Goal: Ask a question: Seek information or help from site administrators or community

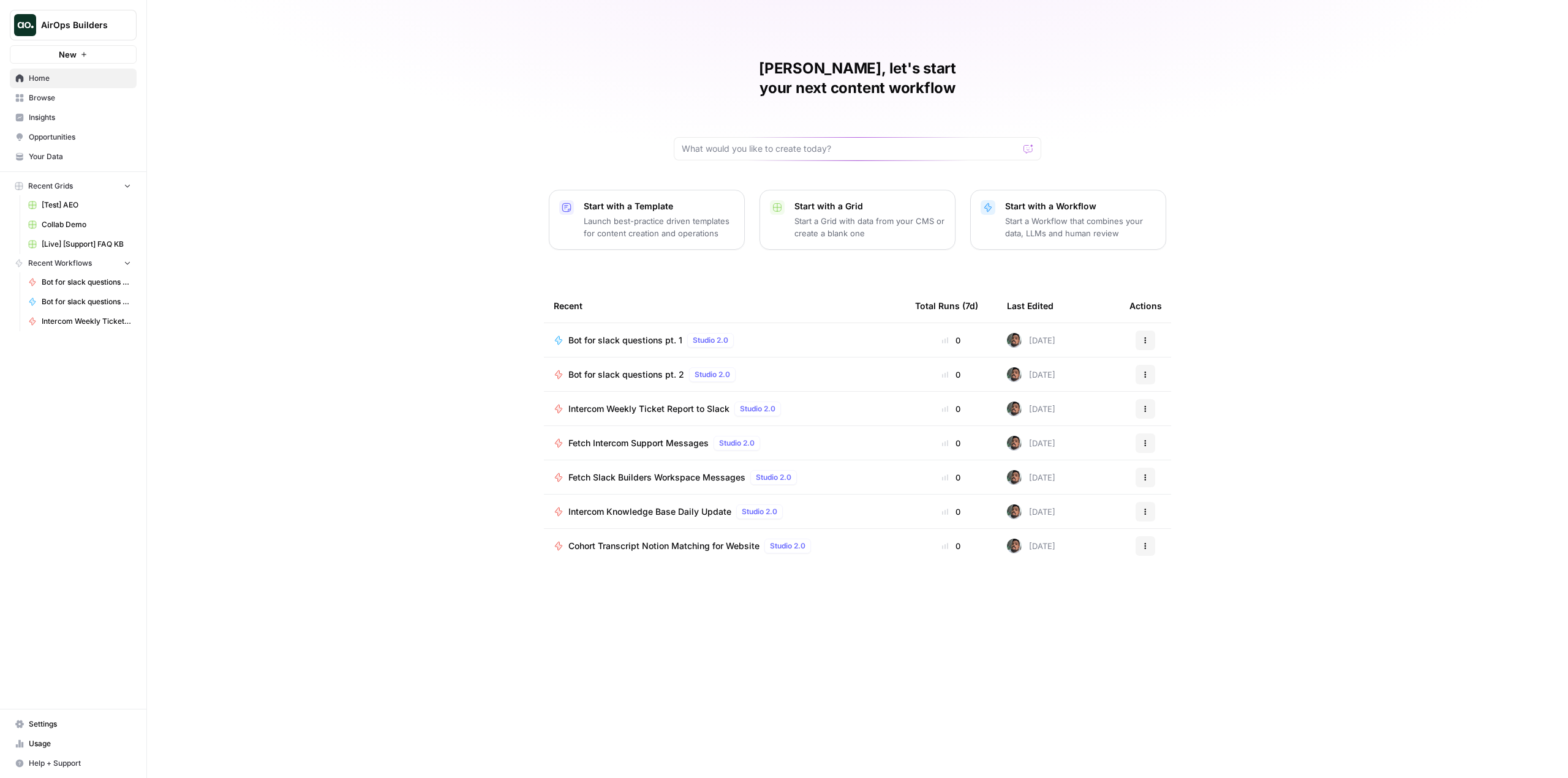
click at [648, 334] on span "Bot for slack questions pt. 1" at bounding box center [625, 340] width 114 height 12
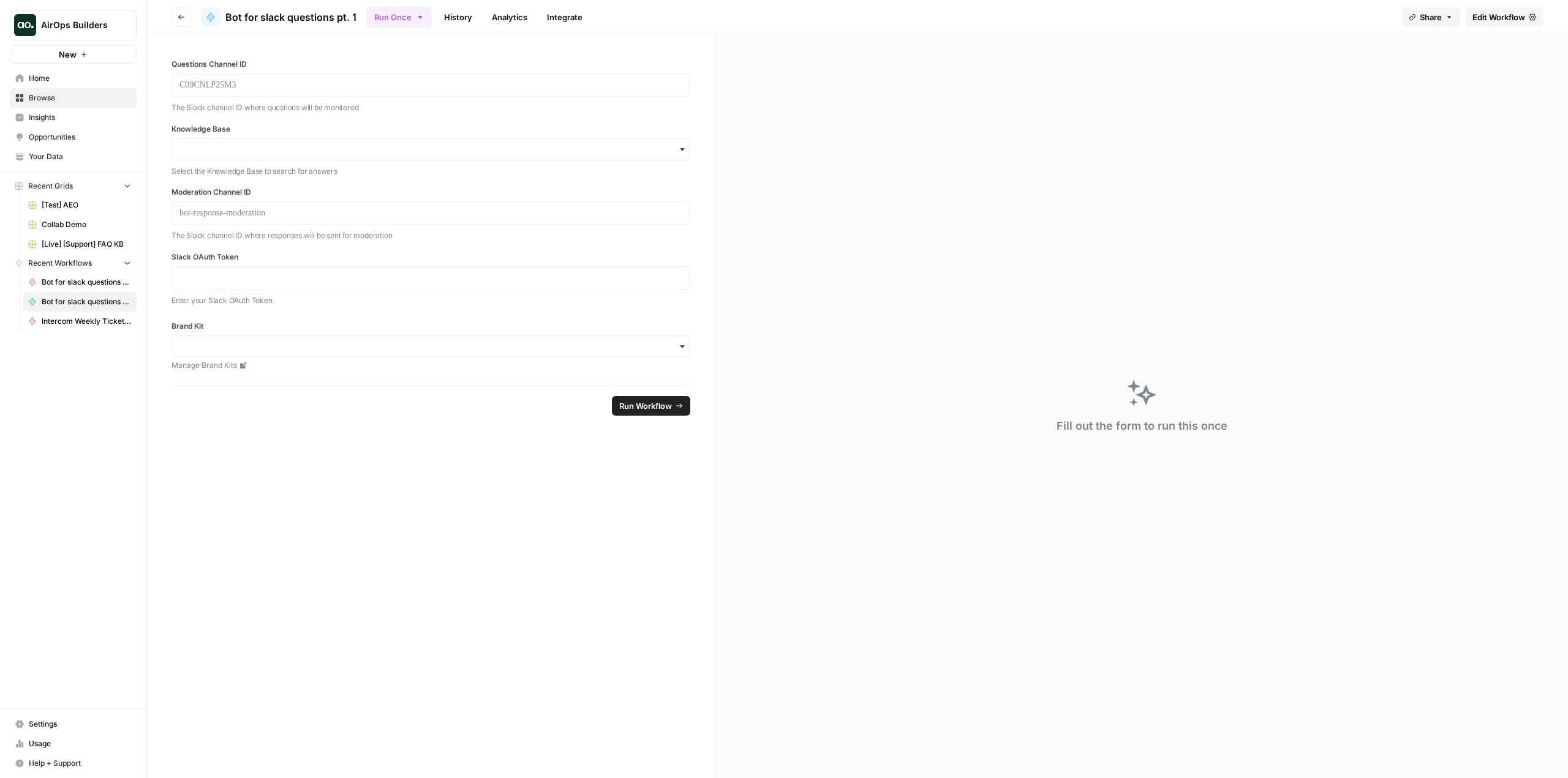
click at [1490, 22] on span "Edit Workflow" at bounding box center [1498, 17] width 53 height 12
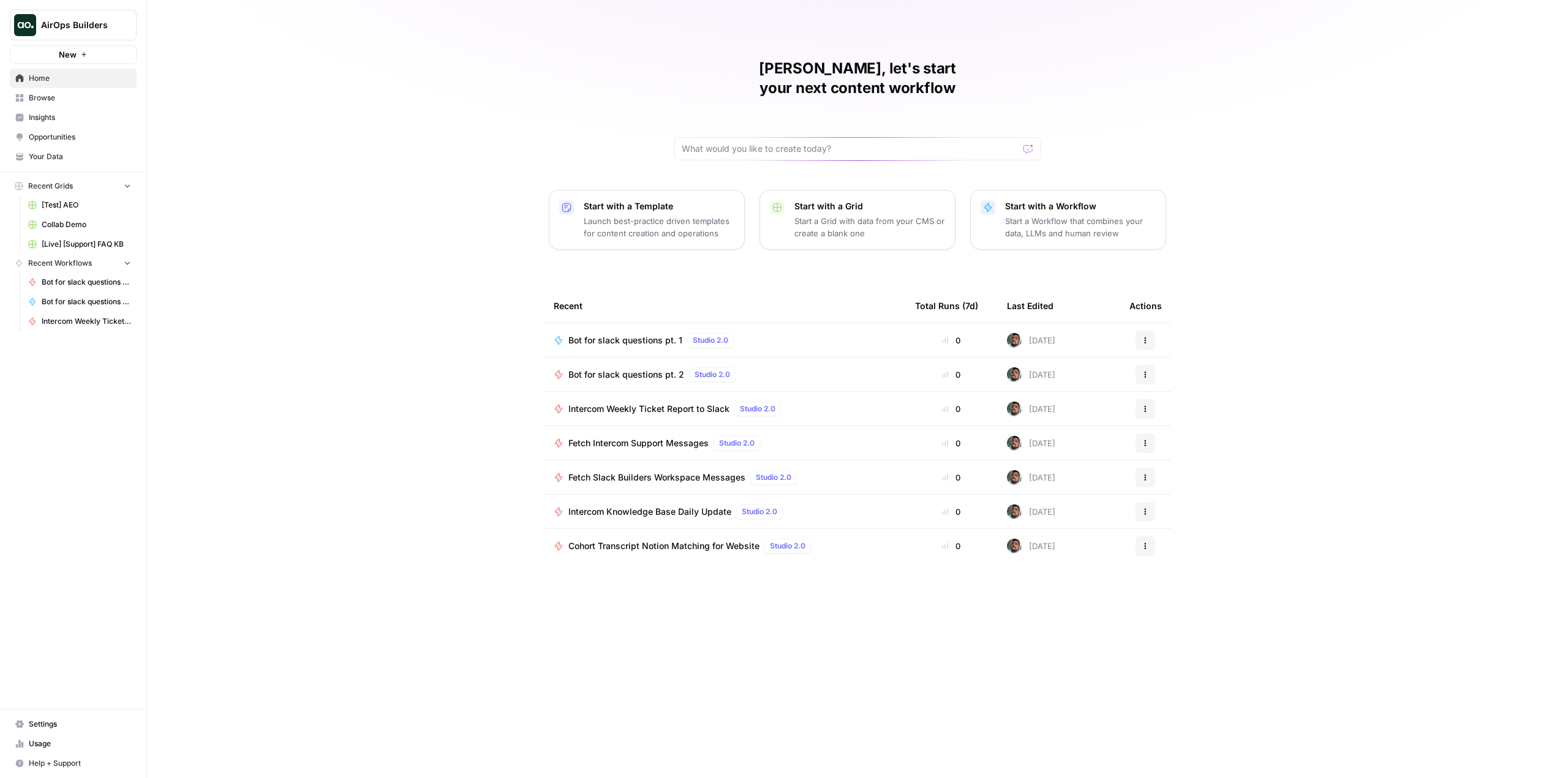
click at [798, 367] on div "Bot for slack questions pt. 2 Studio 2.0" at bounding box center [724, 374] width 341 height 15
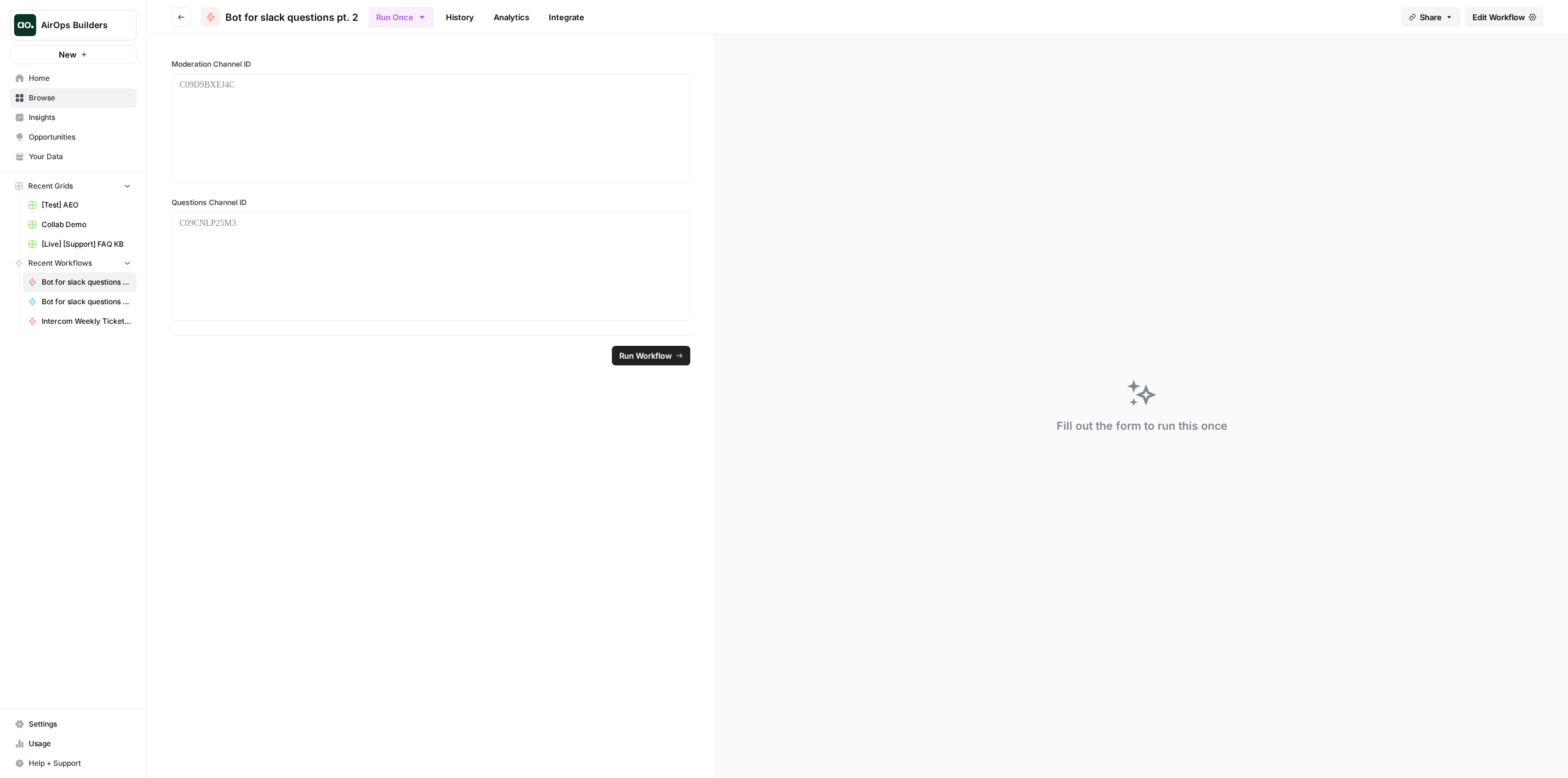
click at [1508, 16] on span "Edit Workflow" at bounding box center [1498, 17] width 53 height 12
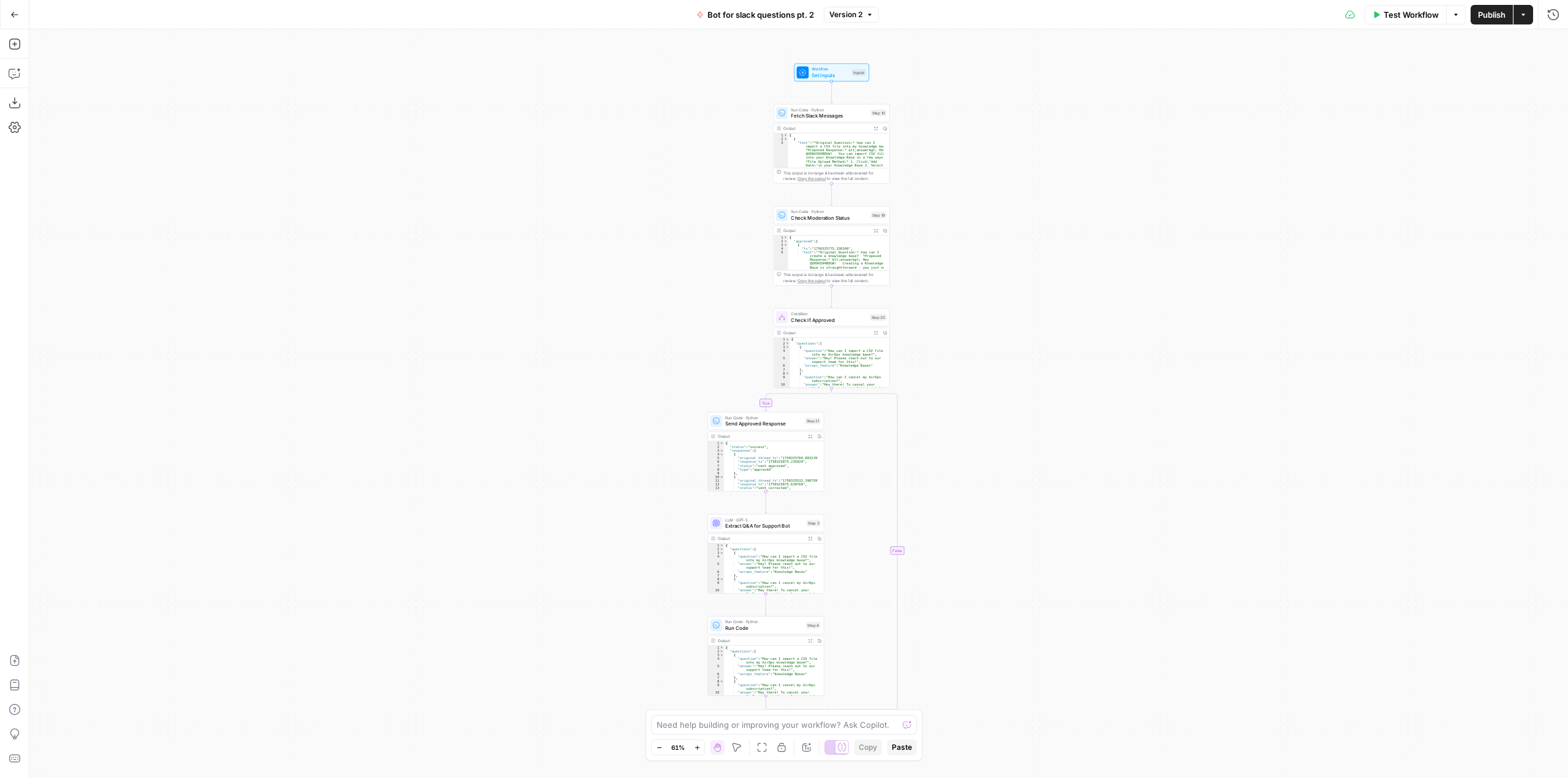
click at [17, 9] on button "Go Back" at bounding box center [15, 15] width 22 height 22
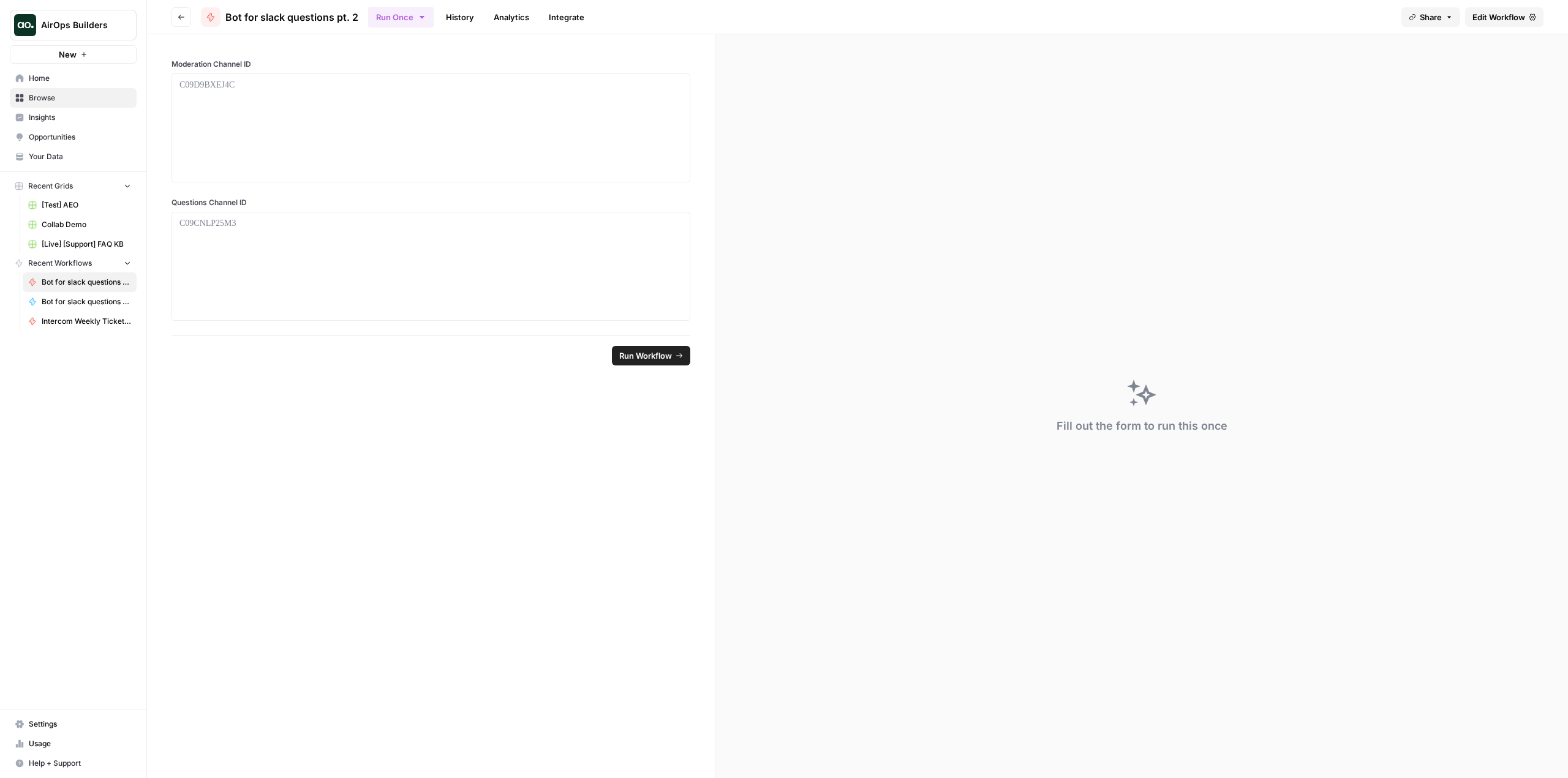
click at [180, 14] on icon "button" at bounding box center [181, 17] width 7 height 7
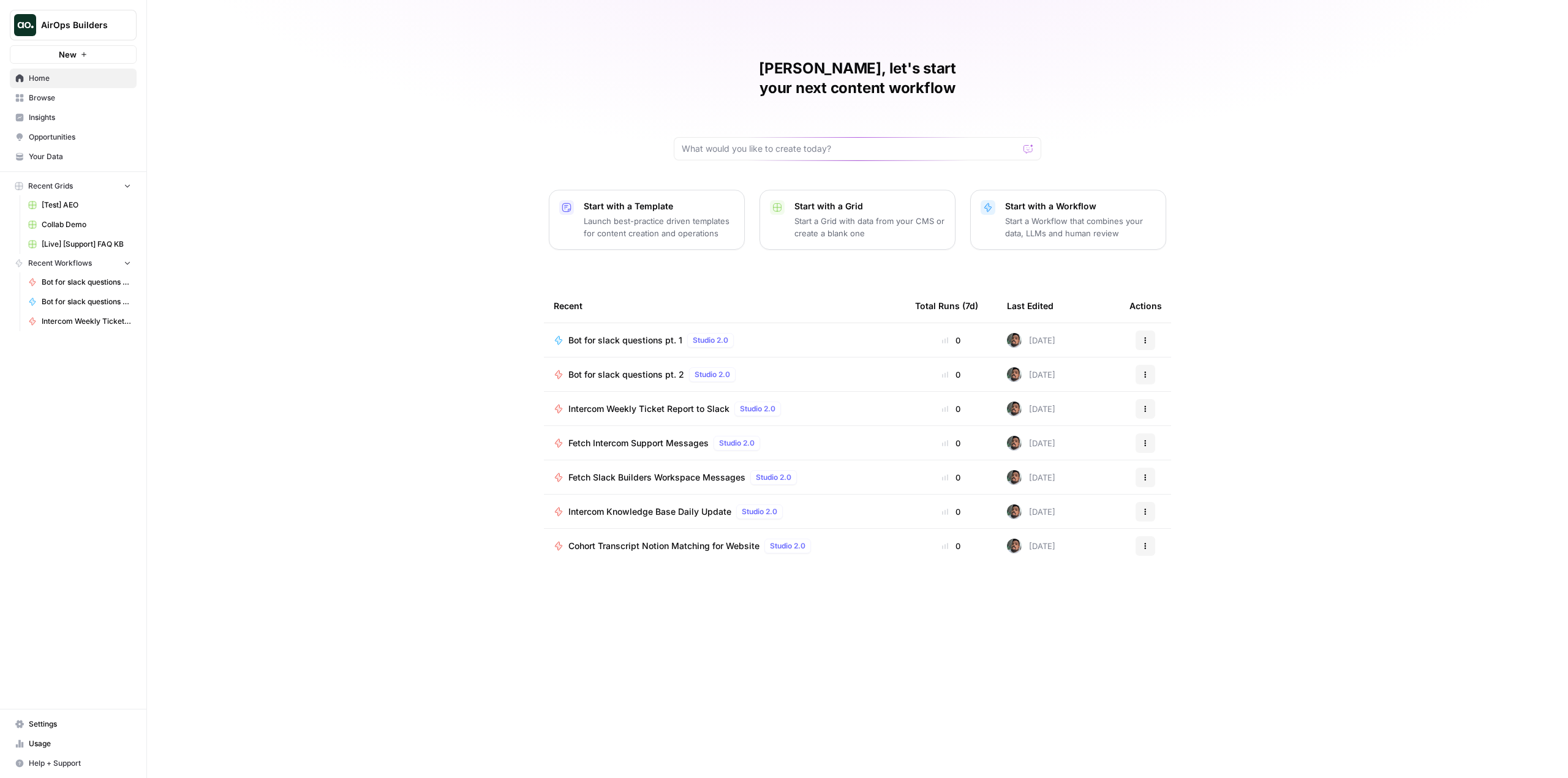
click at [670, 403] on span "Intercom Weekly Ticket Report to Slack" at bounding box center [649, 409] width 161 height 12
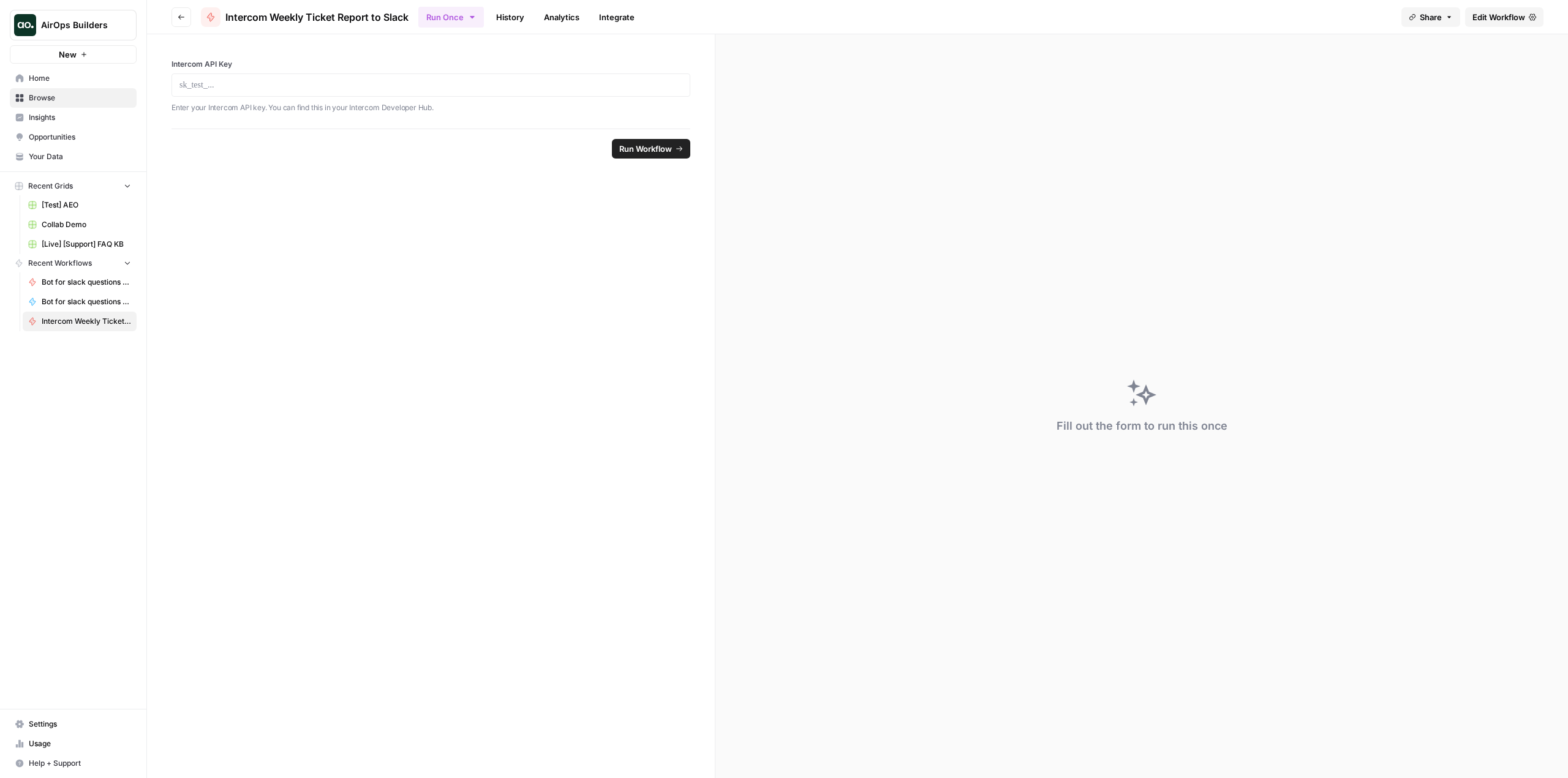
click at [1507, 20] on span "Edit Workflow" at bounding box center [1498, 17] width 53 height 12
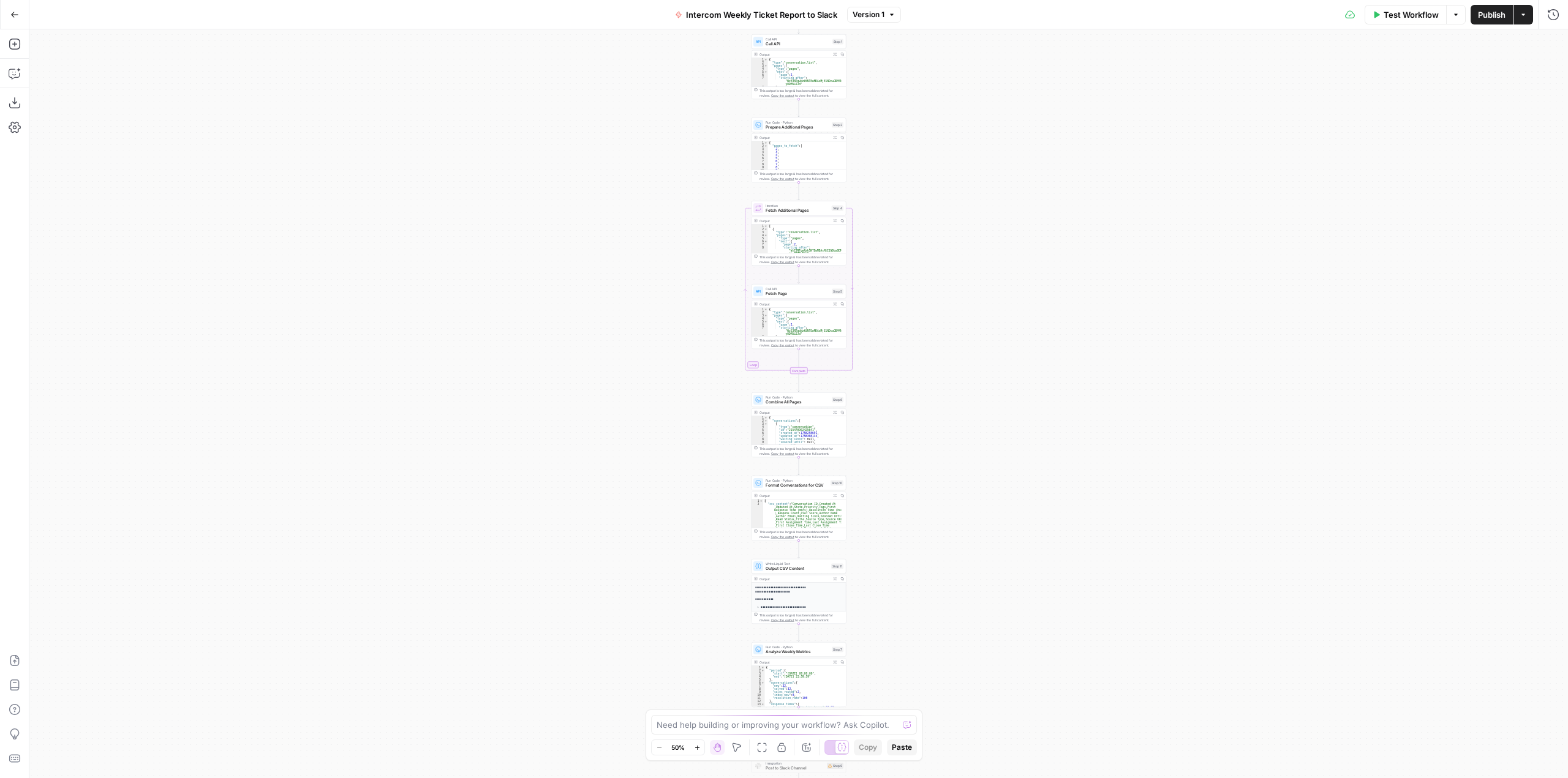
click at [1528, 22] on button "Actions" at bounding box center [1523, 15] width 20 height 20
click at [1506, 77] on div "Run Workflow" at bounding box center [1444, 77] width 146 height 12
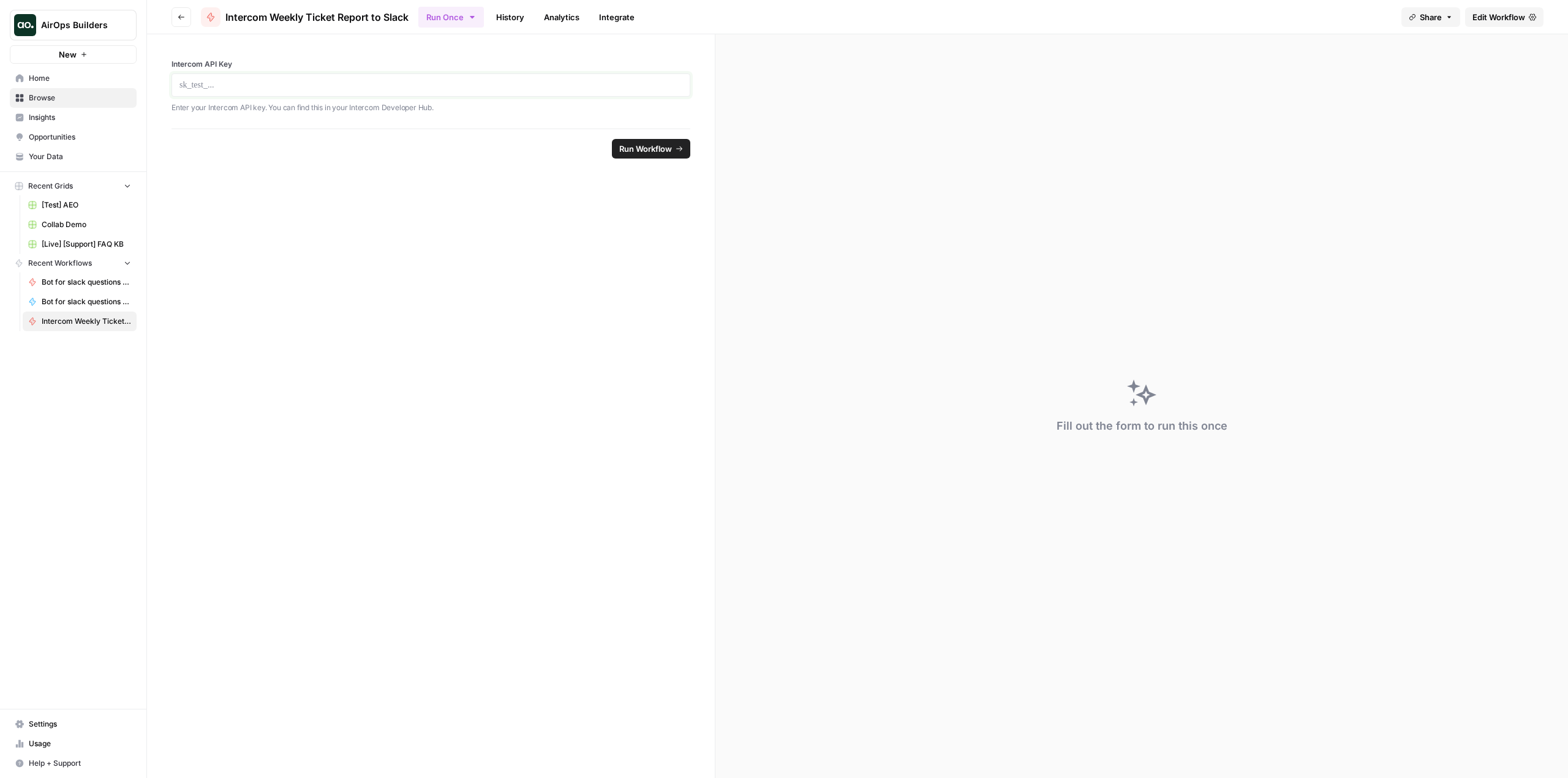
click at [393, 82] on p at bounding box center [431, 85] width 503 height 12
click at [368, 85] on p at bounding box center [431, 85] width 503 height 12
click at [463, 23] on button "Run Once" at bounding box center [451, 17] width 65 height 21
click at [569, 121] on span "Run this Workflow on a recurring schedule" at bounding box center [531, 126] width 146 height 11
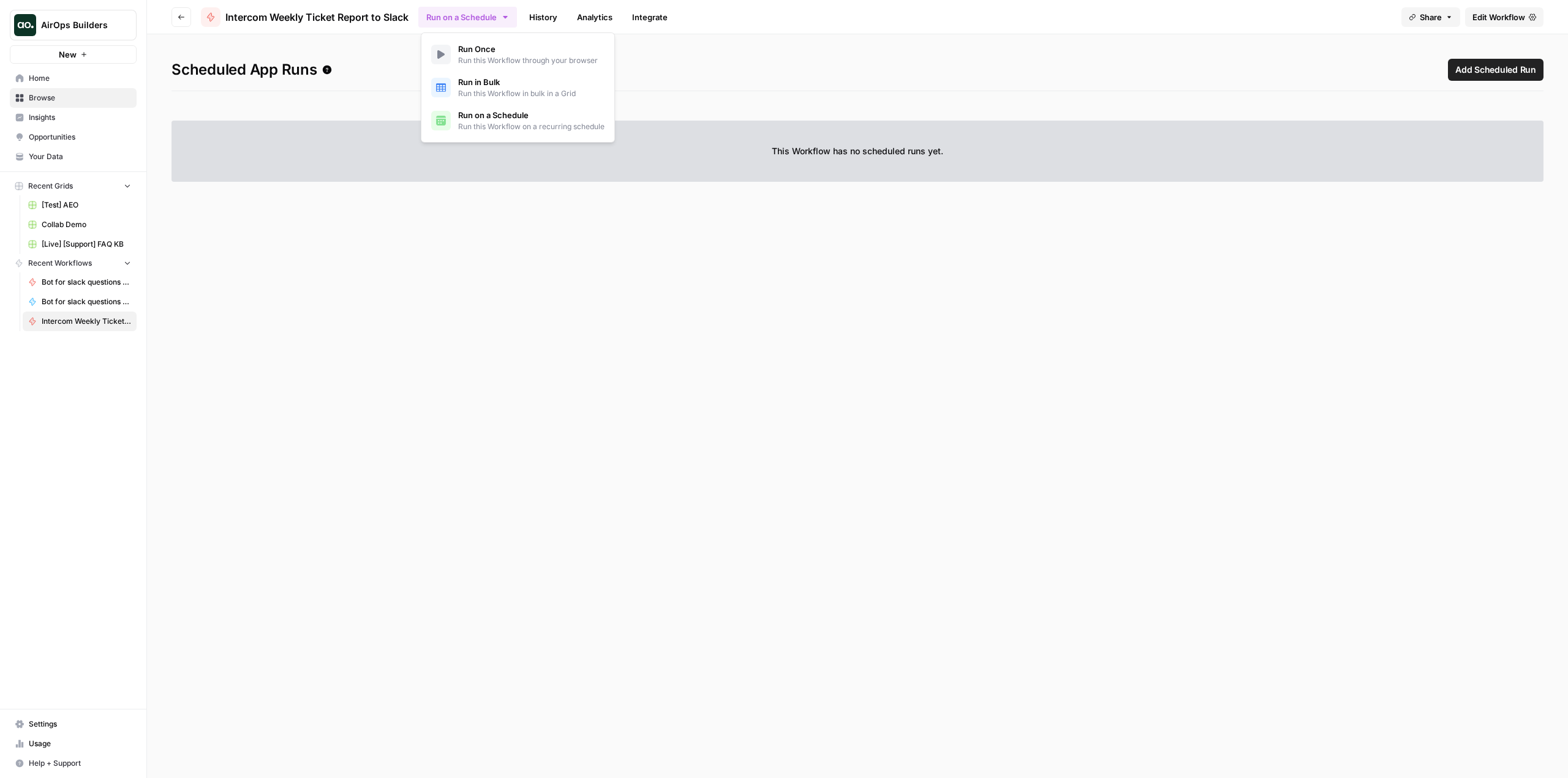
click at [1103, 197] on section at bounding box center [857, 475] width 1372 height 558
click at [1465, 74] on span "Add Scheduled Run" at bounding box center [1495, 69] width 80 height 12
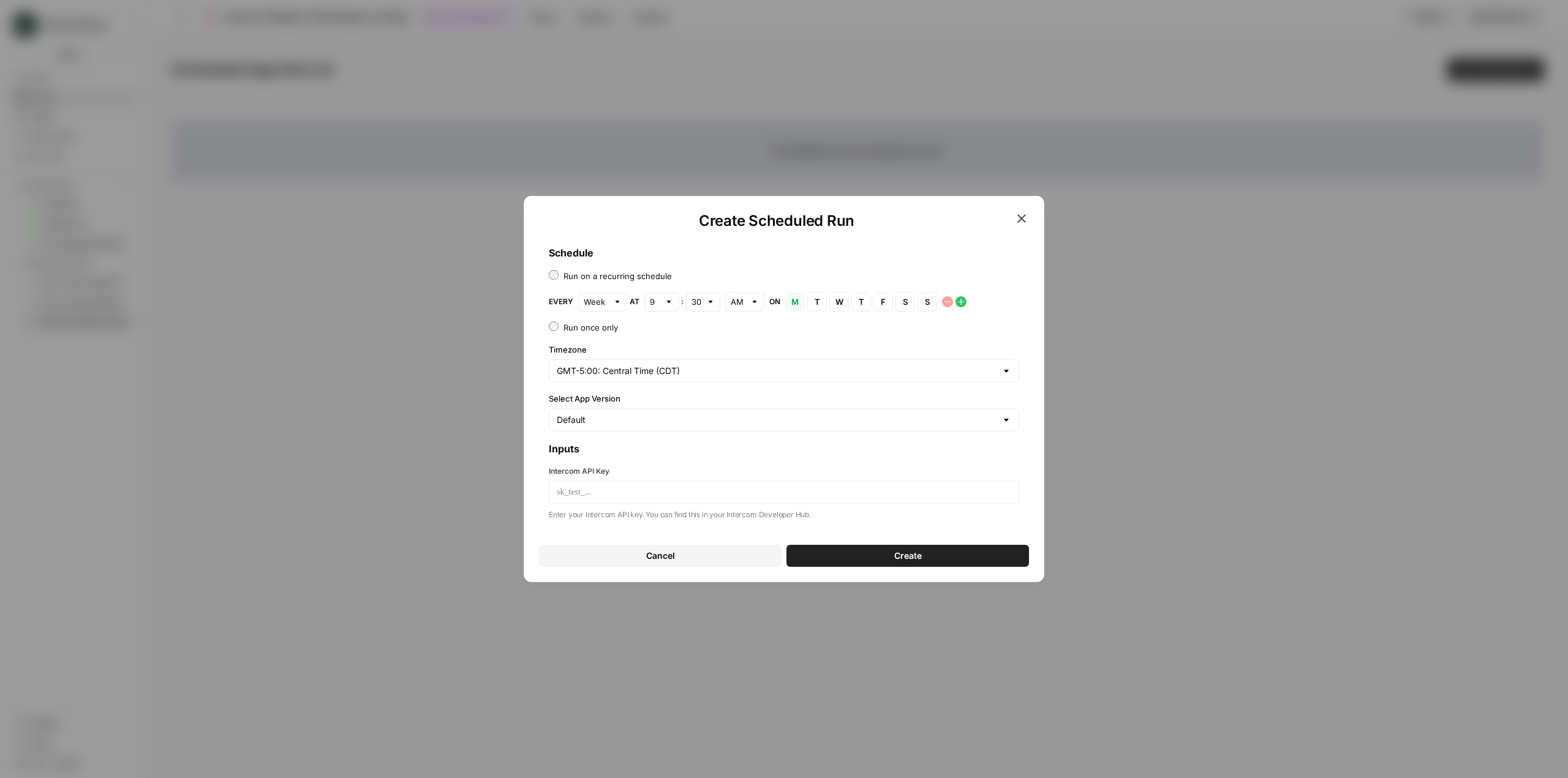
click at [660, 303] on div "9" at bounding box center [661, 302] width 35 height 20
click at [665, 487] on div "10" at bounding box center [661, 485] width 14 height 12
type input "10"
click at [702, 300] on div "30" at bounding box center [703, 302] width 35 height 20
click at [713, 325] on button "00" at bounding box center [702, 330] width 23 height 17
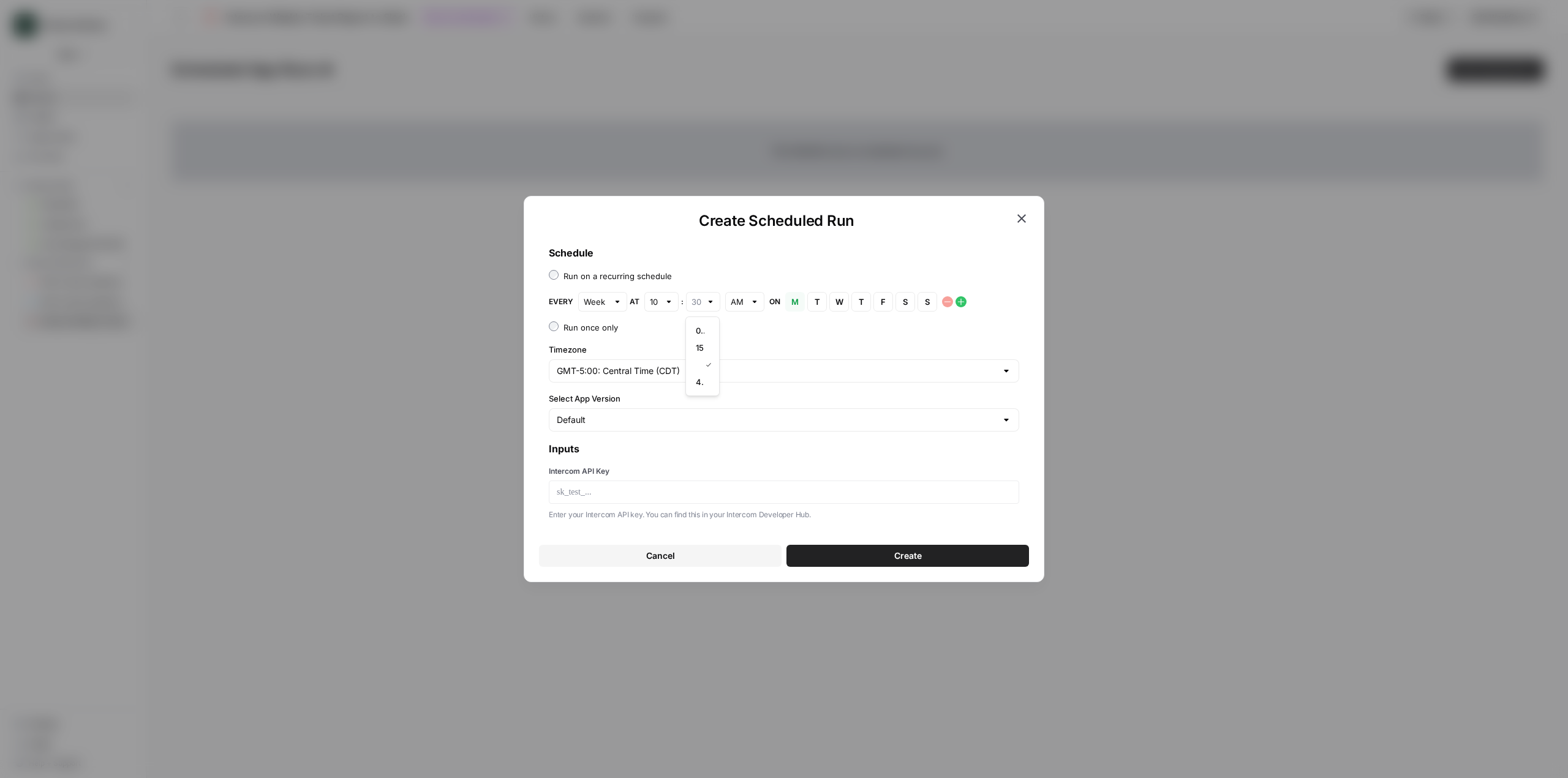
type input "00"
click at [697, 499] on div at bounding box center [784, 491] width 470 height 23
click at [676, 486] on p at bounding box center [784, 492] width 455 height 12
click at [664, 492] on p at bounding box center [784, 492] width 455 height 12
click at [906, 551] on span "Create" at bounding box center [908, 556] width 28 height 12
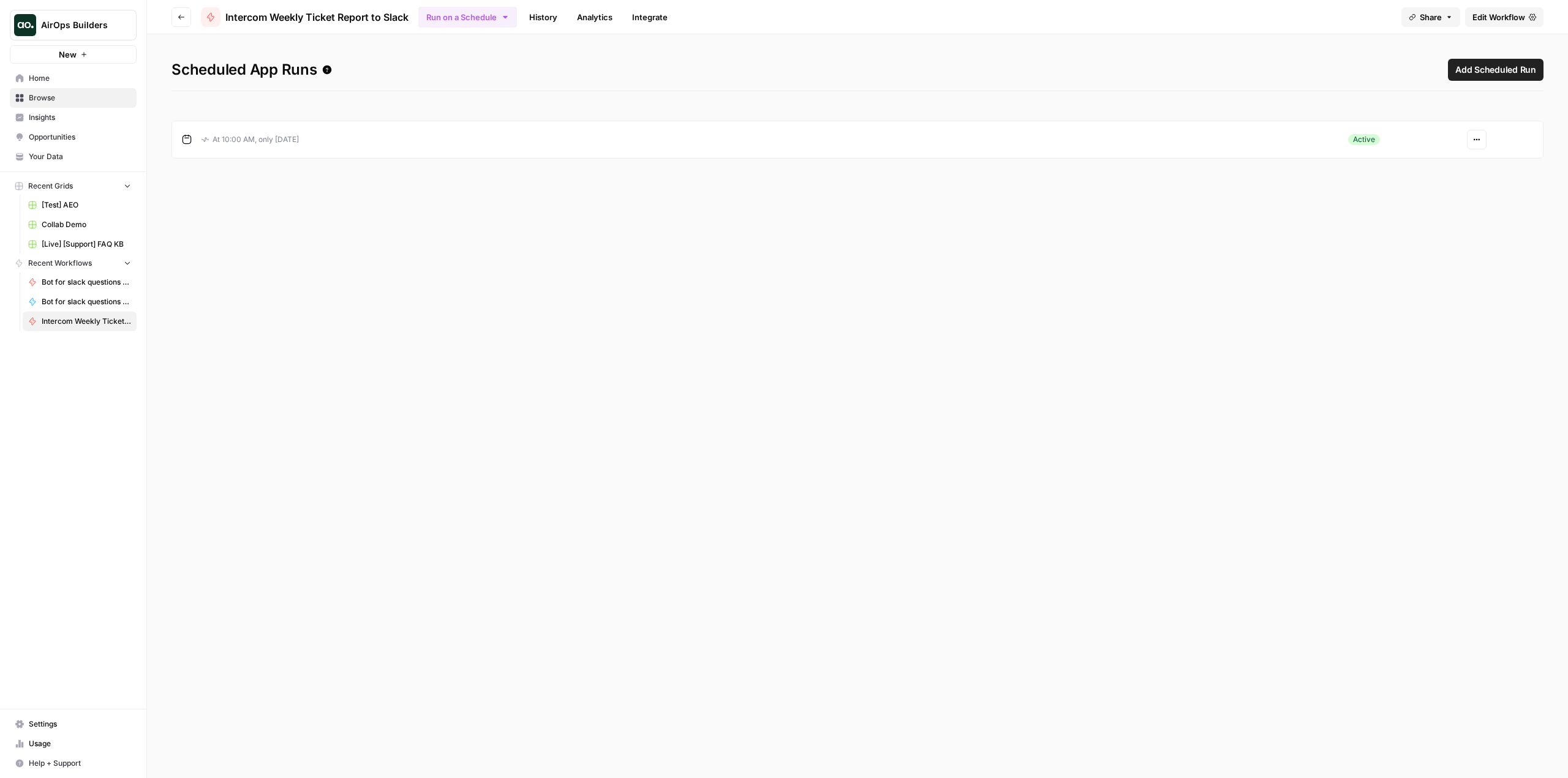
click at [1512, 9] on link "Edit Workflow" at bounding box center [1503, 17] width 78 height 20
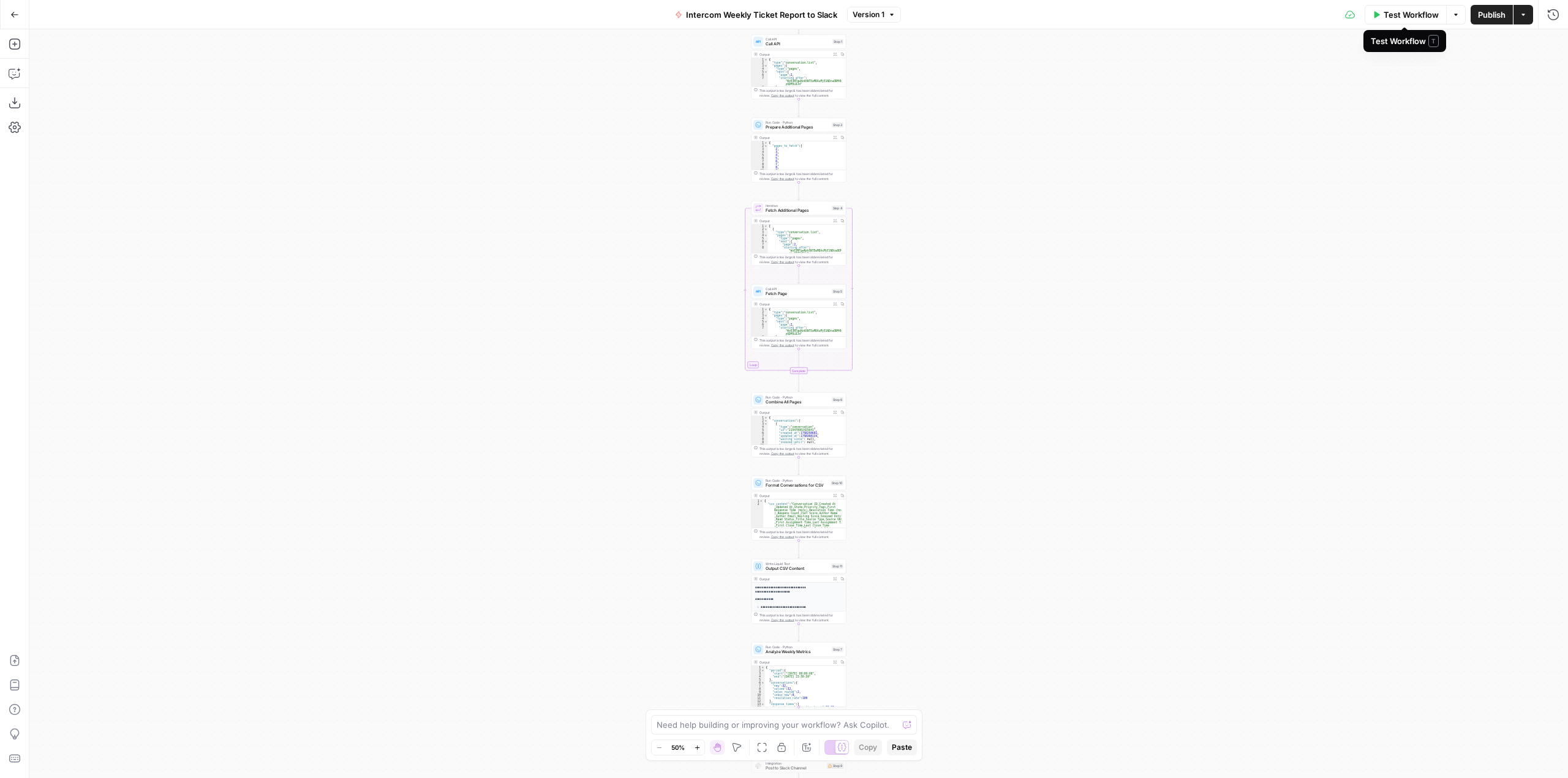
click at [1413, 12] on span "Test Workflow" at bounding box center [1411, 15] width 56 height 12
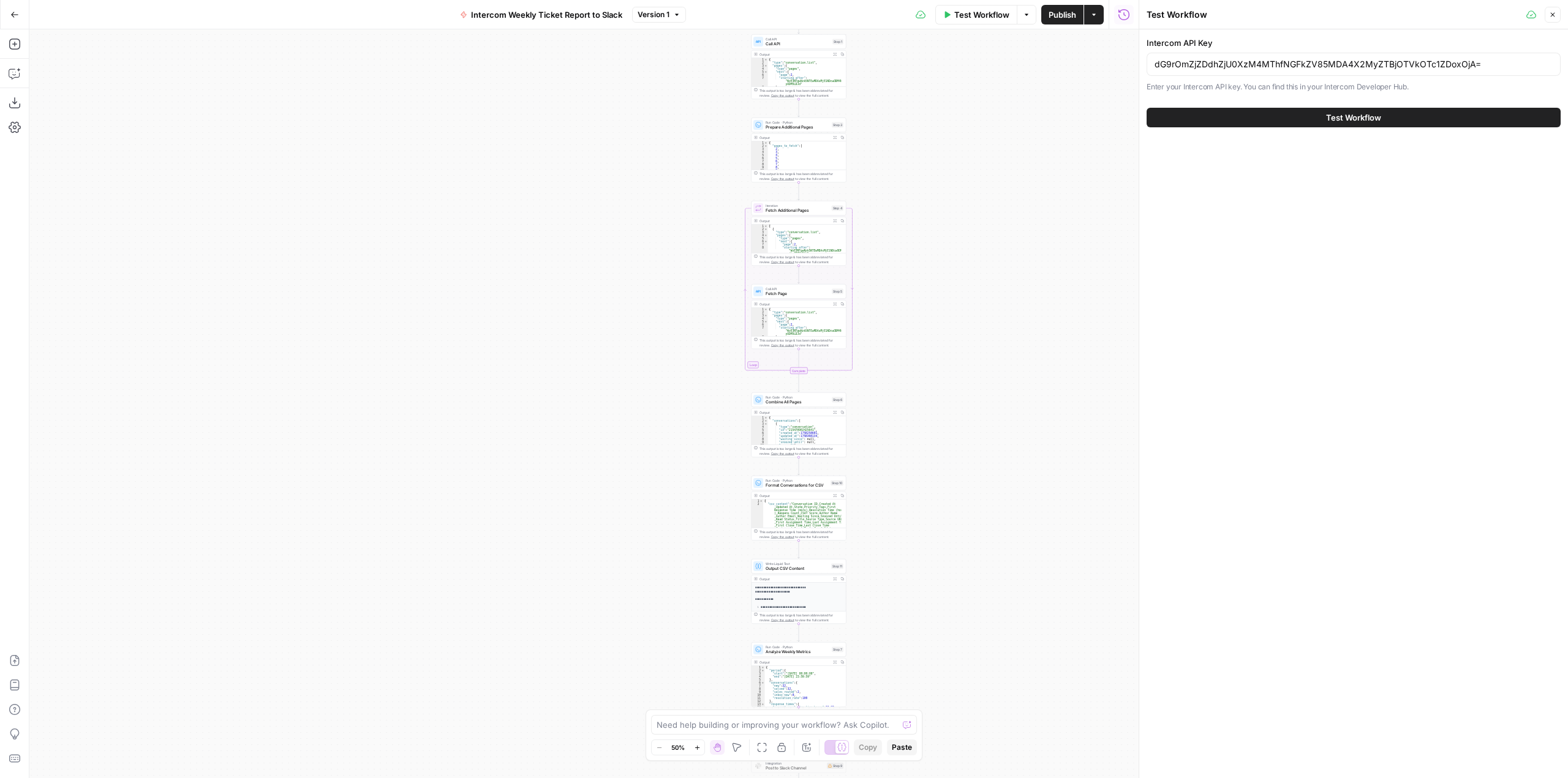
click at [1358, 115] on span "Test Workflow" at bounding box center [1354, 117] width 56 height 12
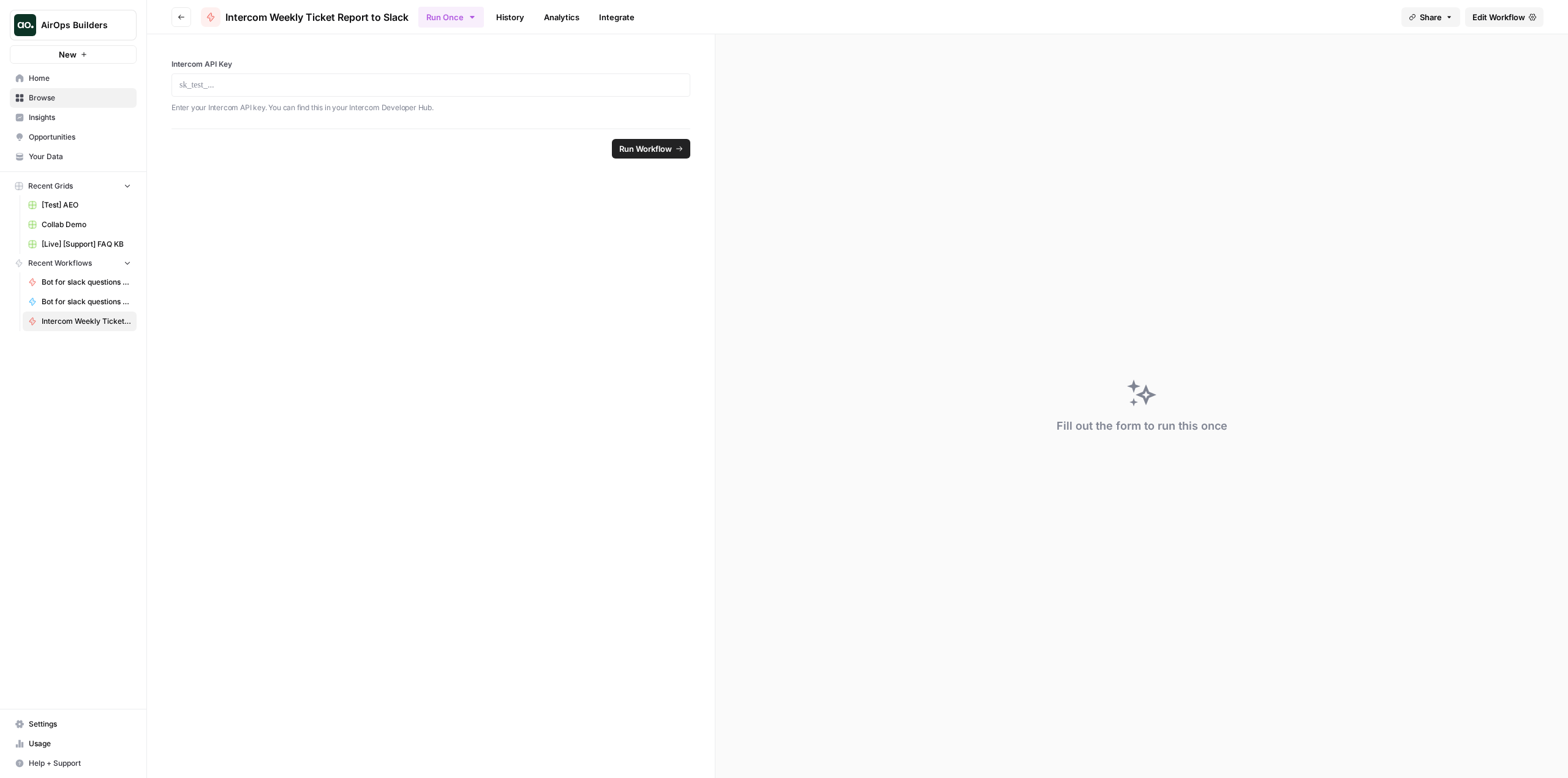
click at [84, 721] on span "Settings" at bounding box center [79, 723] width 102 height 11
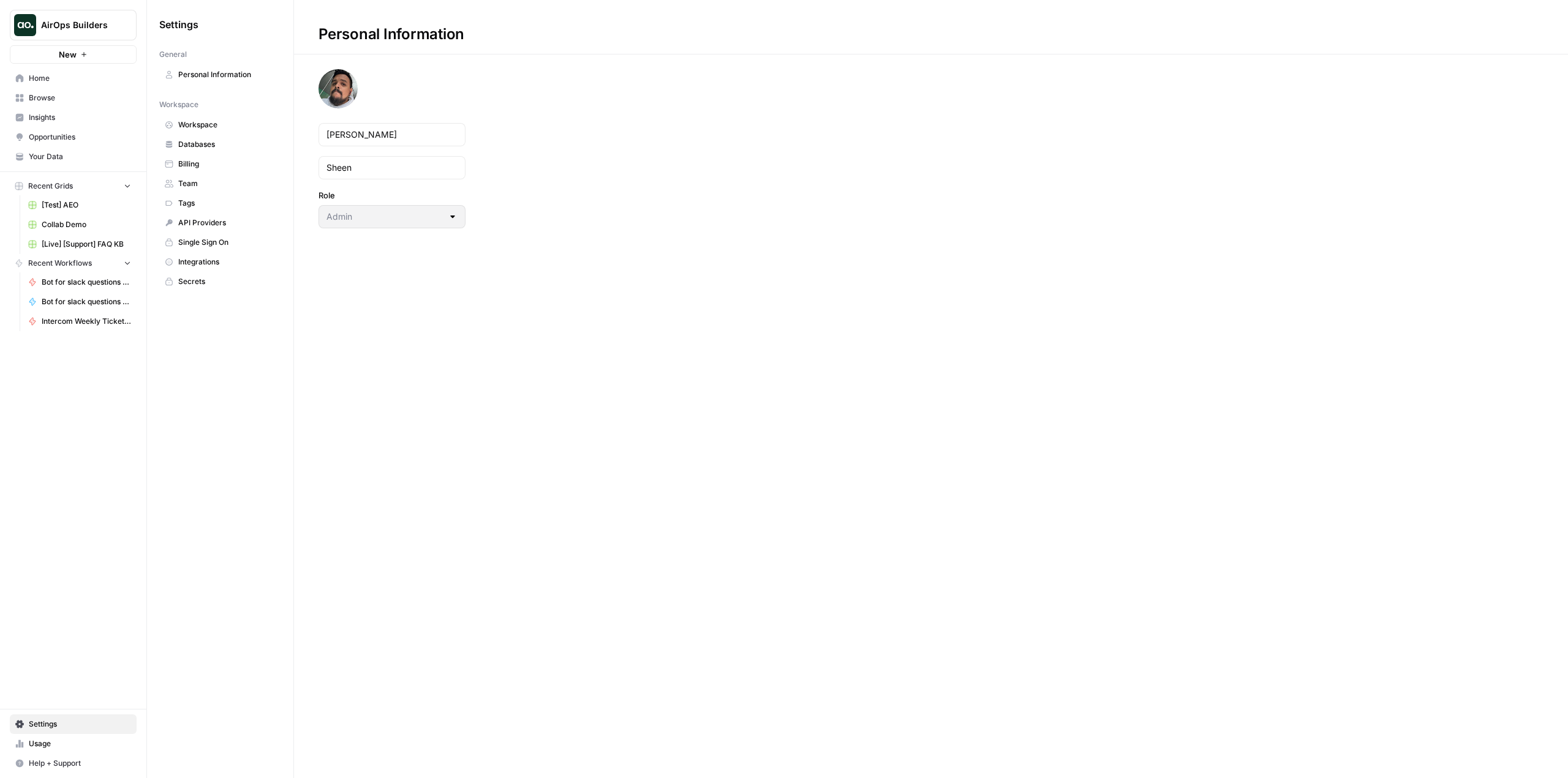
click at [211, 276] on span "Secrets" at bounding box center [227, 281] width 97 height 11
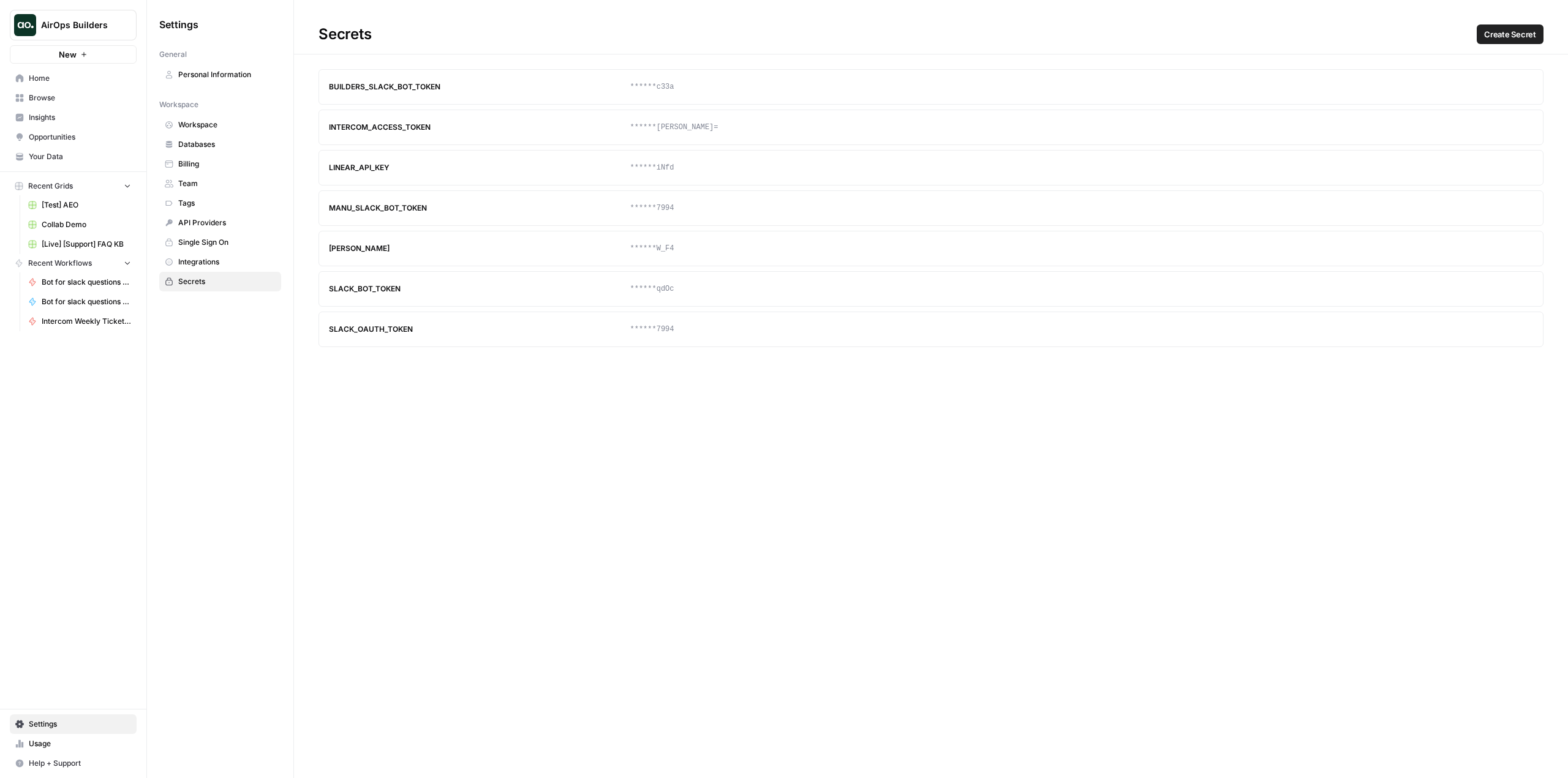
click at [59, 82] on span "Home" at bounding box center [79, 77] width 102 height 11
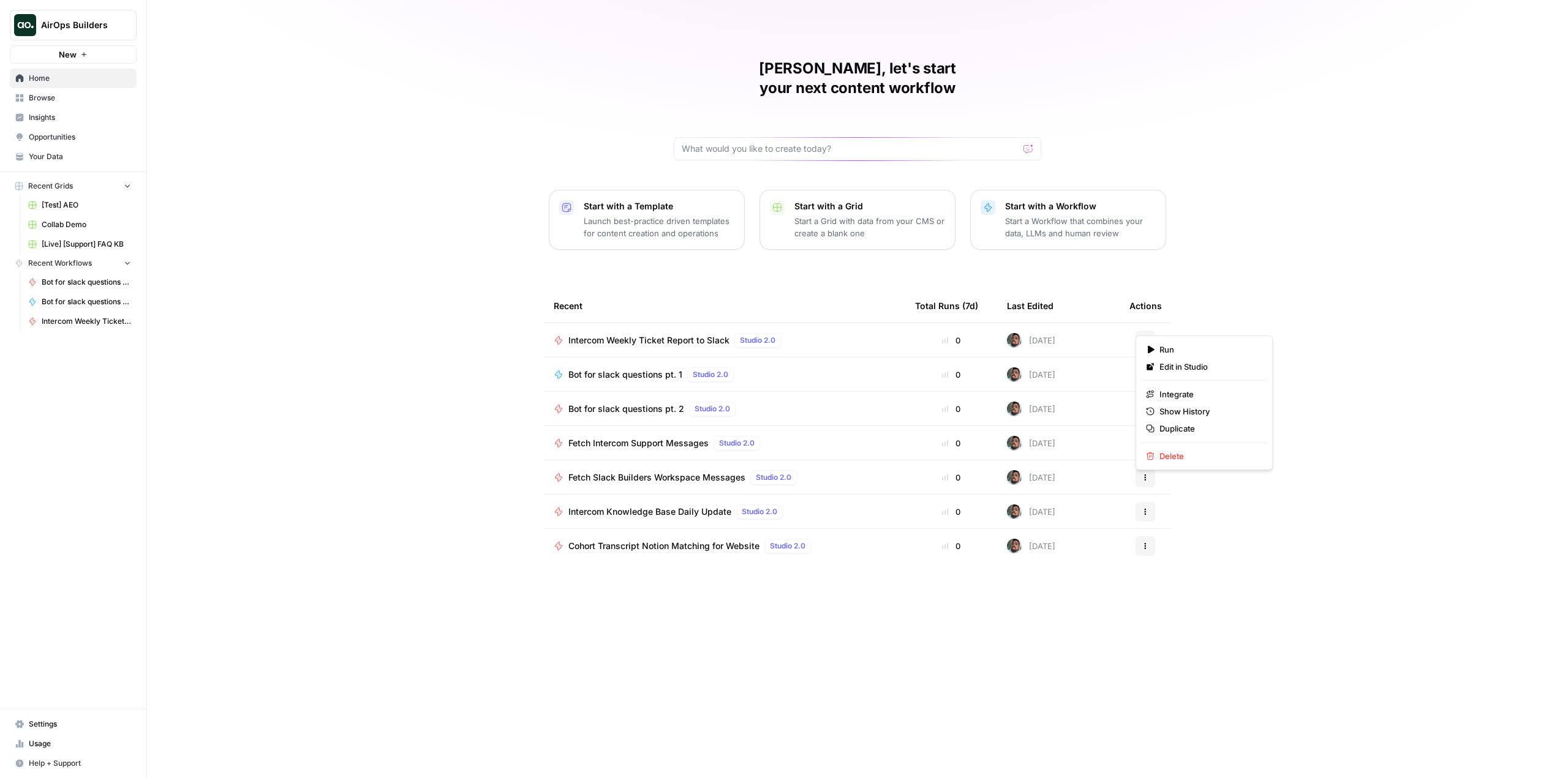
click at [1144, 336] on icon "button" at bounding box center [1144, 339] width 7 height 7
click at [807, 333] on div "Intercom Weekly Ticket Report to Slack Studio 2.0" at bounding box center [724, 340] width 341 height 15
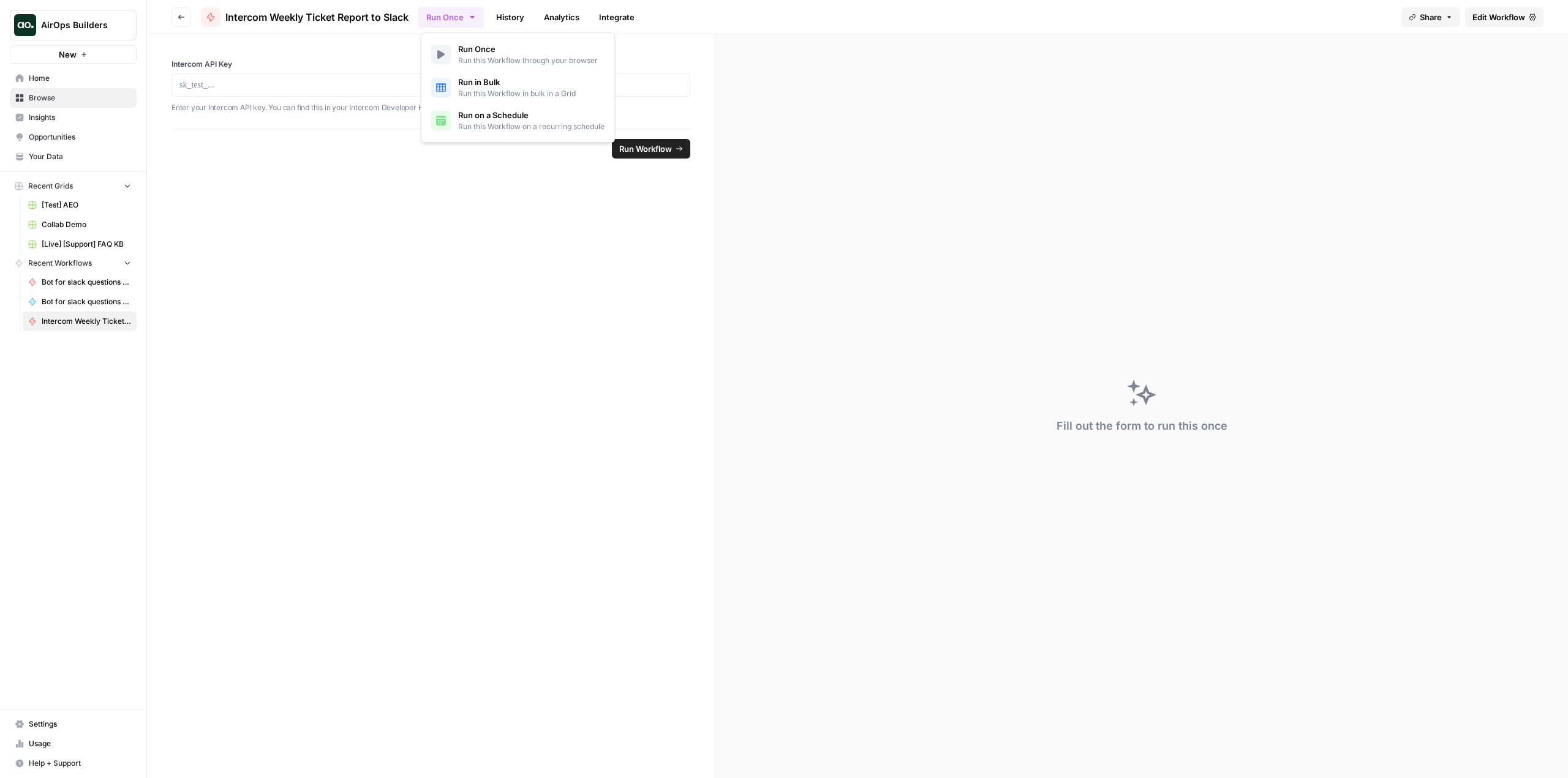
click at [467, 16] on button "Run Once" at bounding box center [451, 17] width 65 height 21
click at [545, 130] on span "Run this Workflow on a recurring schedule" at bounding box center [531, 126] width 146 height 11
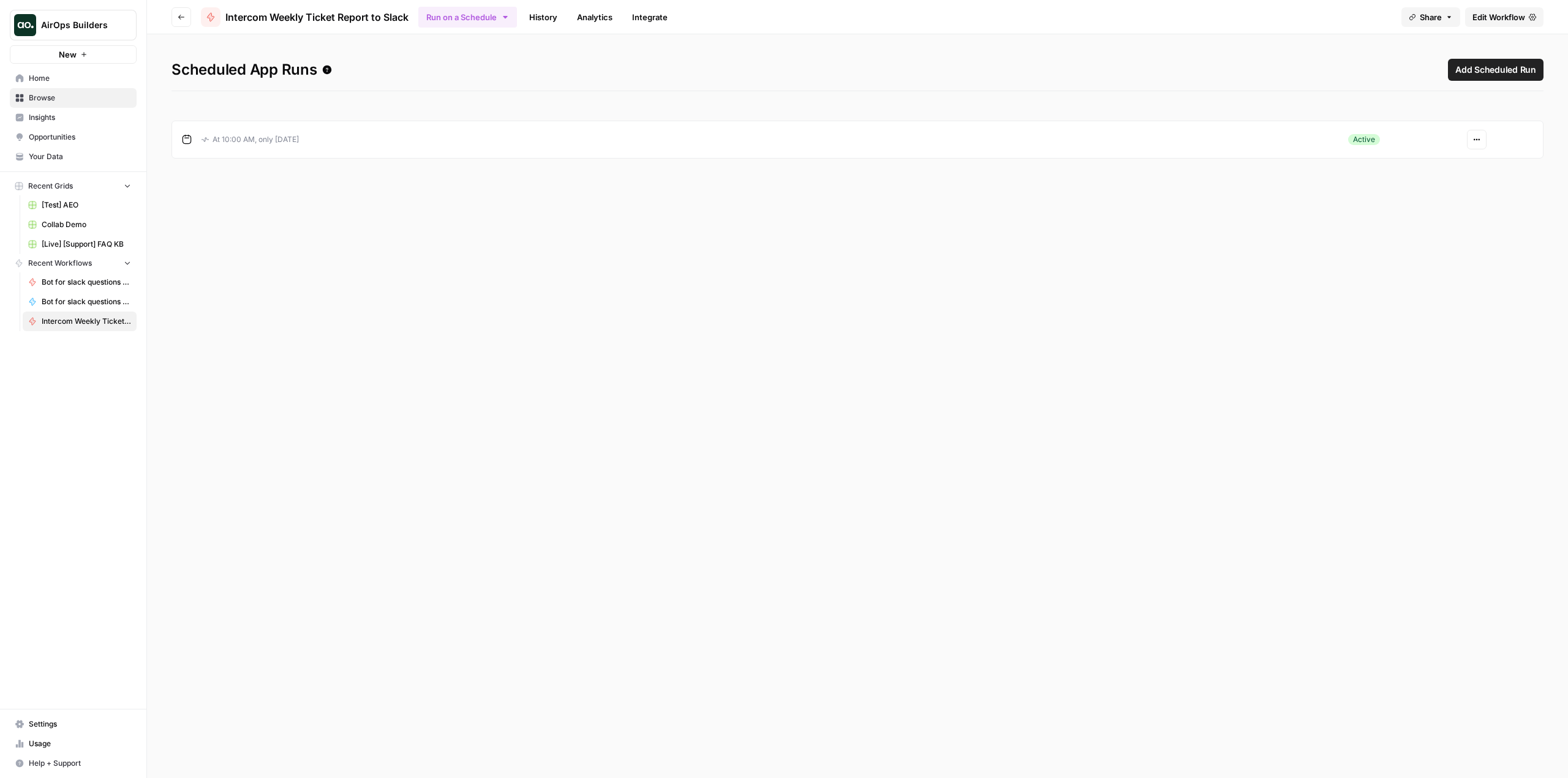
click at [784, 236] on div "Scheduled App Runs Add Scheduled Run At 10:00 AM, only on Monday Active Actions" at bounding box center [857, 407] width 1421 height 744
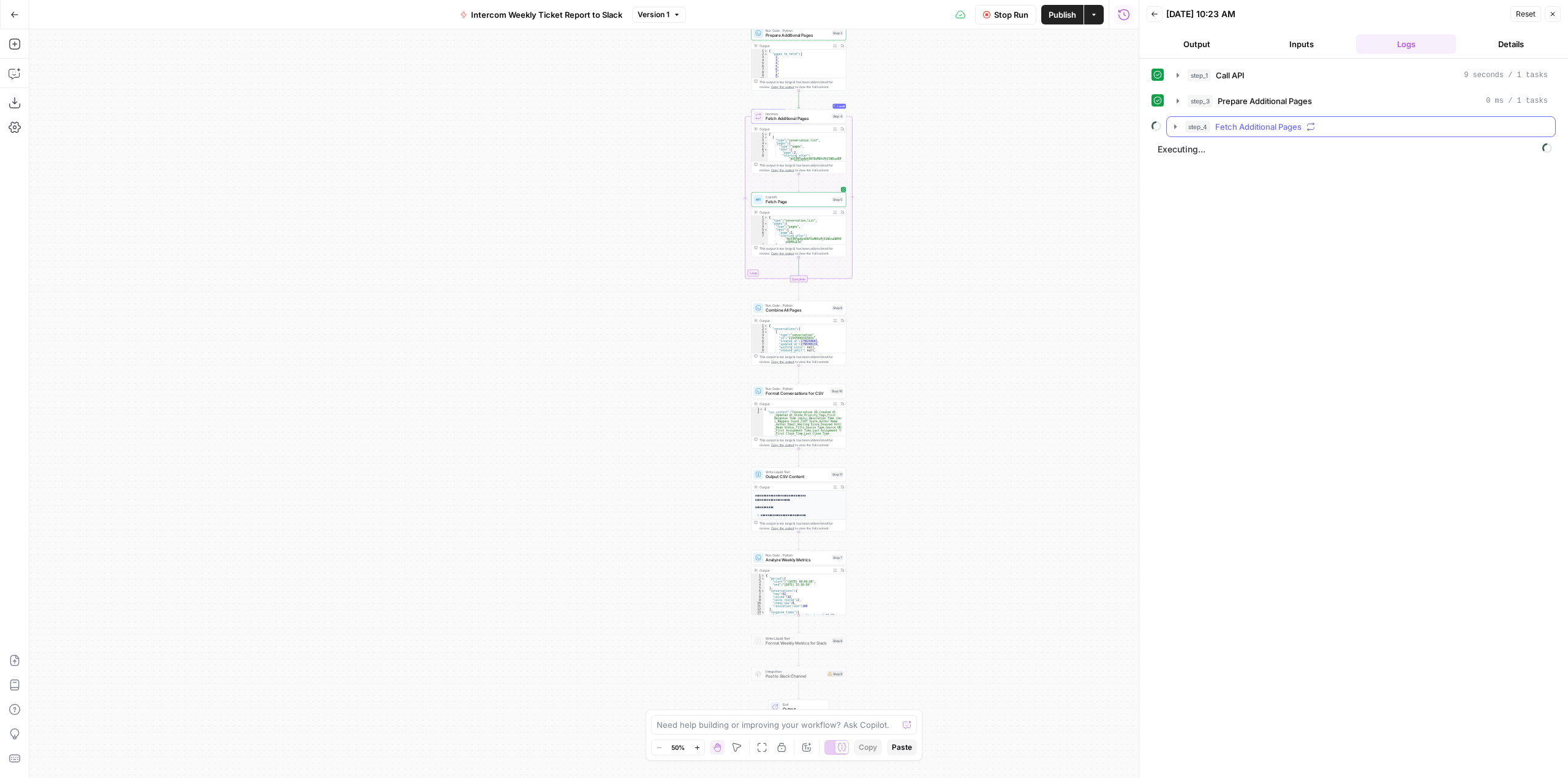
click at [1172, 129] on icon "button" at bounding box center [1175, 127] width 10 height 10
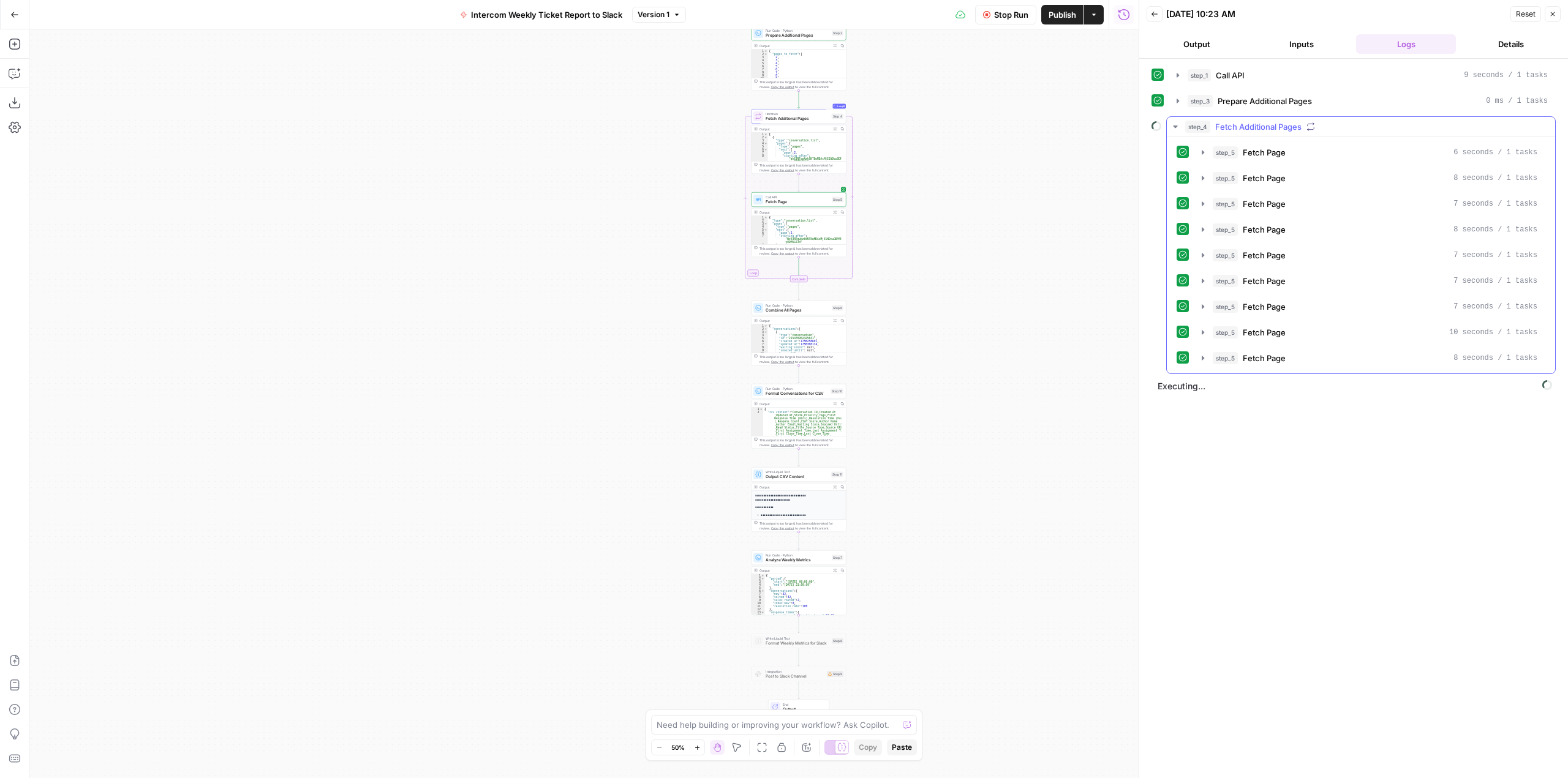
click at [1175, 128] on icon "button" at bounding box center [1175, 126] width 4 height 2
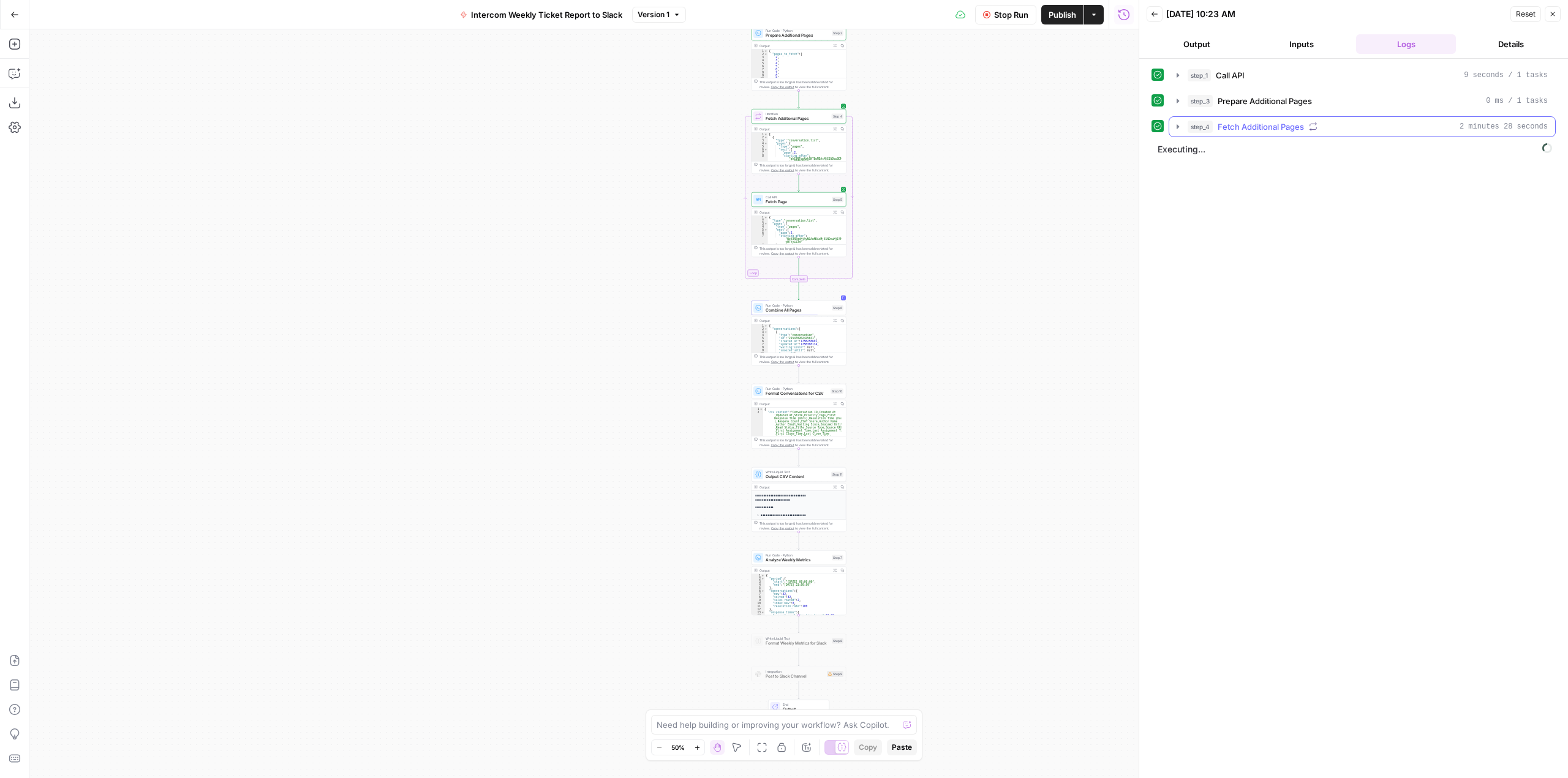
click at [1176, 125] on icon "button" at bounding box center [1178, 127] width 10 height 10
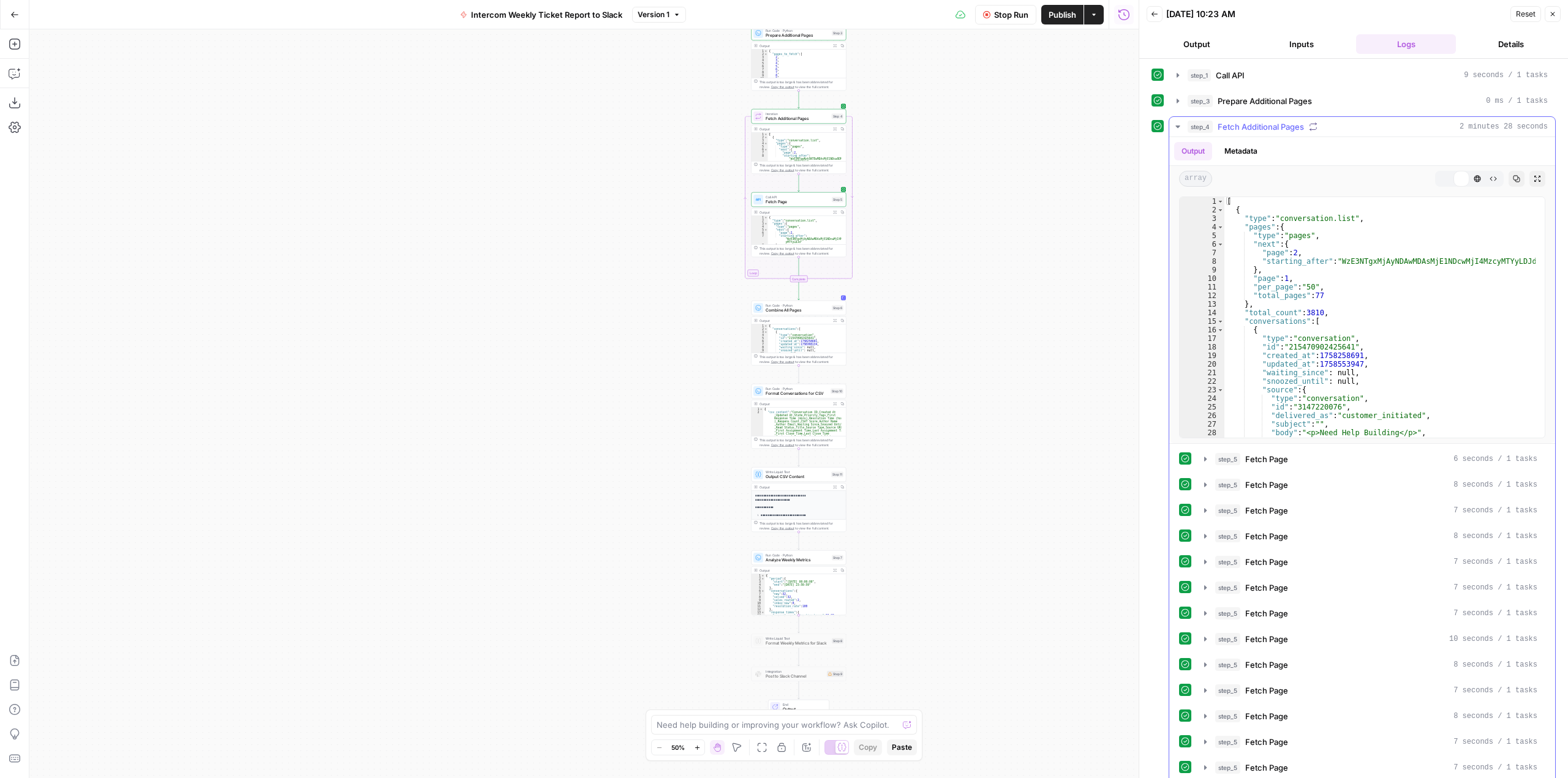
click at [1175, 126] on icon "button" at bounding box center [1178, 127] width 10 height 10
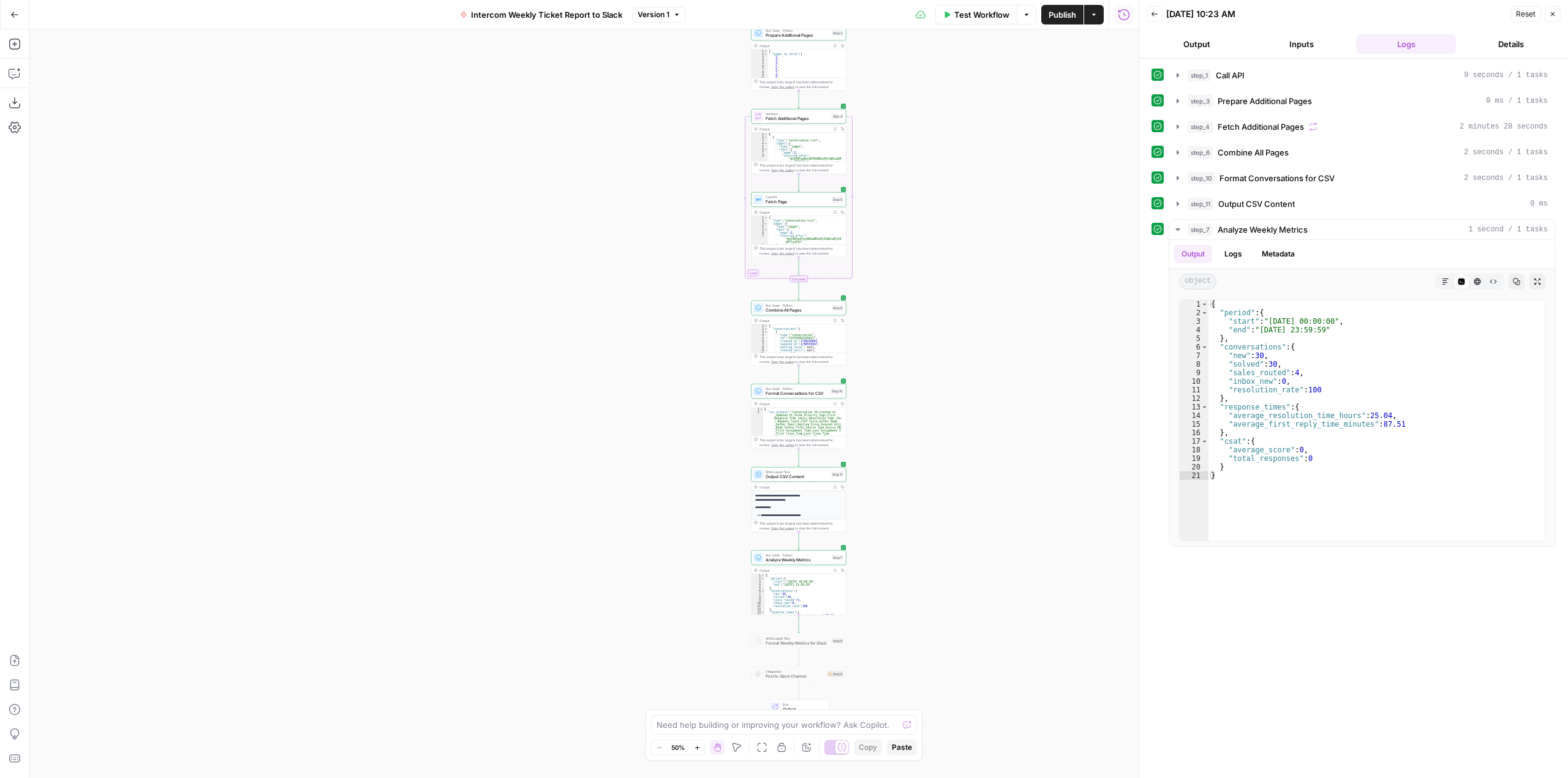
click at [994, 326] on div "Workflow Set Inputs Inputs Call API Call API Step 1 Output Expand Output Copy 1…" at bounding box center [584, 404] width 1109 height 749
click at [944, 467] on div "Workflow Set Inputs Inputs Call API Call API Step 1 Output Expand Output Copy 1…" at bounding box center [584, 404] width 1109 height 749
click at [914, 480] on div "Workflow Set Inputs Inputs Call API Call API Step 1 Output Expand Output Copy 1…" at bounding box center [584, 404] width 1109 height 749
click at [899, 488] on div "Workflow Set Inputs Inputs Call API Call API Step 1 Output Expand Output Copy 1…" at bounding box center [584, 404] width 1109 height 749
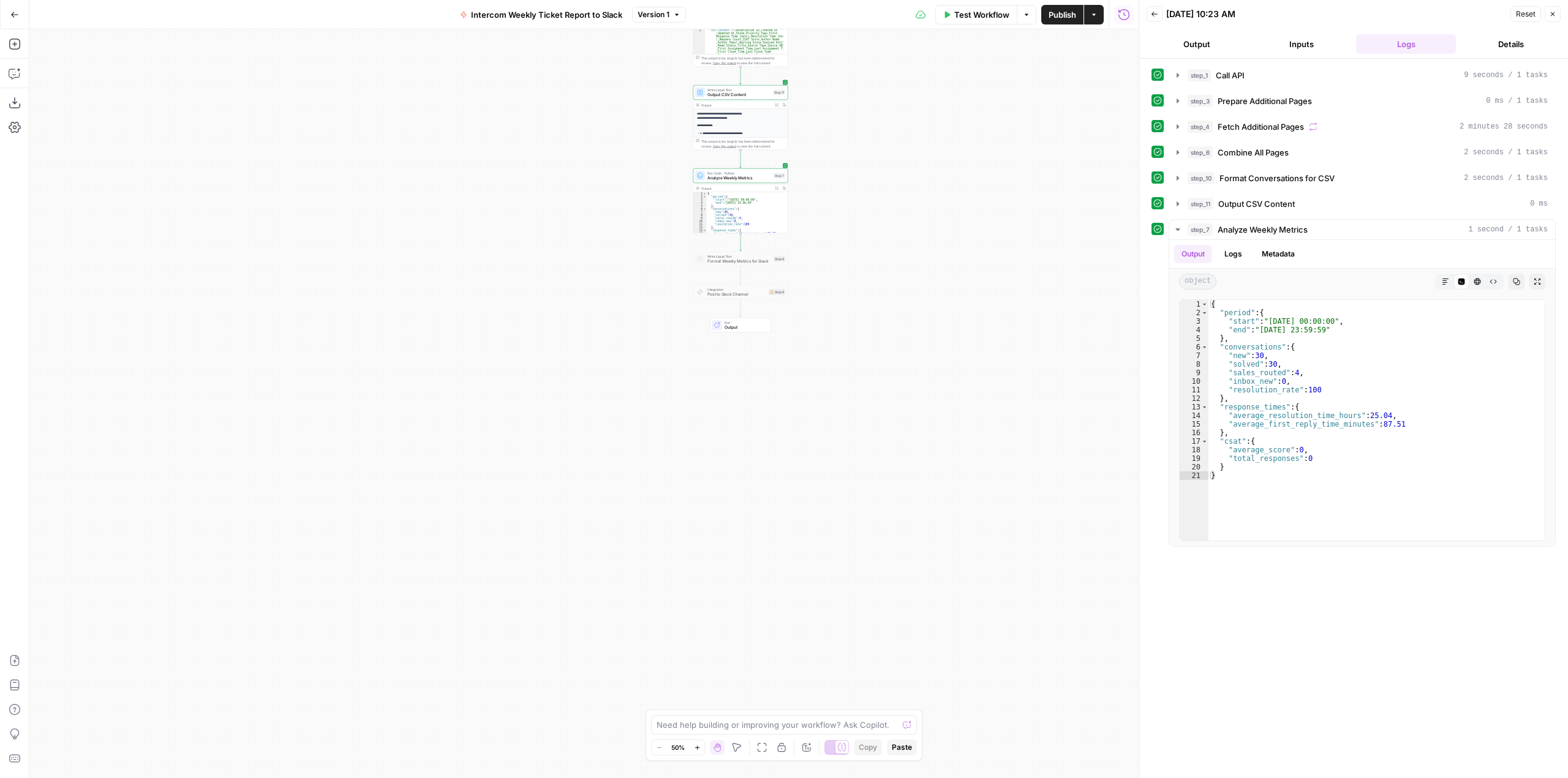
click at [883, 385] on div "Workflow Set Inputs Inputs Call API Call API Step 1 Output Expand Output Copy 1…" at bounding box center [584, 404] width 1109 height 749
drag, startPoint x: 861, startPoint y: 311, endPoint x: 890, endPoint y: 376, distance: 71.2
click at [890, 376] on div "Workflow Set Inputs Inputs Call API Call API Step 1 Output Expand Output Copy 1…" at bounding box center [584, 404] width 1109 height 749
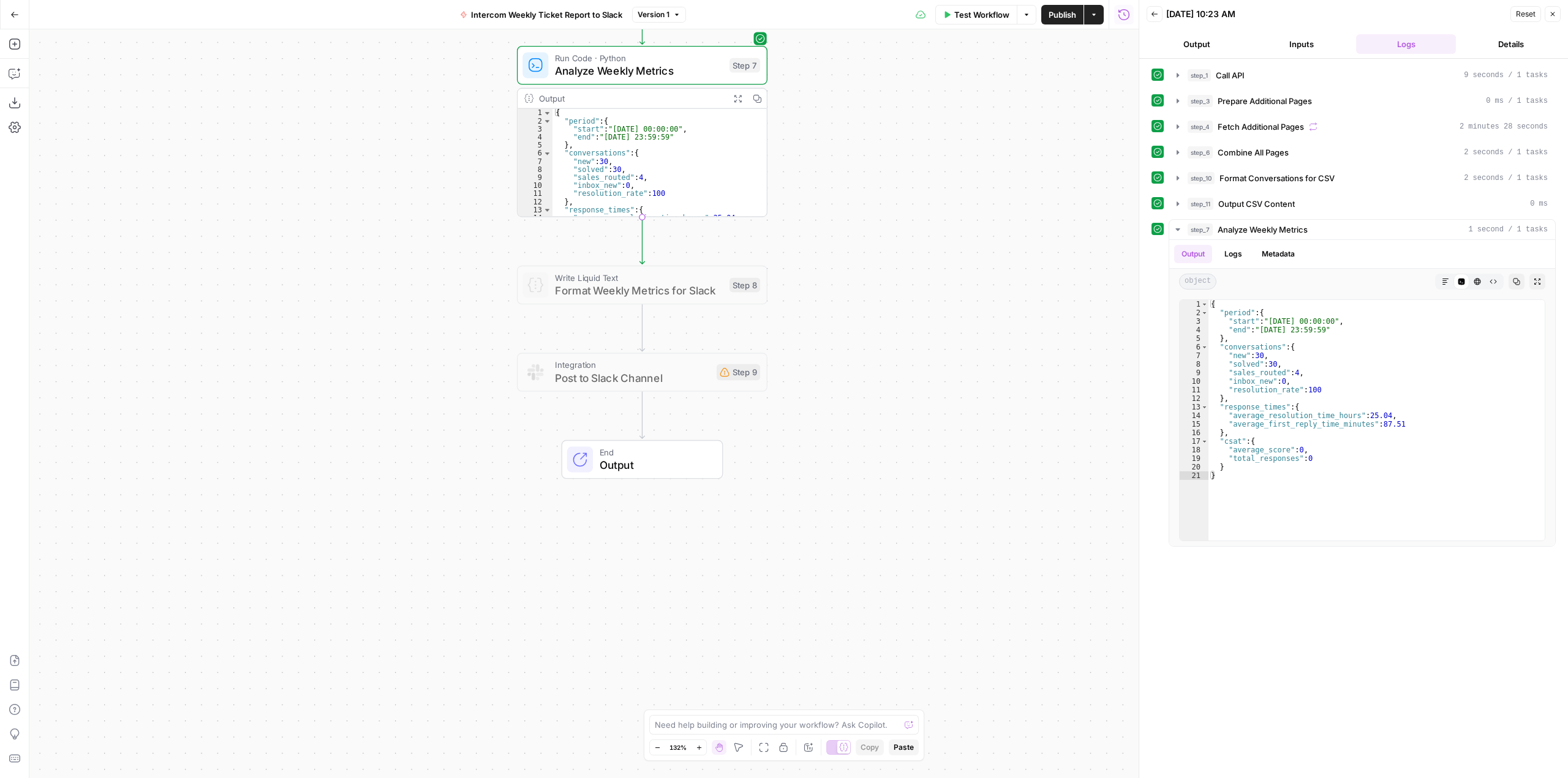
click at [651, 289] on span "Format Weekly Metrics for Slack" at bounding box center [638, 291] width 168 height 16
click at [608, 256] on div at bounding box center [610, 255] width 8 height 8
click at [660, 382] on span "Post to Slack Channel" at bounding box center [638, 378] width 168 height 16
click at [611, 345] on div at bounding box center [610, 342] width 8 height 8
click at [670, 381] on span "Post to Slack Channel" at bounding box center [638, 378] width 168 height 16
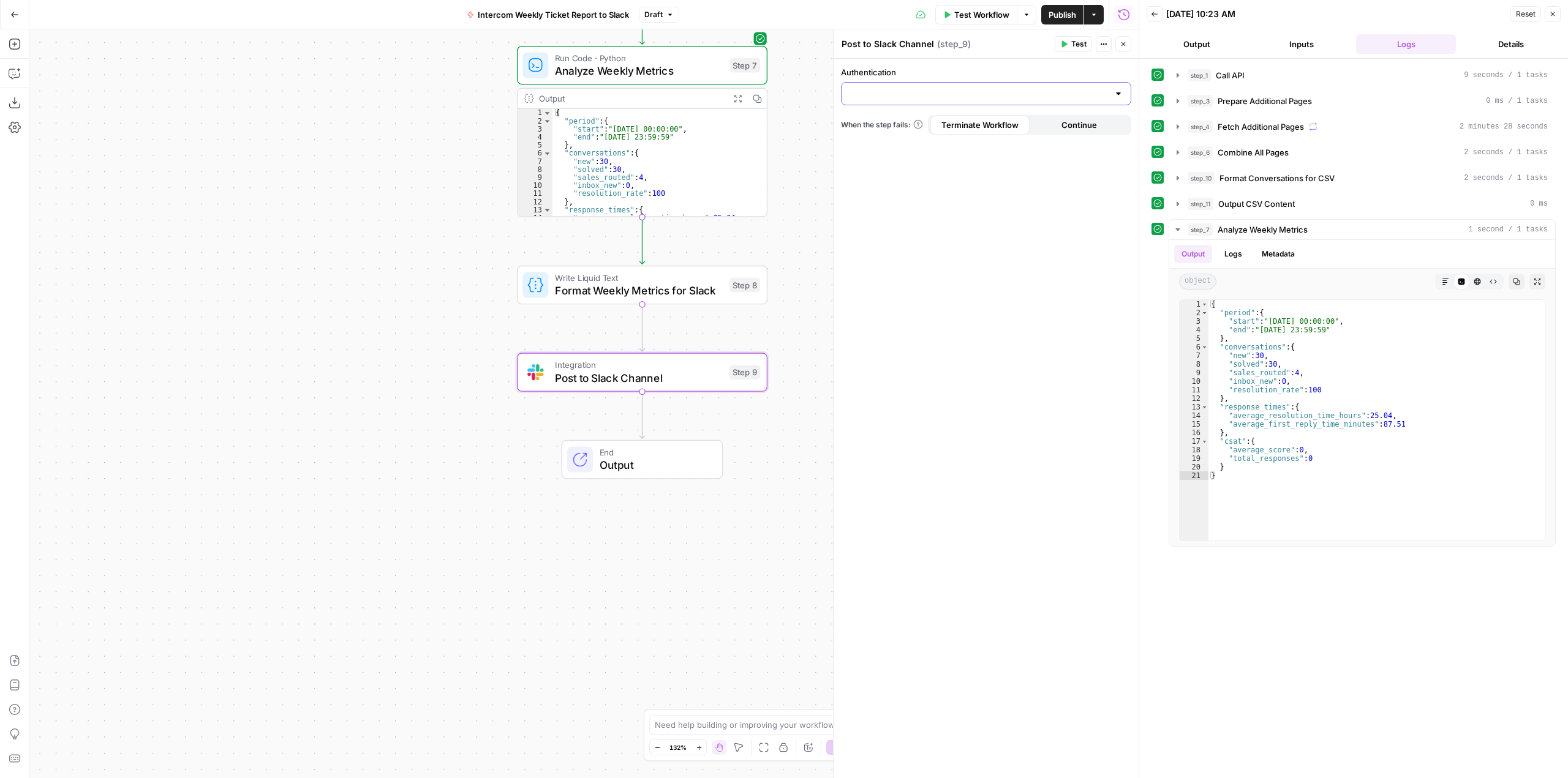
click at [984, 93] on input "Authentication" at bounding box center [979, 93] width 260 height 12
click at [871, 120] on span "Slack 1" at bounding box center [983, 124] width 265 height 12
type input "Slack 1"
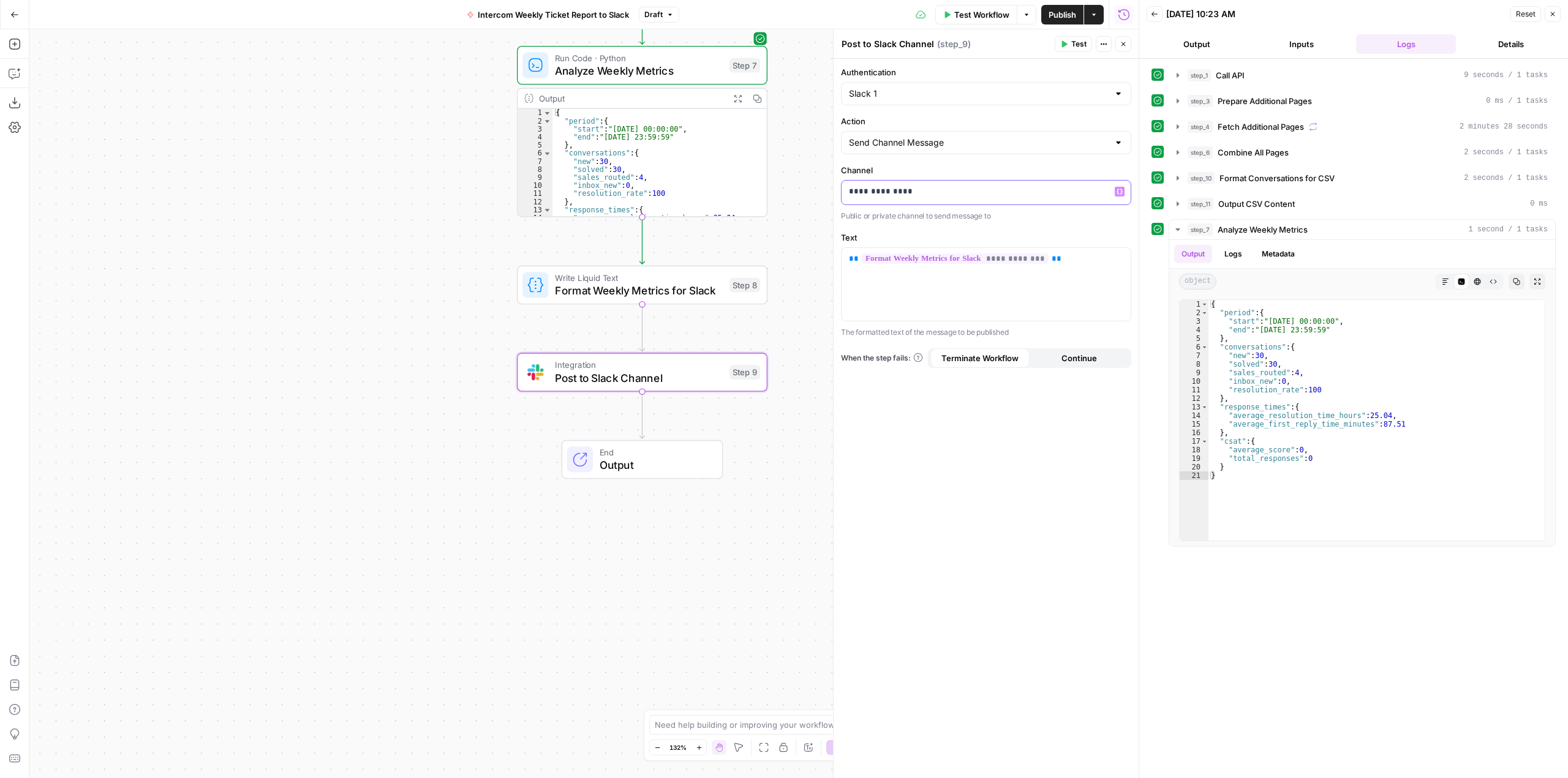
drag, startPoint x: 919, startPoint y: 192, endPoint x: 856, endPoint y: 194, distance: 63.0
click at [856, 194] on p "**********" at bounding box center [985, 192] width 274 height 12
click at [854, 197] on div "**********" at bounding box center [985, 193] width 289 height 24
click at [1061, 12] on span "Publish" at bounding box center [1062, 15] width 28 height 12
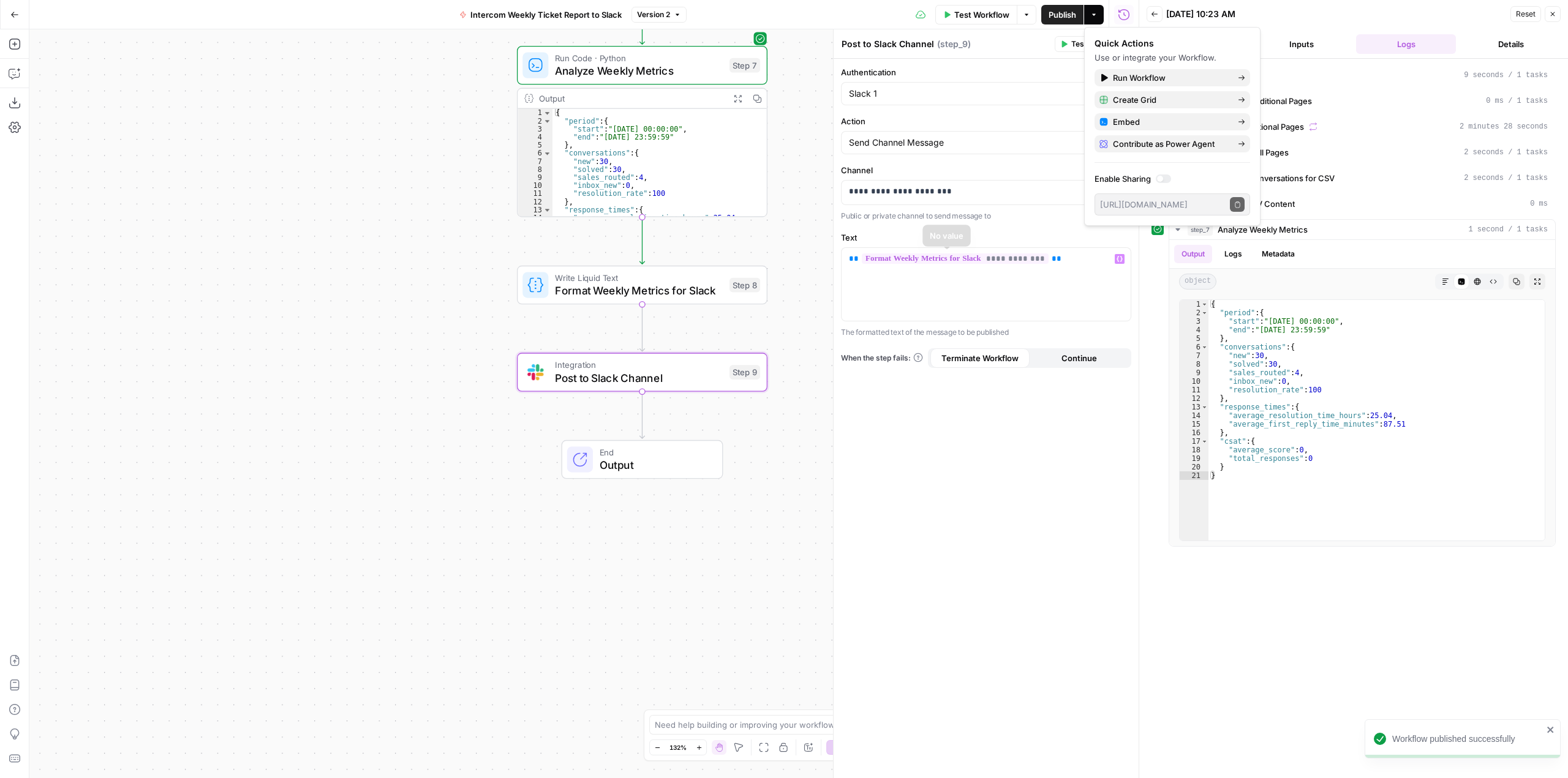
click at [812, 338] on div "Workflow Set Inputs Inputs Call API Call API Step 1 Output Expand Output Copy 1…" at bounding box center [584, 404] width 1109 height 749
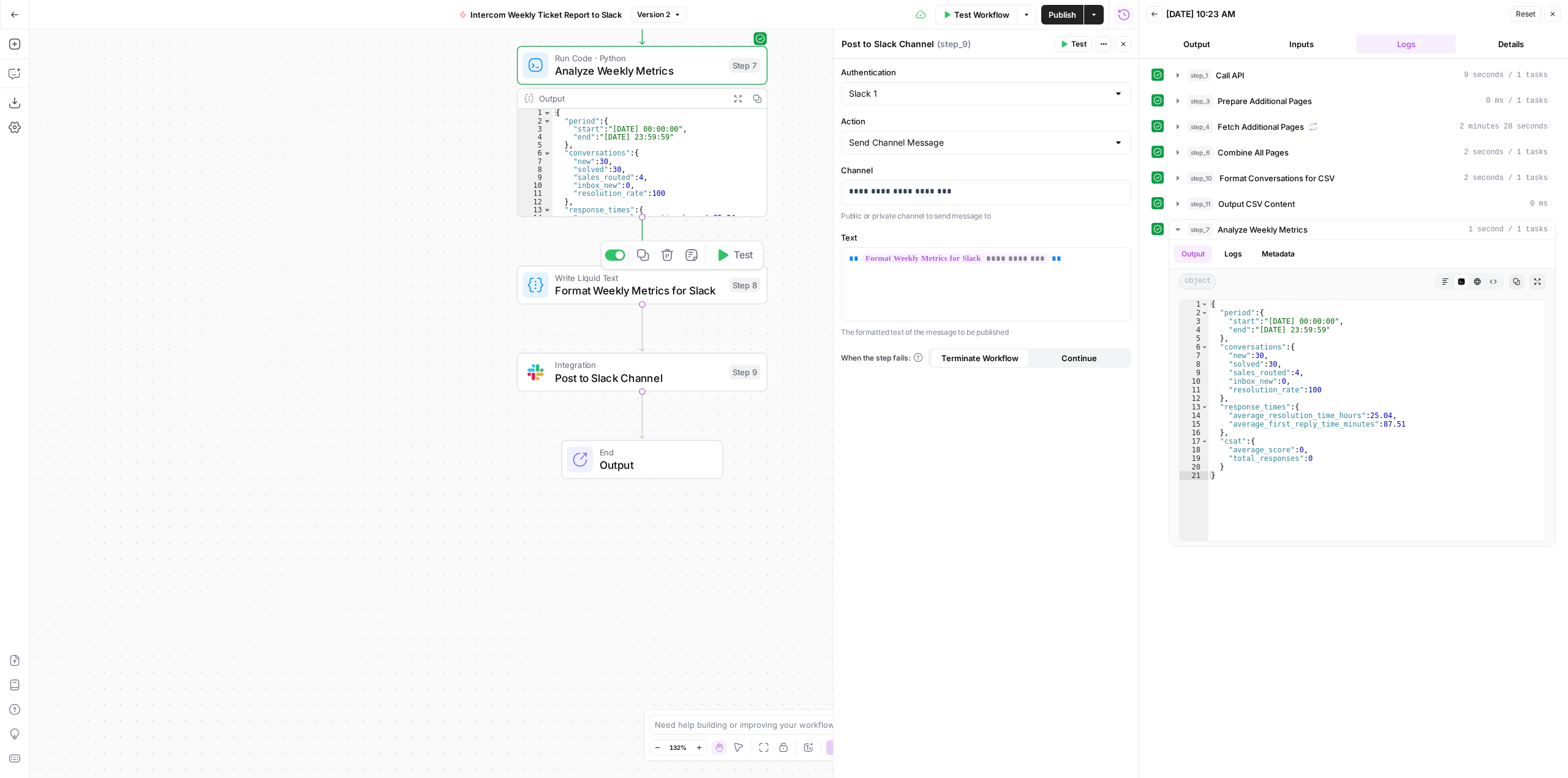
click at [734, 261] on span "Test" at bounding box center [743, 255] width 20 height 15
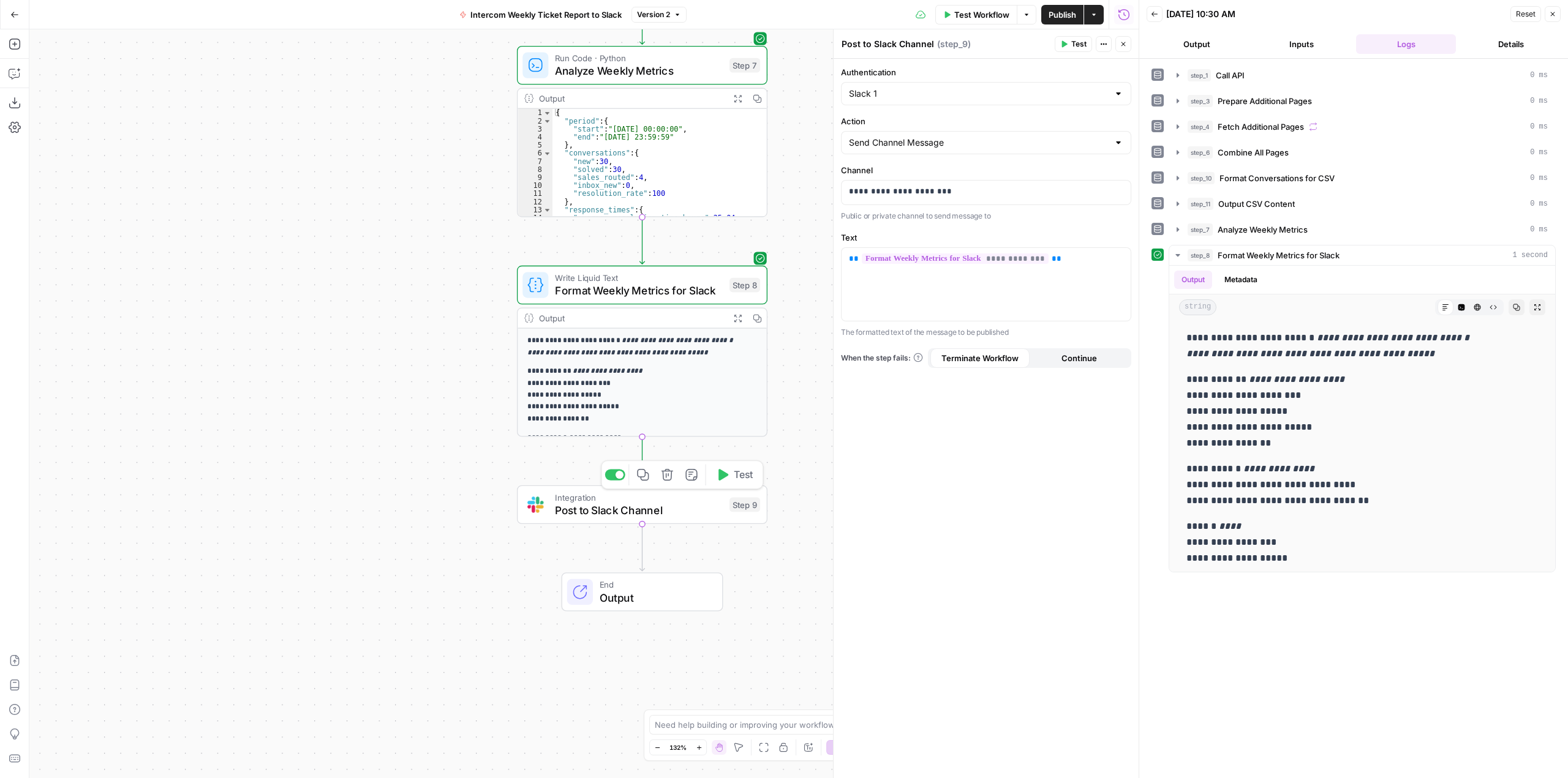
click at [739, 475] on span "Test" at bounding box center [743, 474] width 20 height 15
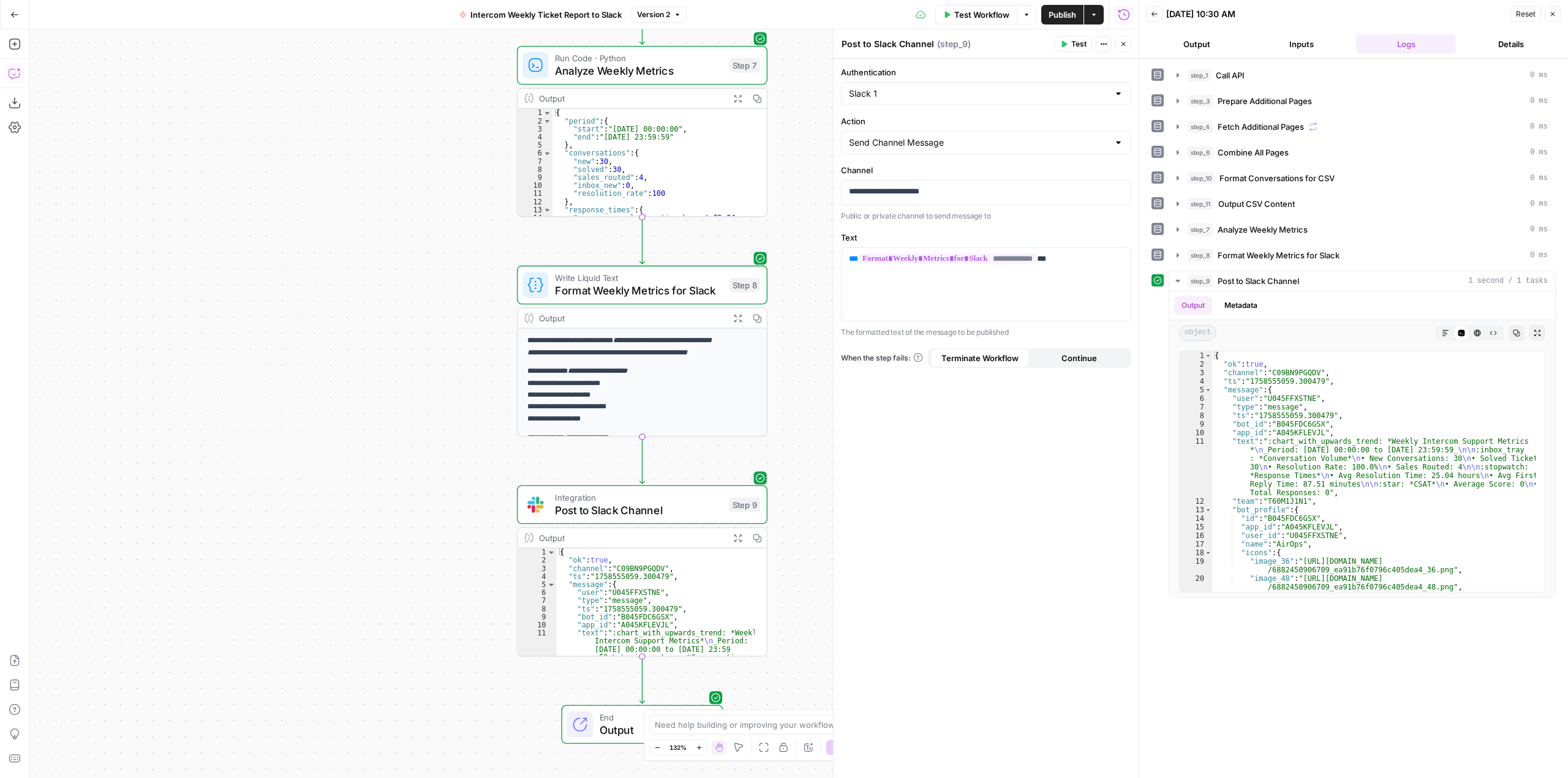
drag, startPoint x: 22, startPoint y: 79, endPoint x: 15, endPoint y: 74, distance: 8.6
click at [15, 74] on icon "button" at bounding box center [13, 74] width 3 height 1
click at [140, 739] on textarea at bounding box center [166, 734] width 236 height 12
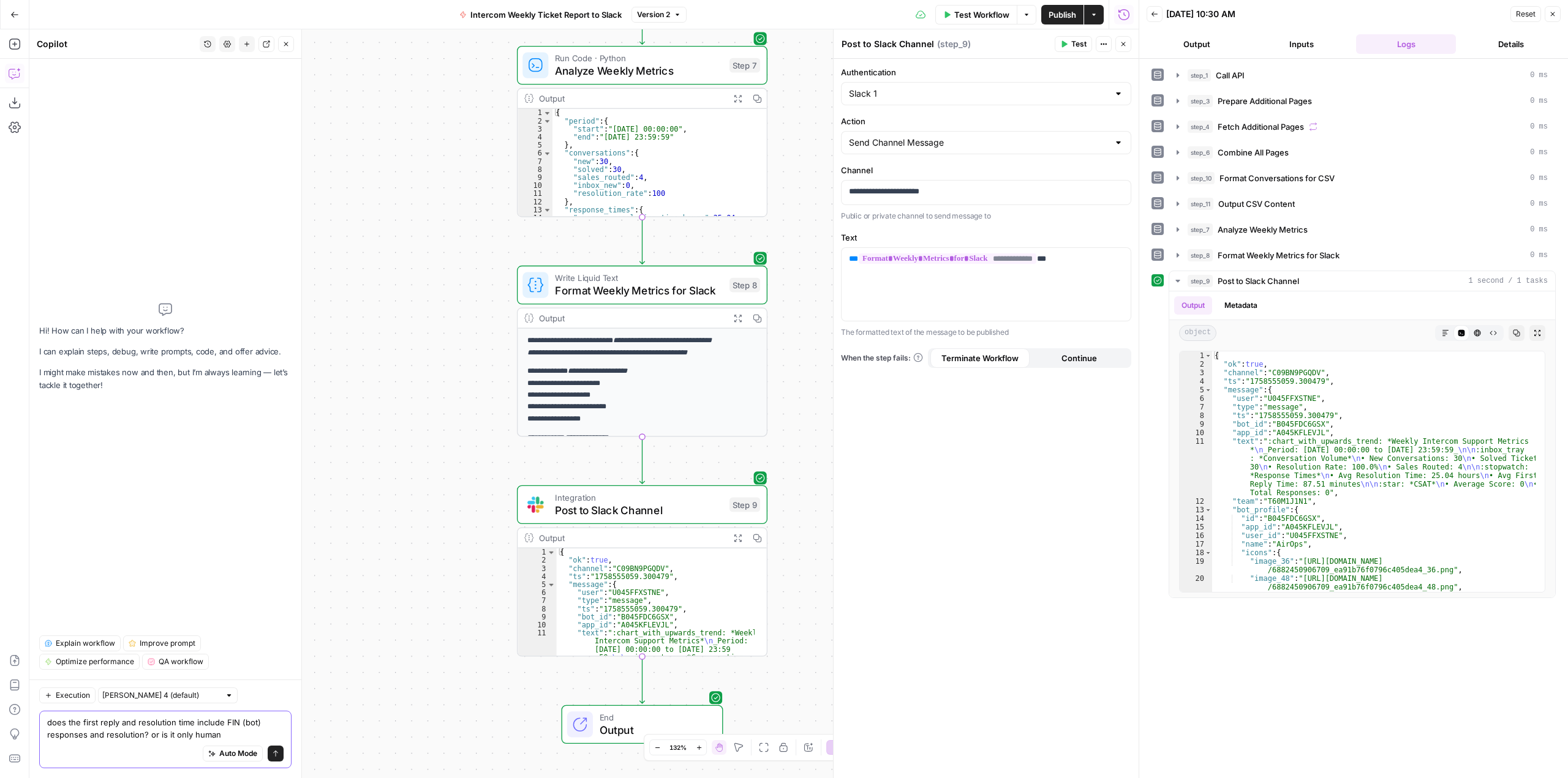
type textarea "does the first reply and resolution time include FIN (bot) responses and resolu…"
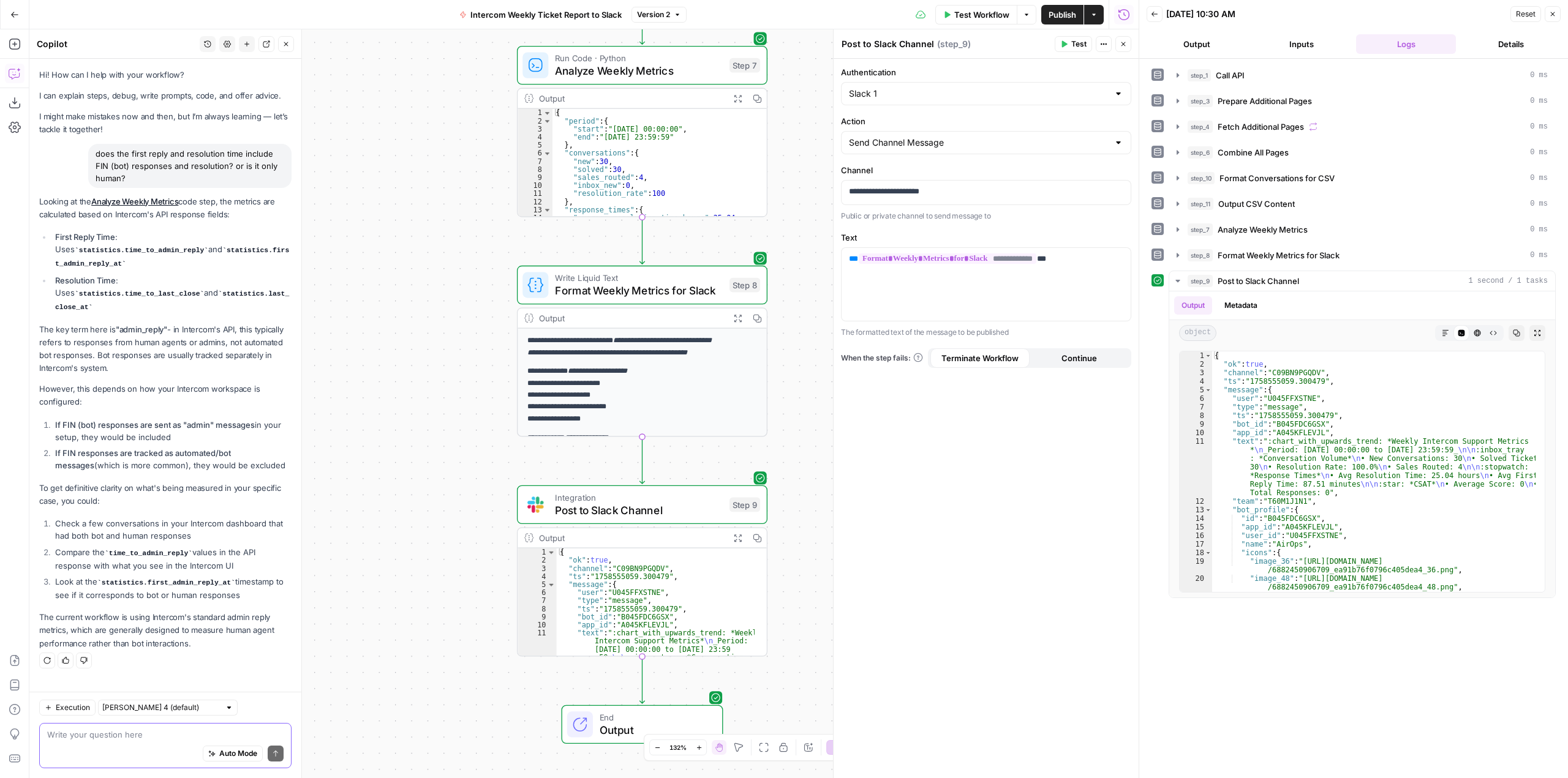
click at [157, 734] on textarea at bounding box center [166, 734] width 236 height 12
click at [278, 576] on li "Look at the statistics.first_admin_reply_at timestamp to see if it corresponds …" at bounding box center [171, 588] width 239 height 26
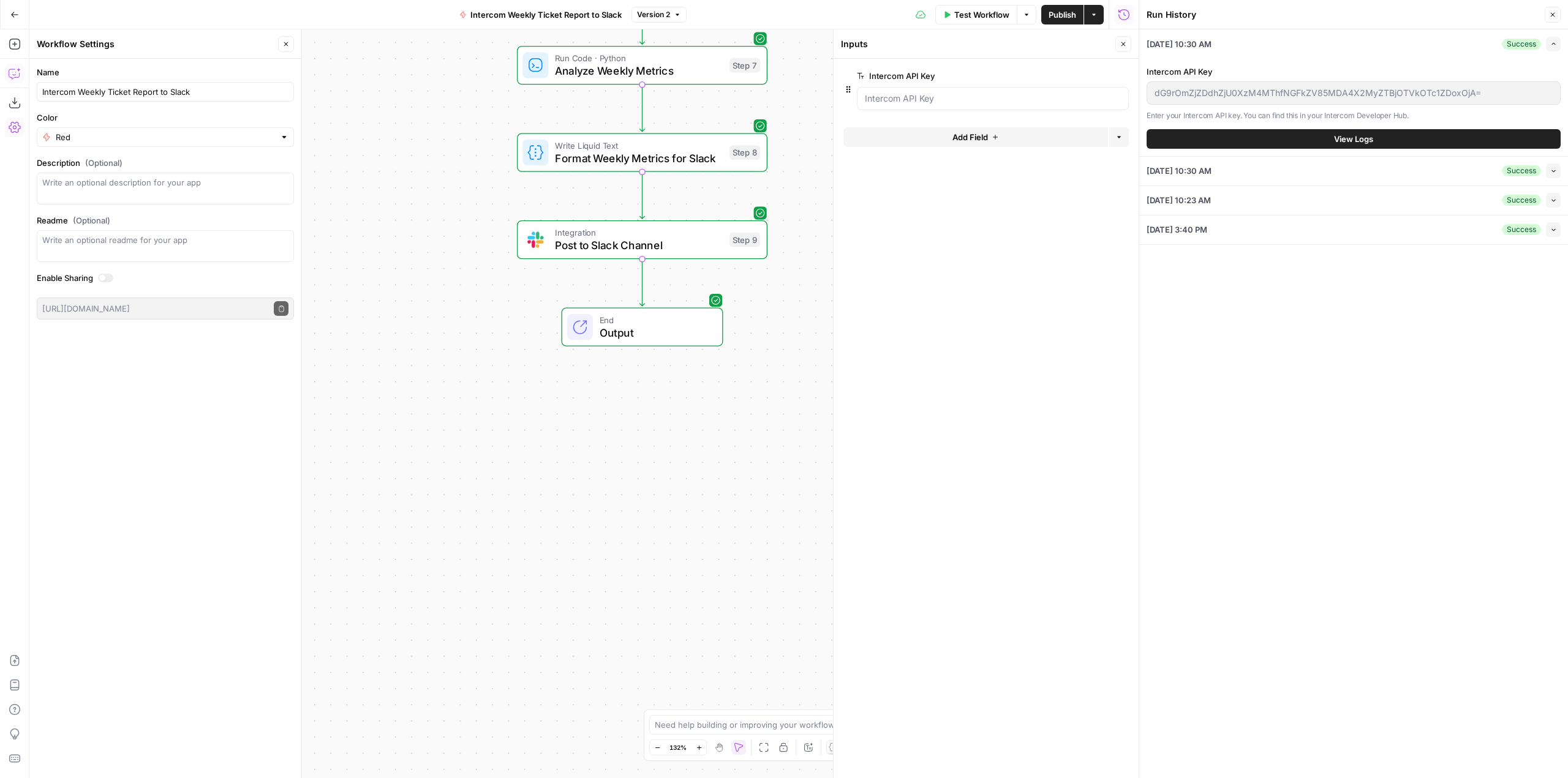
click at [15, 71] on icon "button" at bounding box center [15, 73] width 12 height 12
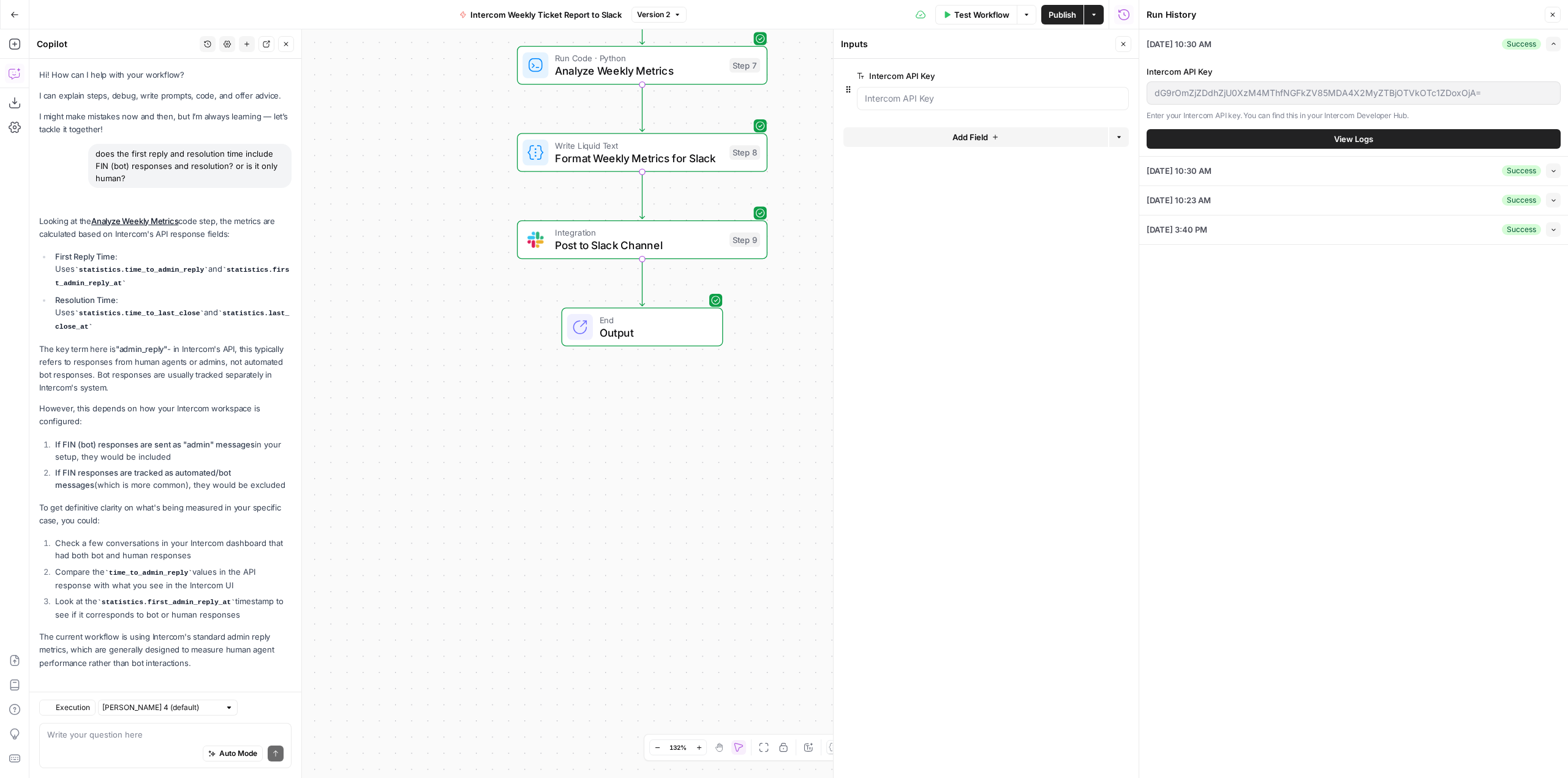
click at [105, 733] on textarea at bounding box center [166, 734] width 236 height 12
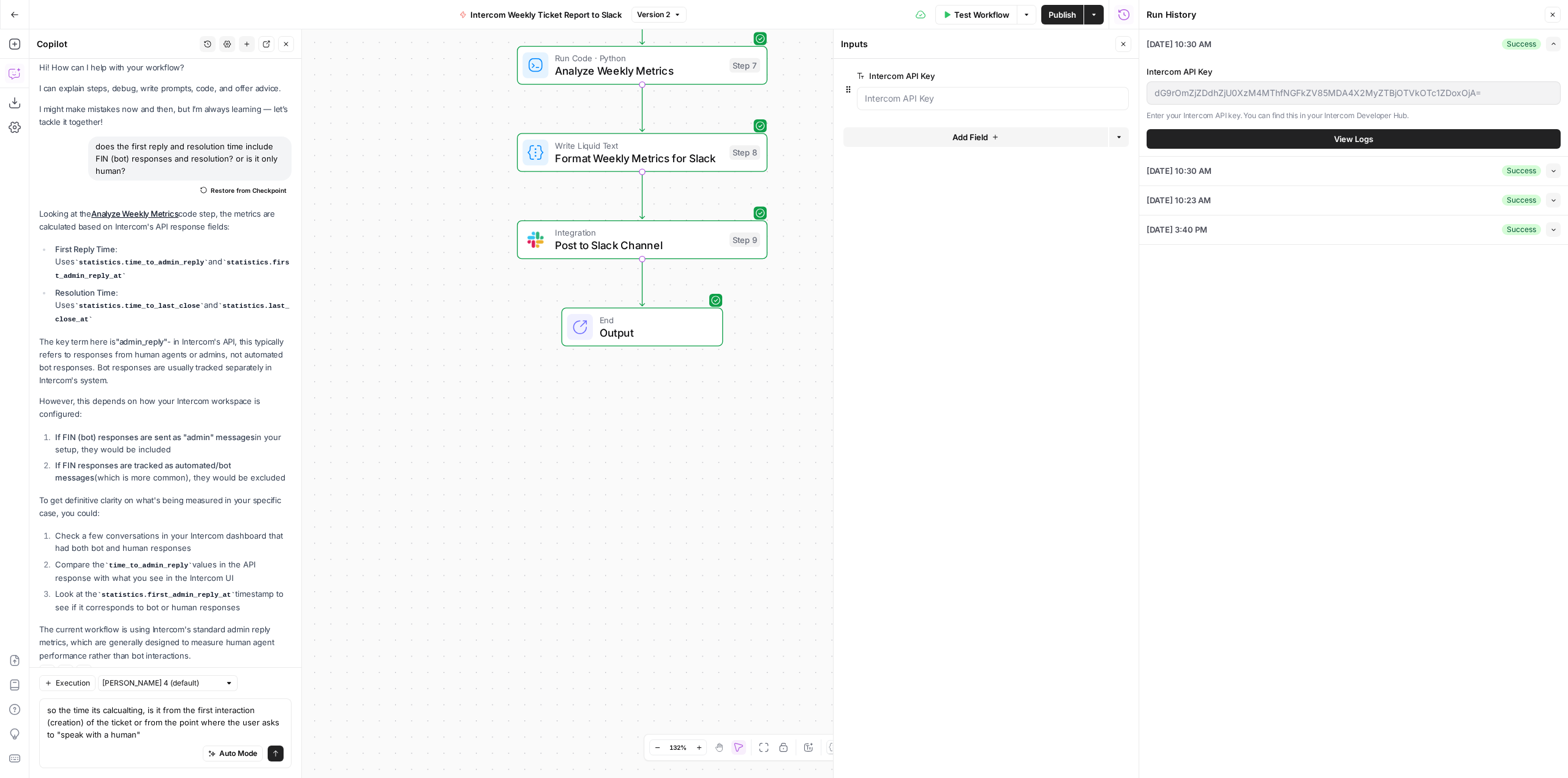
type textarea "so the time its calcualting, is it from the first interaction (creation) of the…"
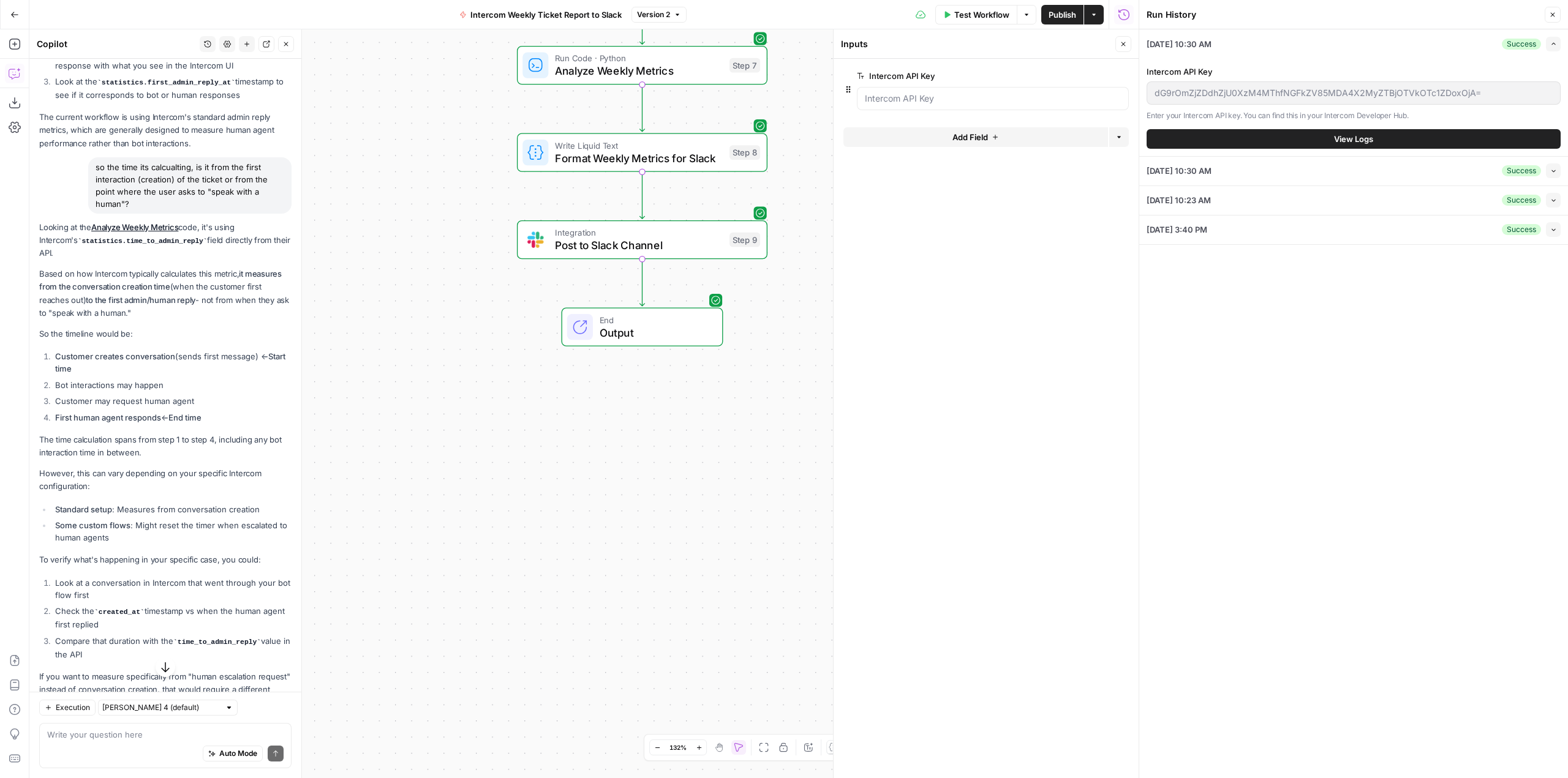
scroll to position [542, 0]
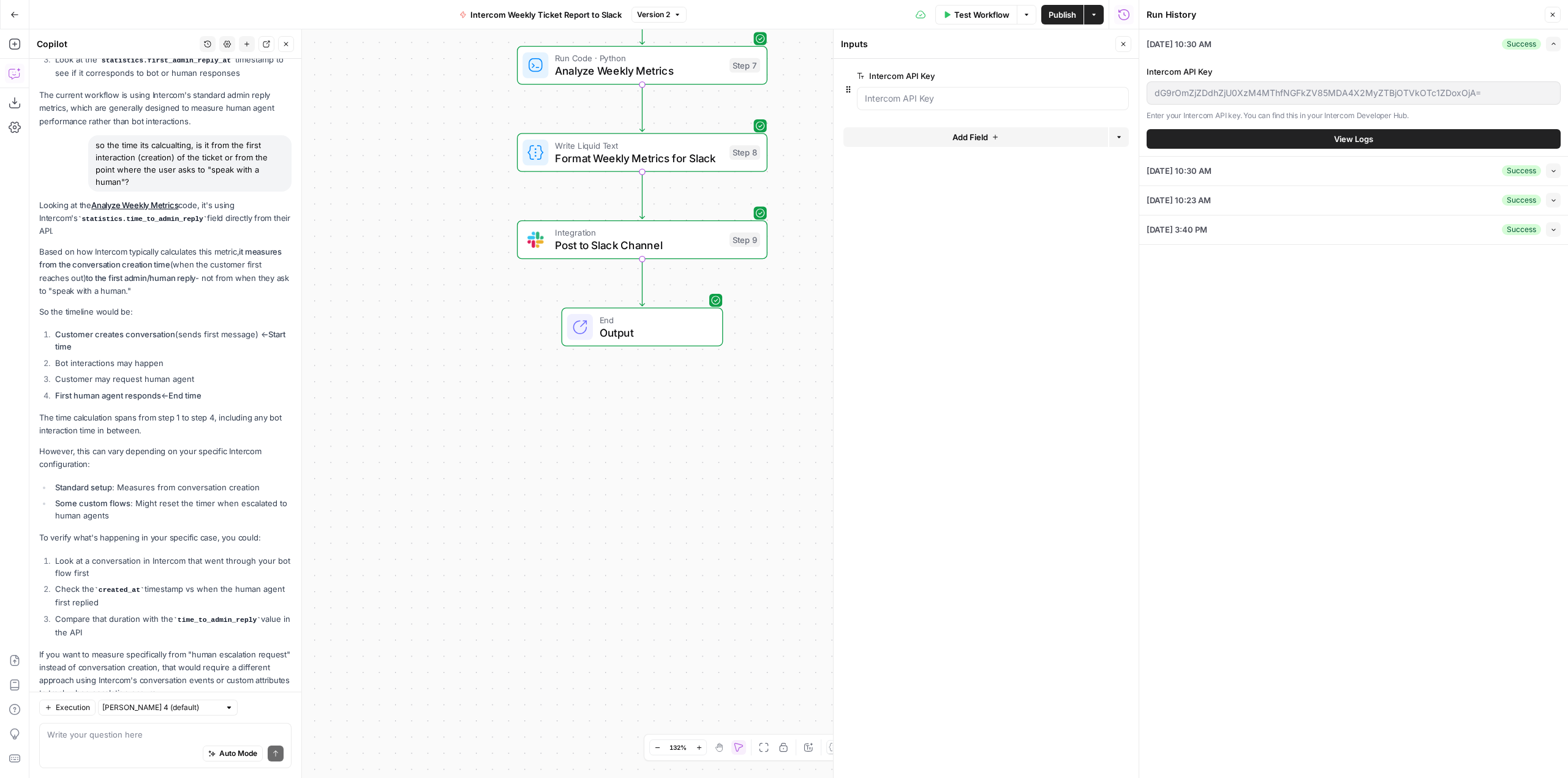
click at [183, 744] on div "Auto Mode Send" at bounding box center [166, 754] width 236 height 27
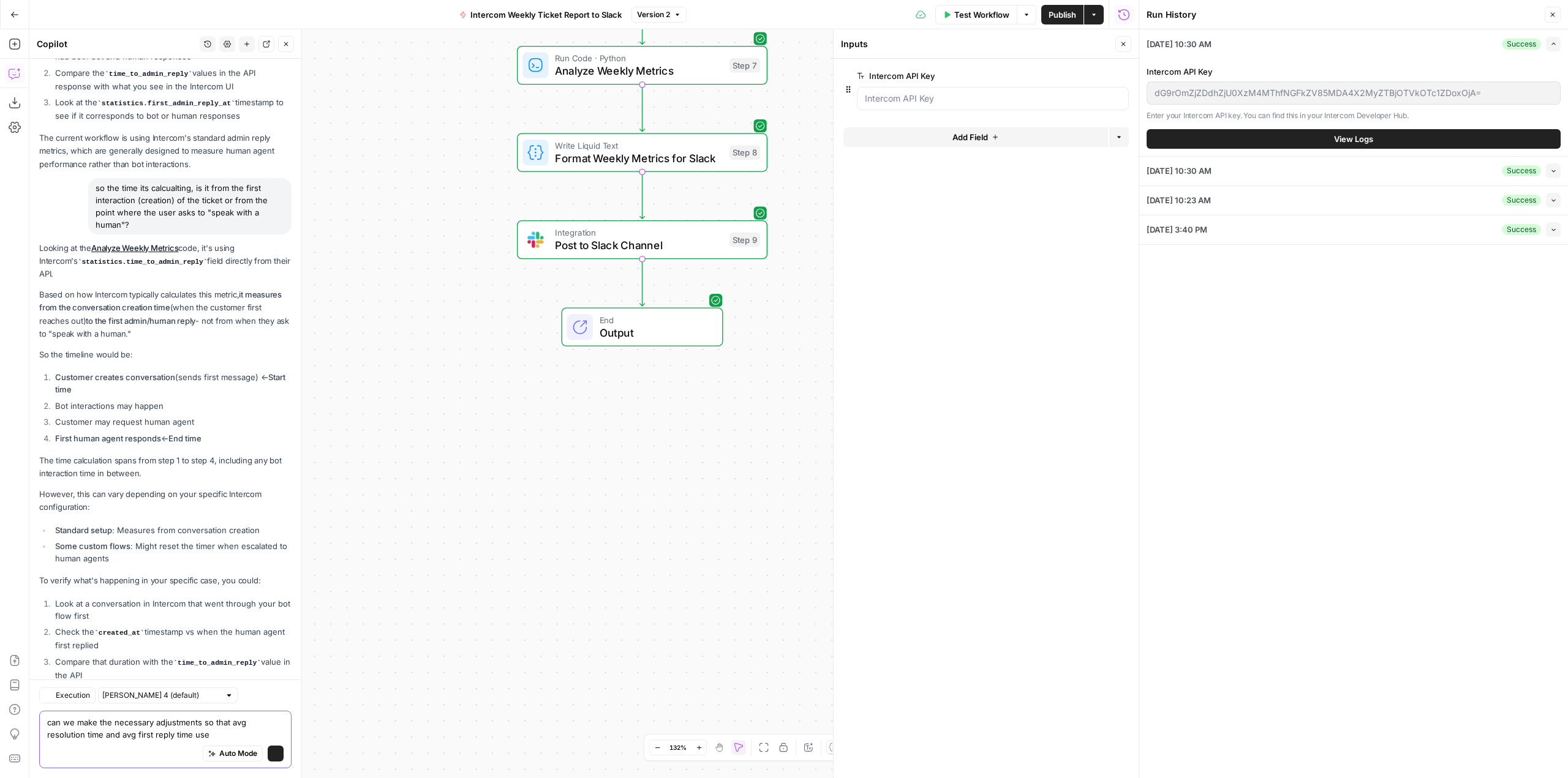
scroll to position [554, 0]
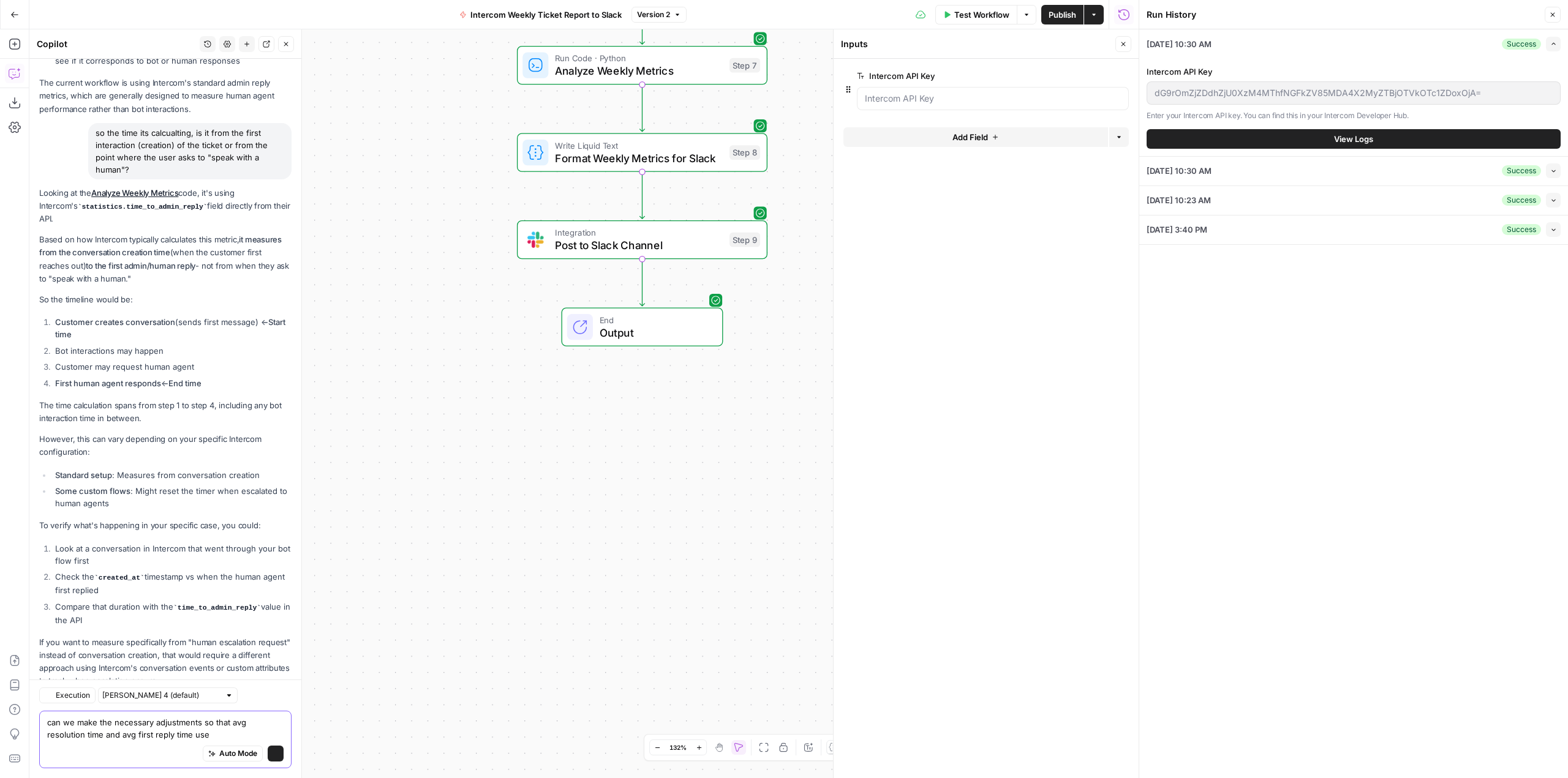
type textarea "can we make the necessary adjustments so that avg resolution time and avg first…"
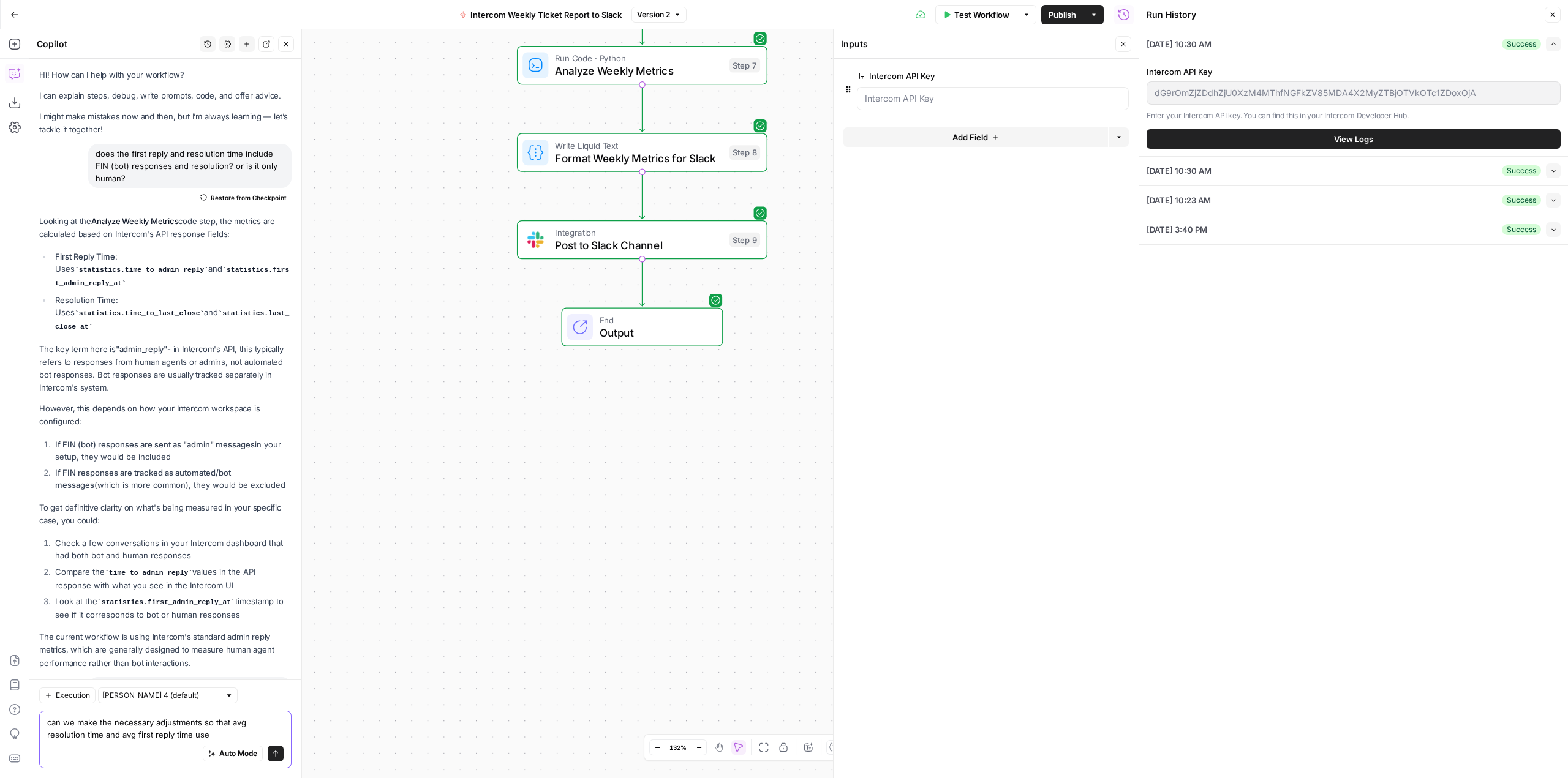
scroll to position [554, 0]
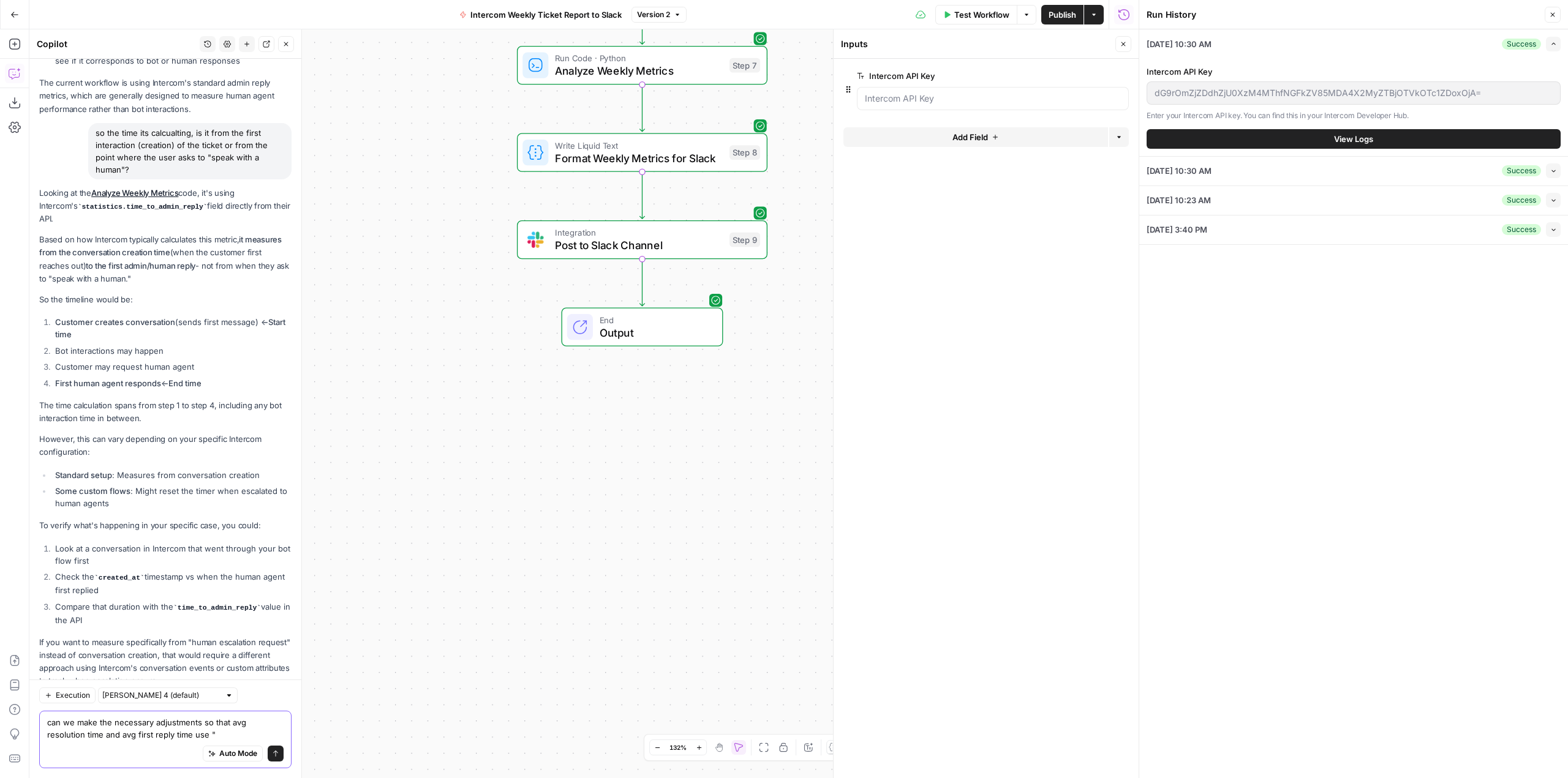
paste textarea "statistics.first_admin_reply_at"
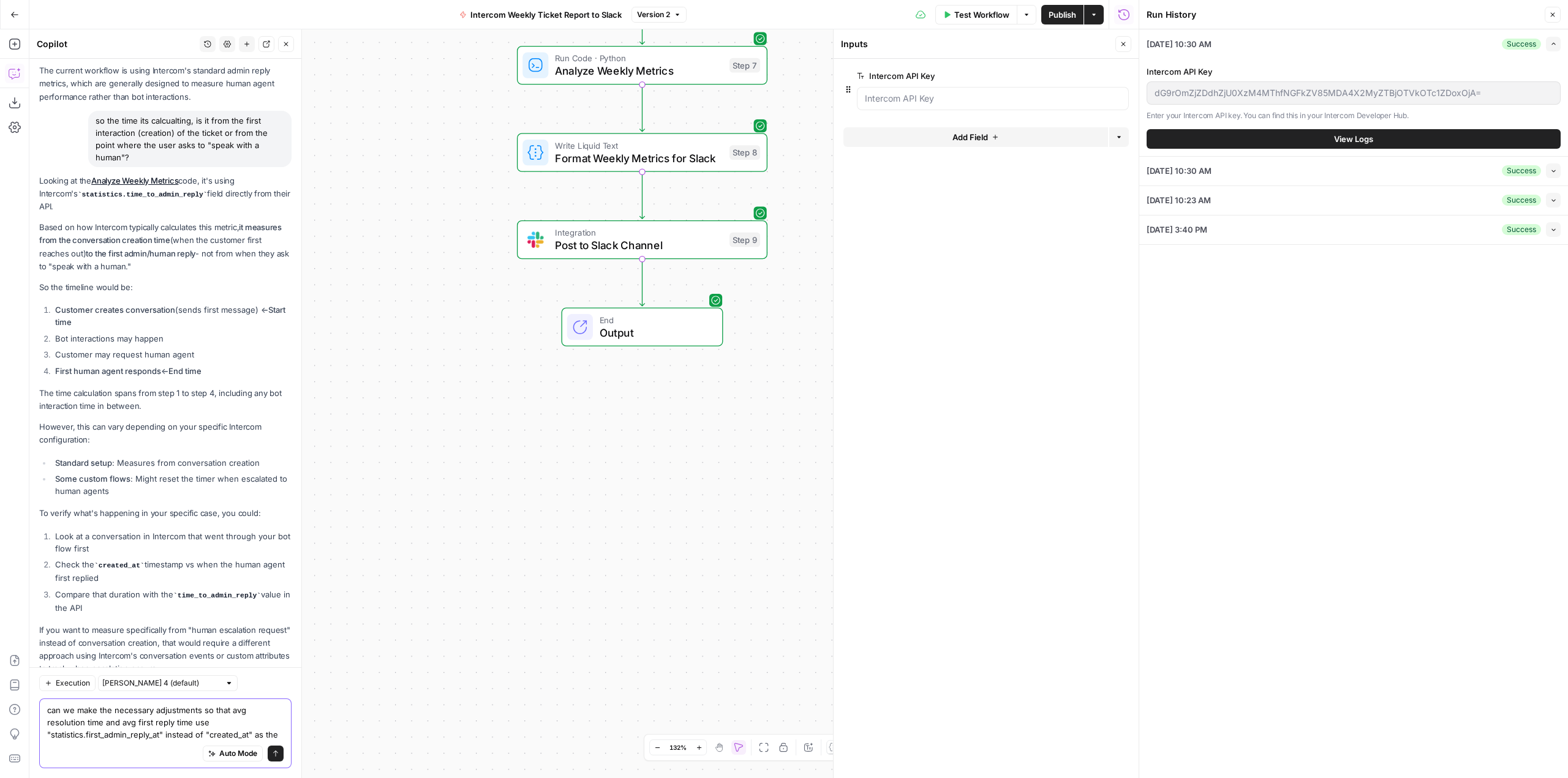
scroll to position [579, 0]
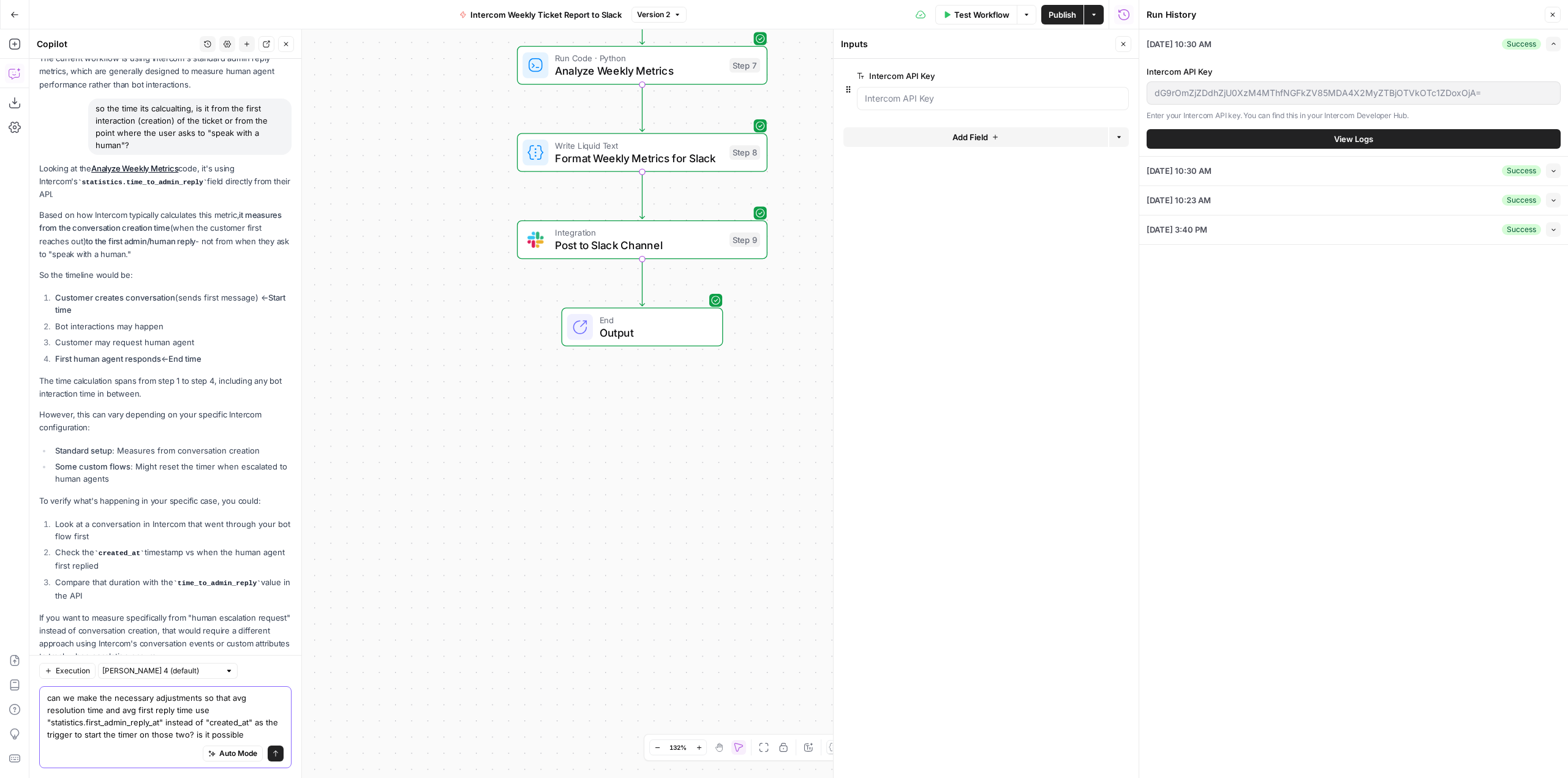
type textarea "can we make the necessary adjustments so that avg resolution time and avg first…"
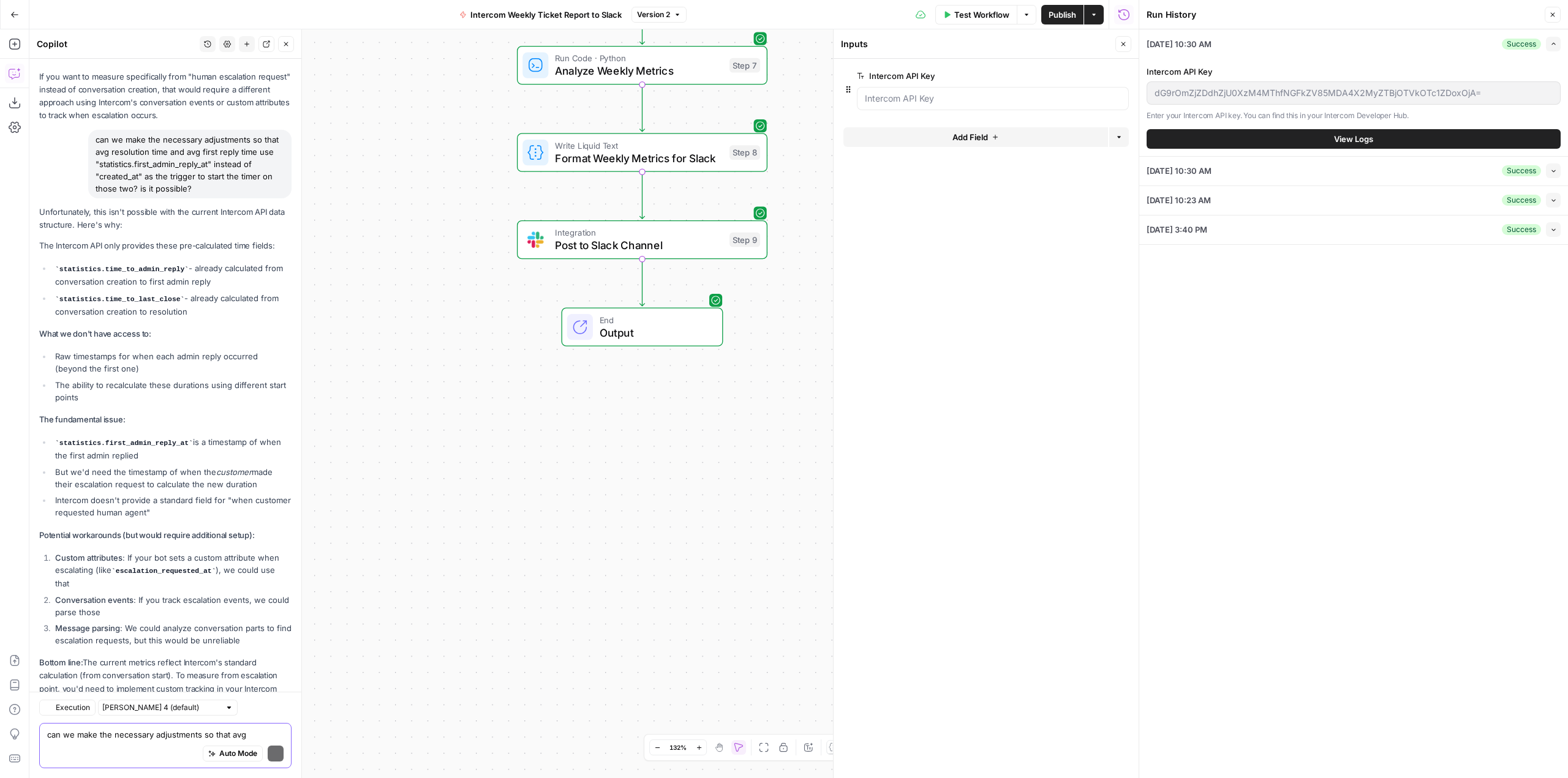
scroll to position [1175, 0]
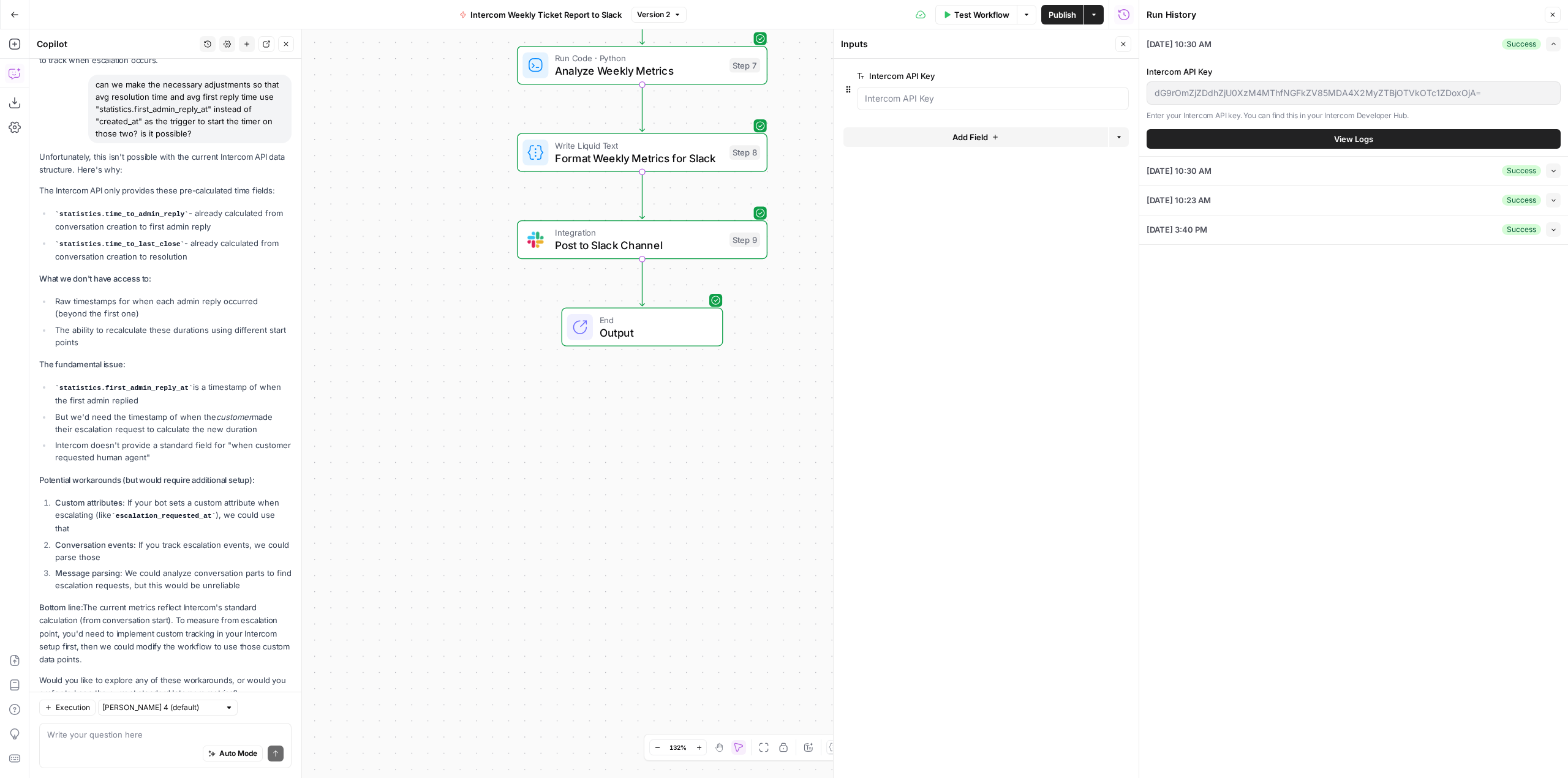
drag, startPoint x: 203, startPoint y: 218, endPoint x: 51, endPoint y: 169, distance: 159.7
click at [51, 169] on div "Unfortunately, this isn't possible with the current Intercom API data structure…" at bounding box center [165, 426] width 252 height 550
copy ul "statistics.time_to_admin_reply - already calculated from conversation creation …"
click at [136, 743] on div "Auto Mode Send" at bounding box center [166, 754] width 236 height 27
type textarea "how would I go about setting up option 1?"
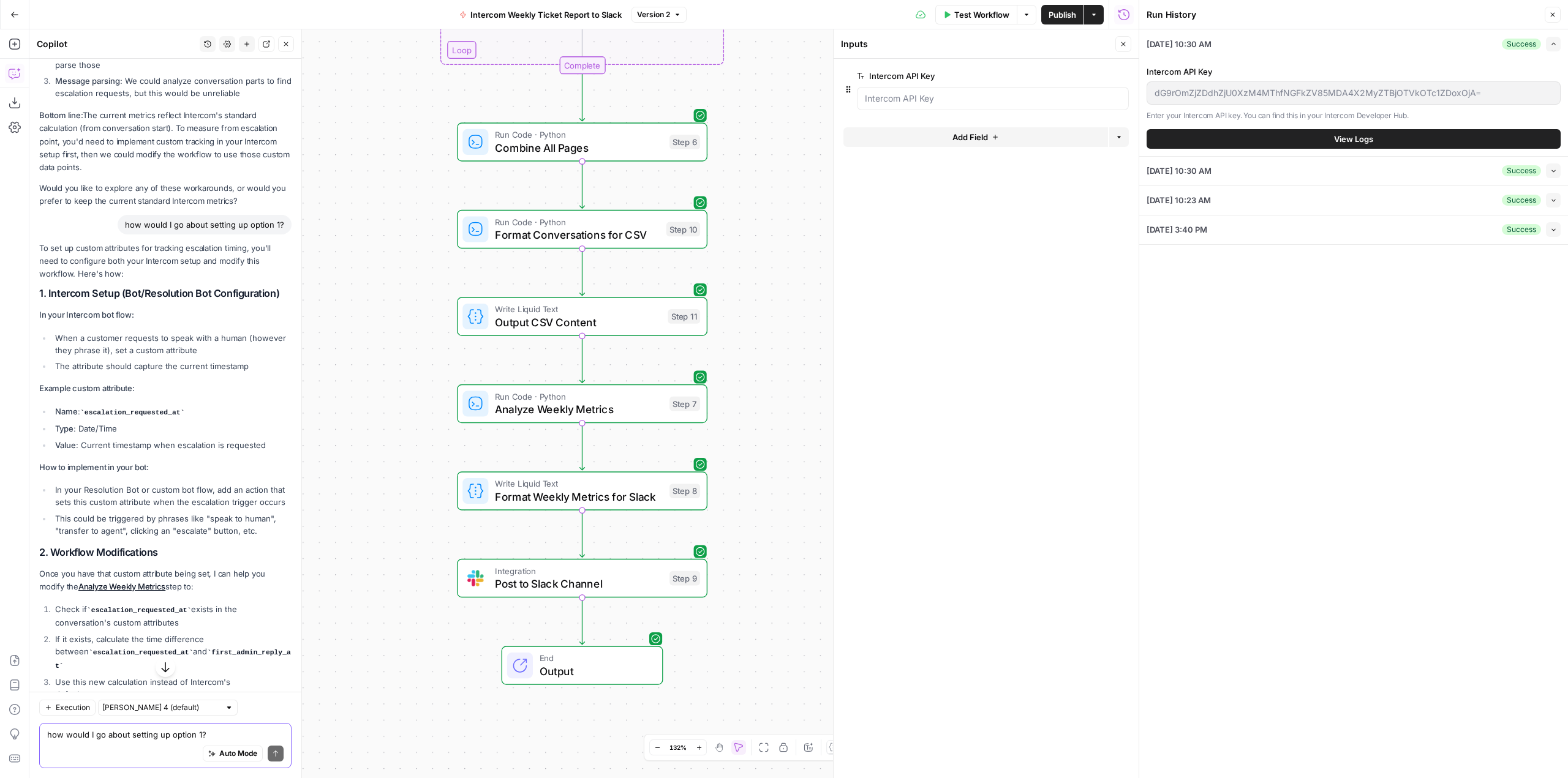
scroll to position [1912, 0]
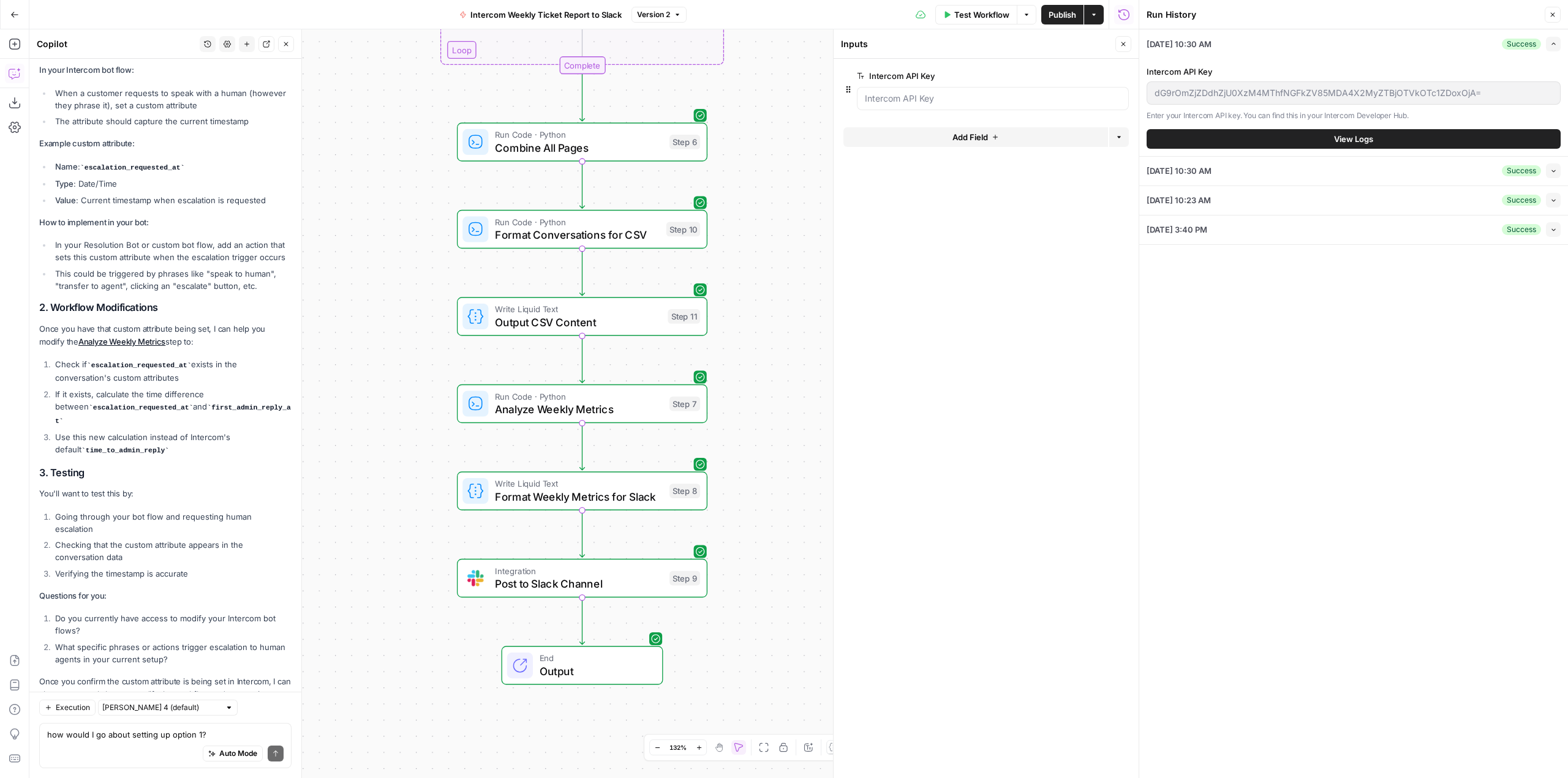
click at [127, 728] on div "how would I go about setting up option 1? Write your question here Auto Mode Se…" at bounding box center [165, 746] width 252 height 46
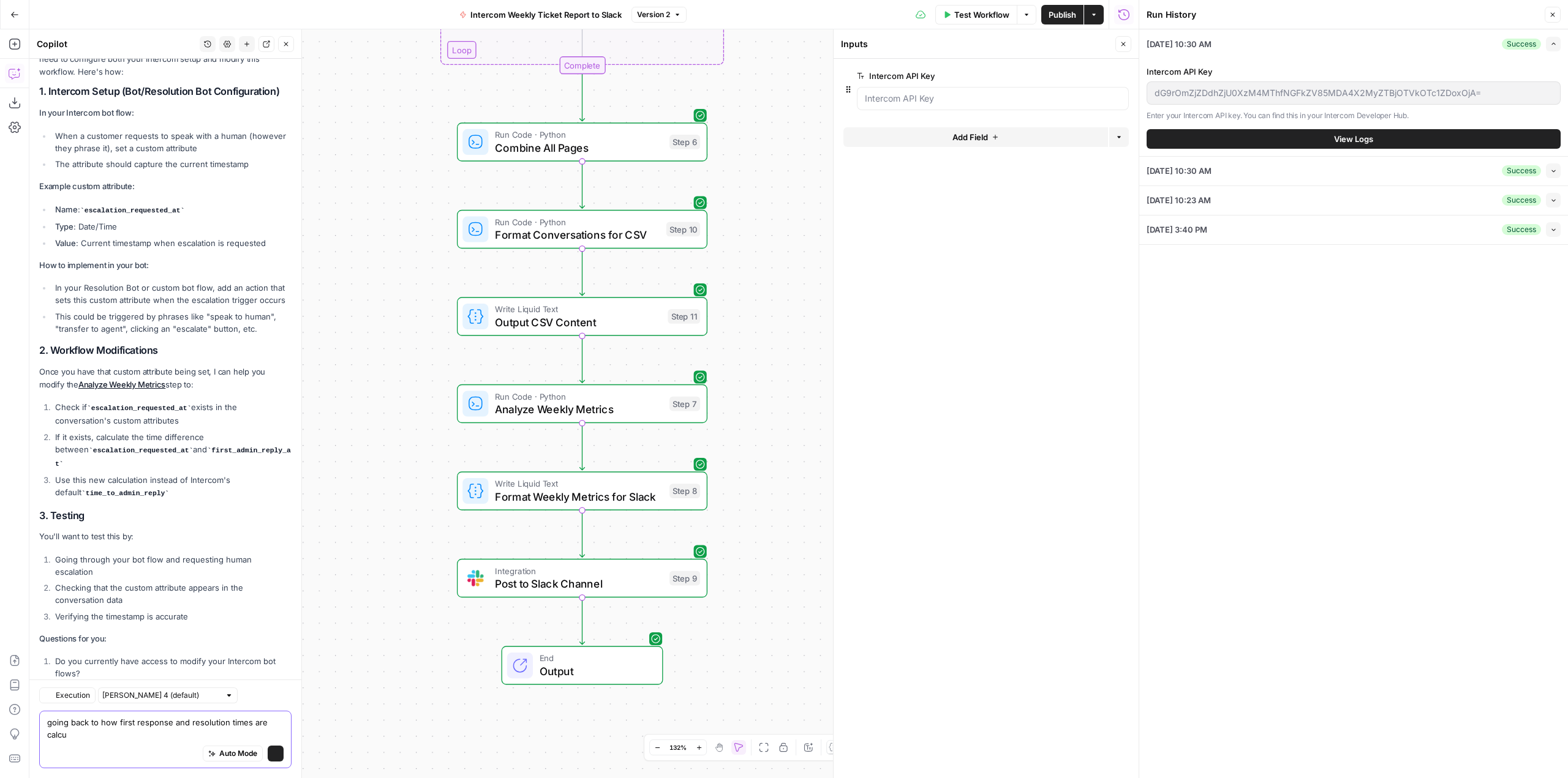
scroll to position [1924, 0]
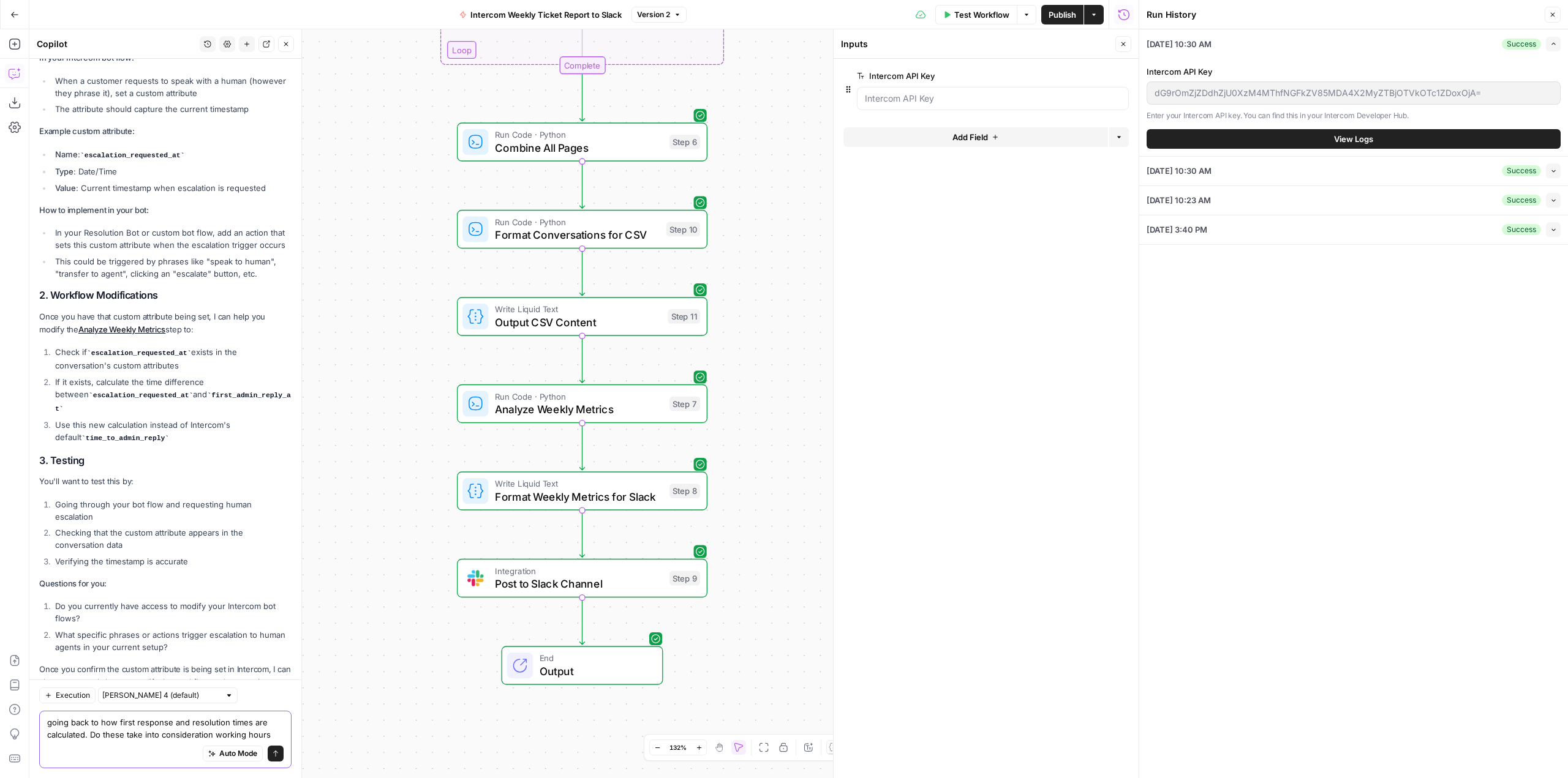
type textarea "going back to how first response and resolution times are calculated. Do these …"
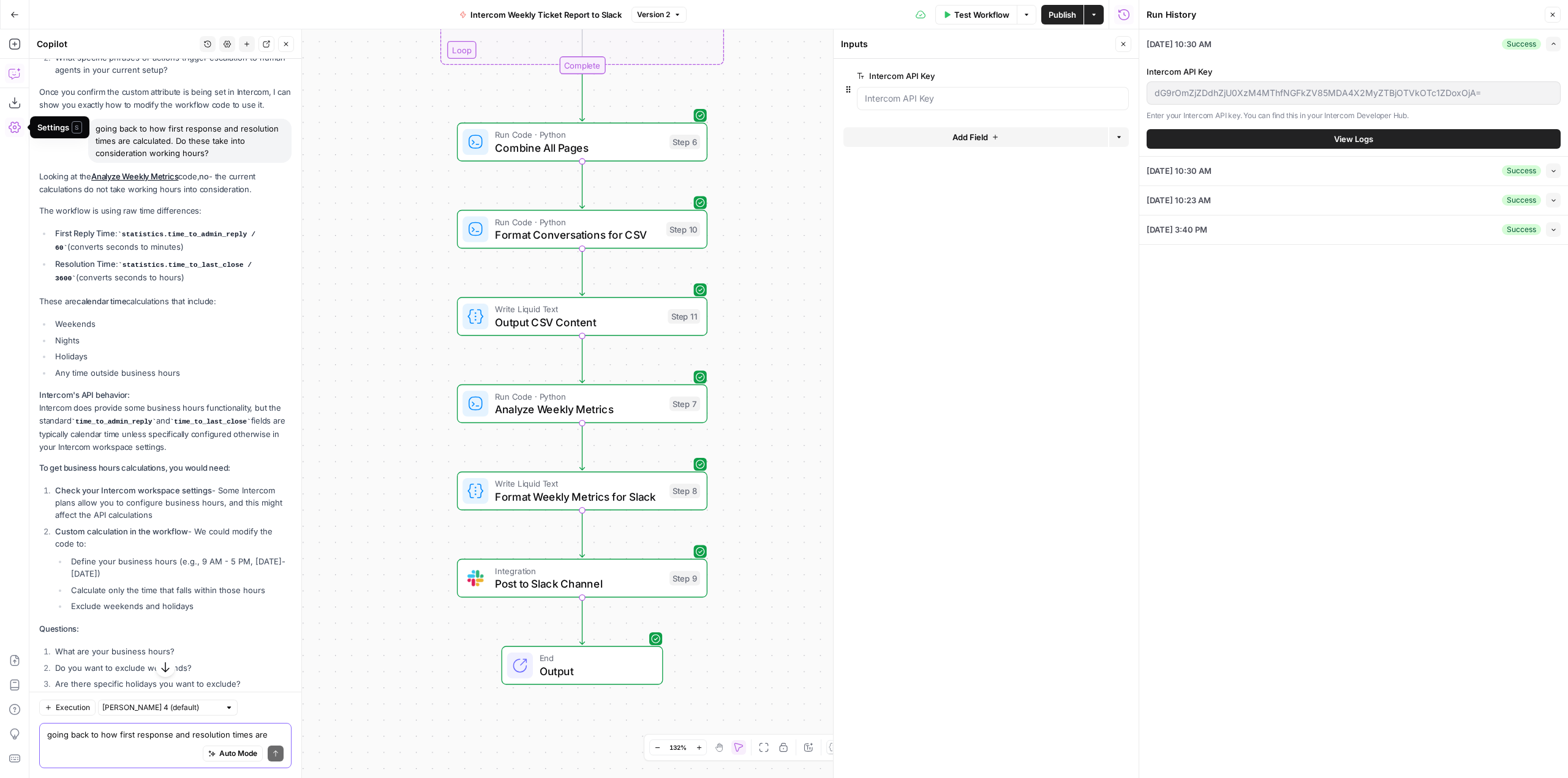
scroll to position [2524, 0]
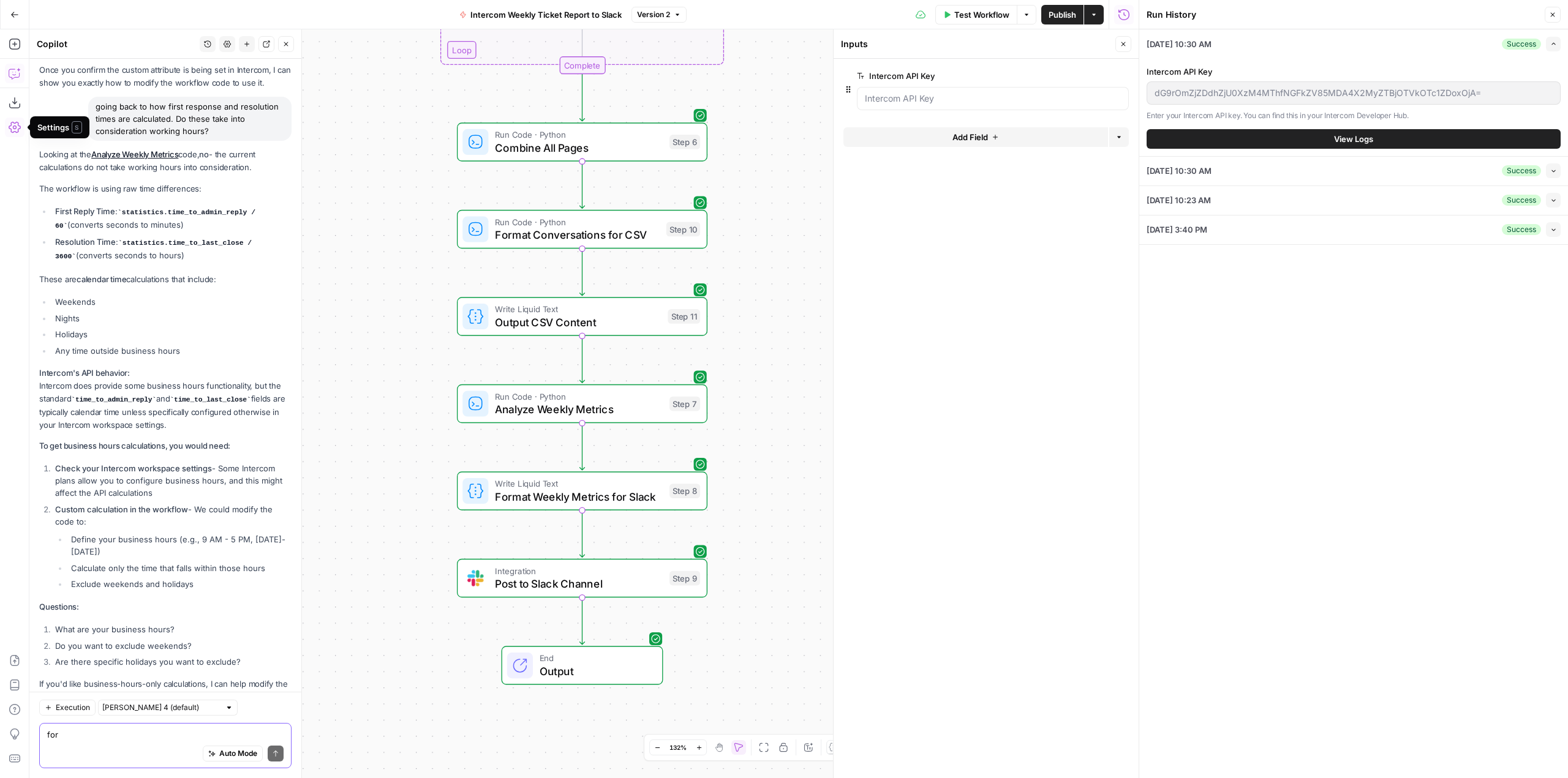
type textarea "for"
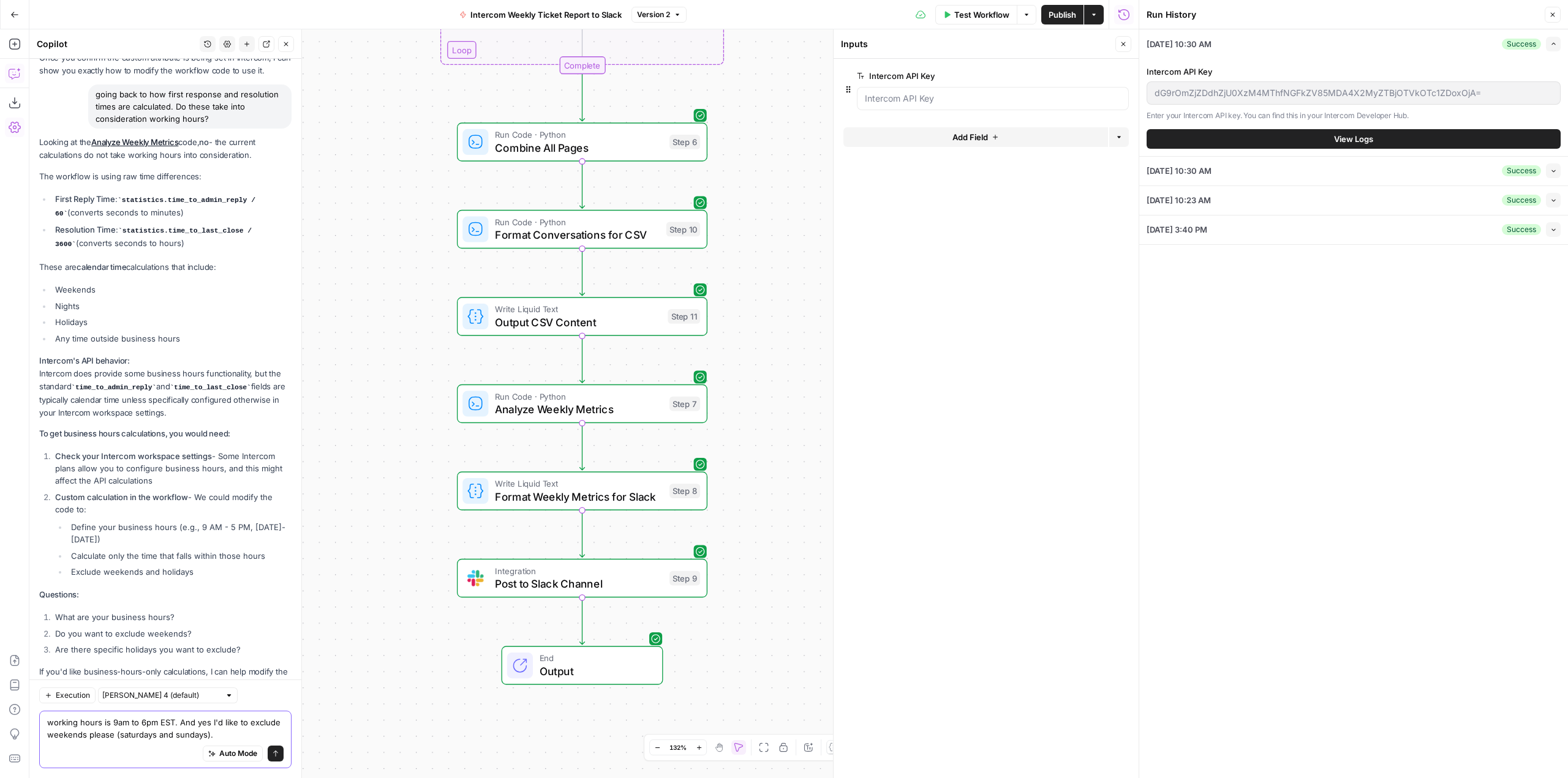
scroll to position [2548, 0]
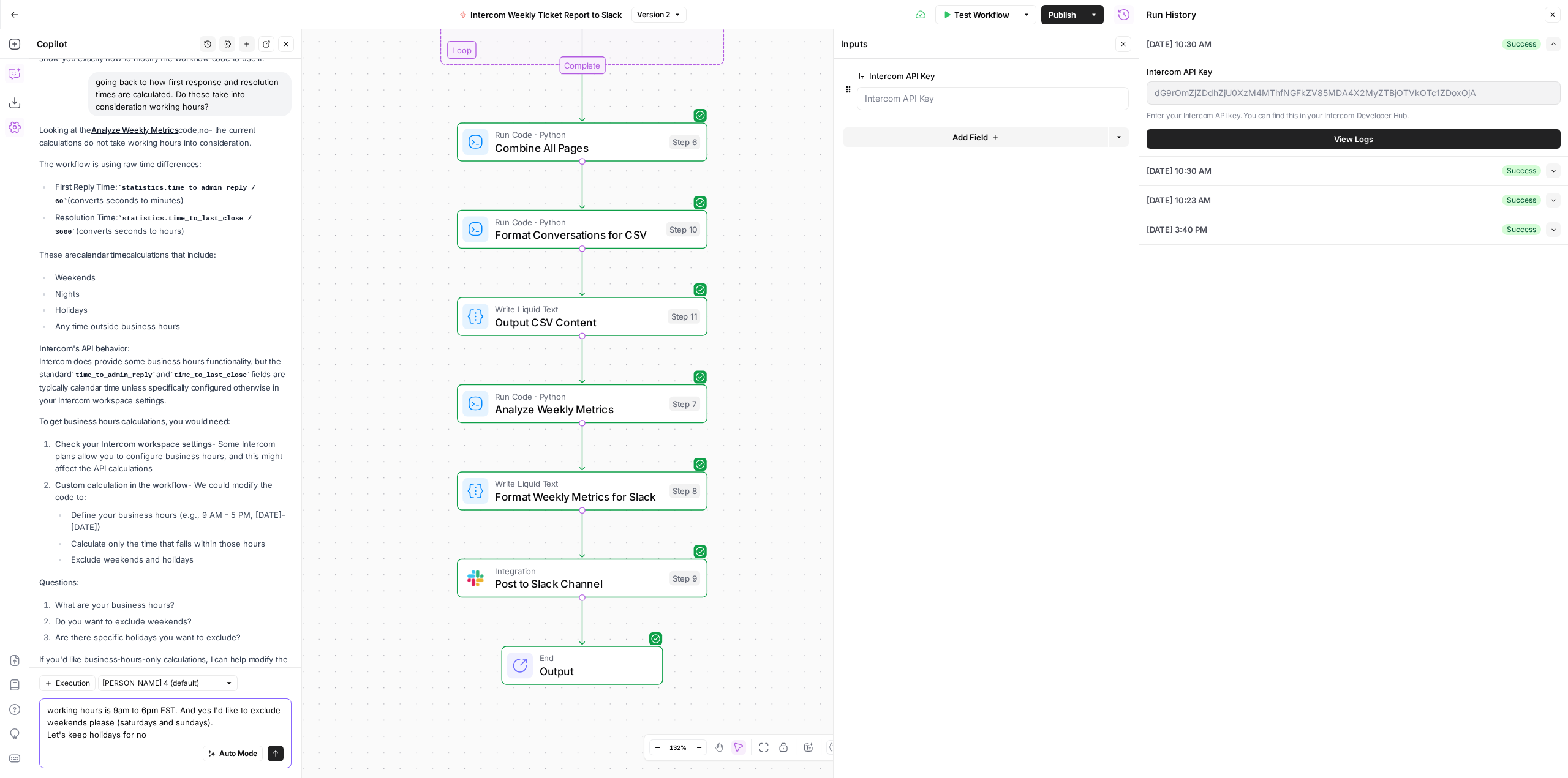
type textarea "working hours is 9am to 6pm EST. And yes I'd like to exclude weekends please (s…"
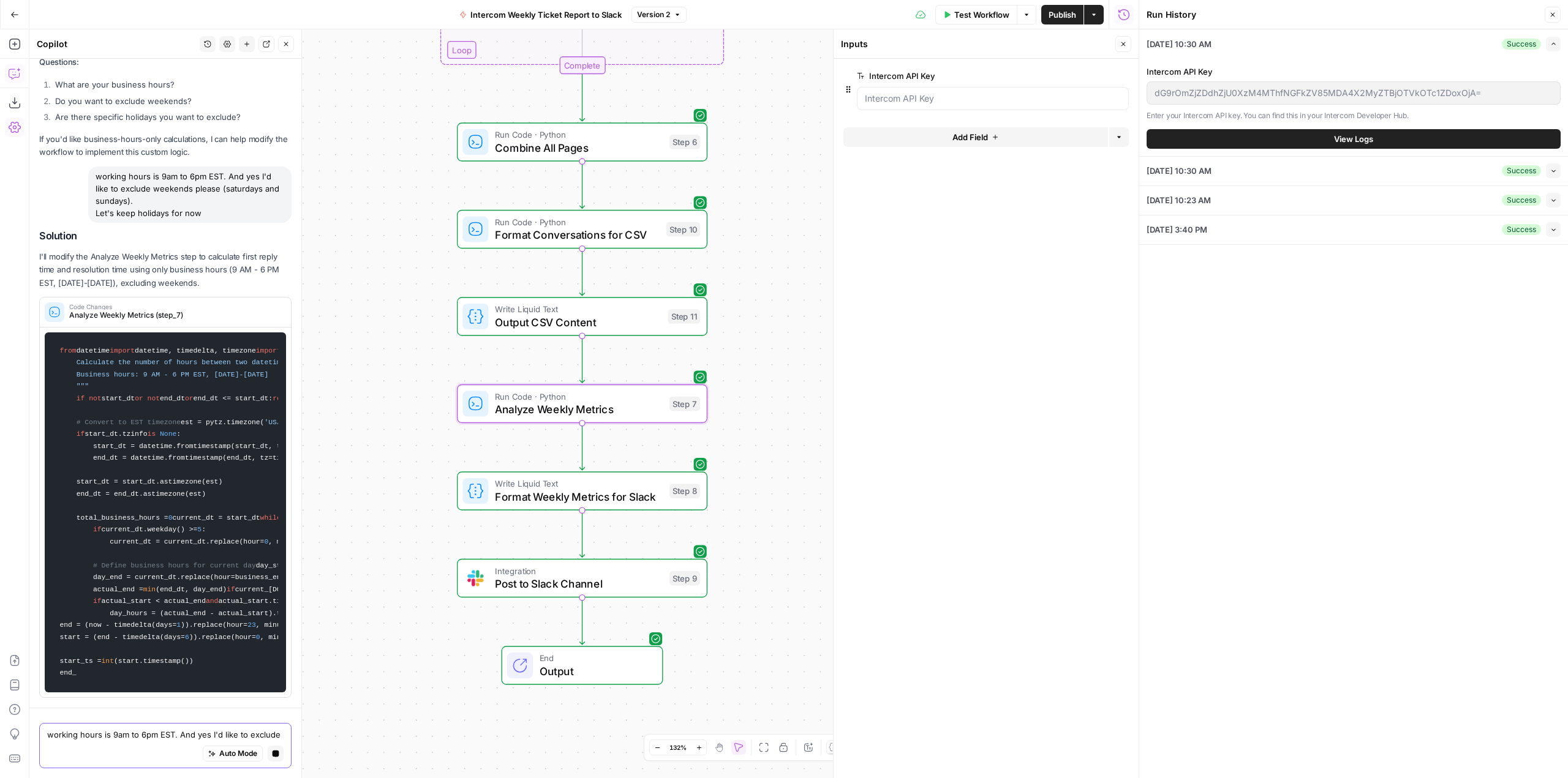
scroll to position [3388, 0]
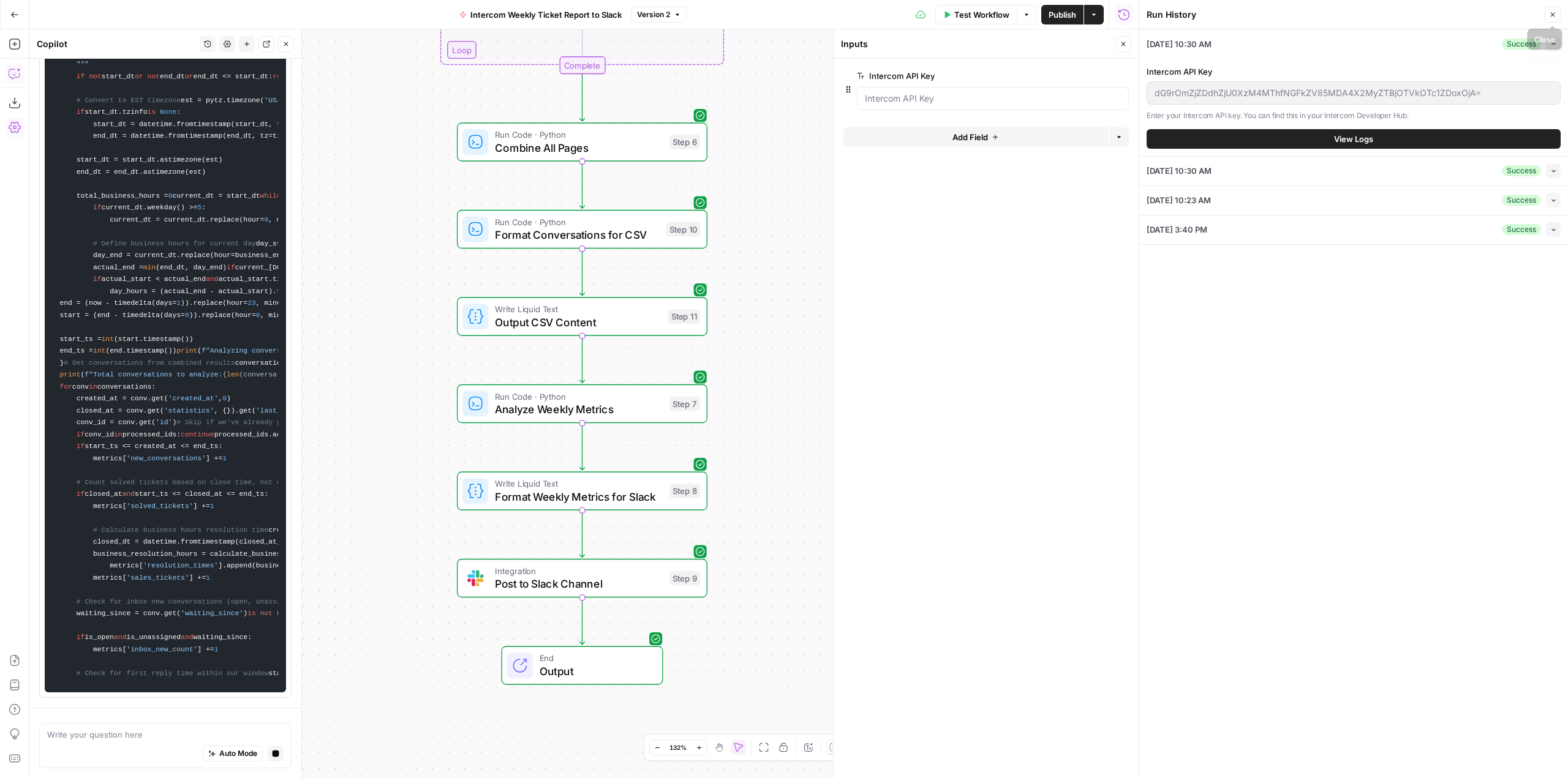
click at [1544, 21] on button "Close" at bounding box center [1552, 15] width 16 height 16
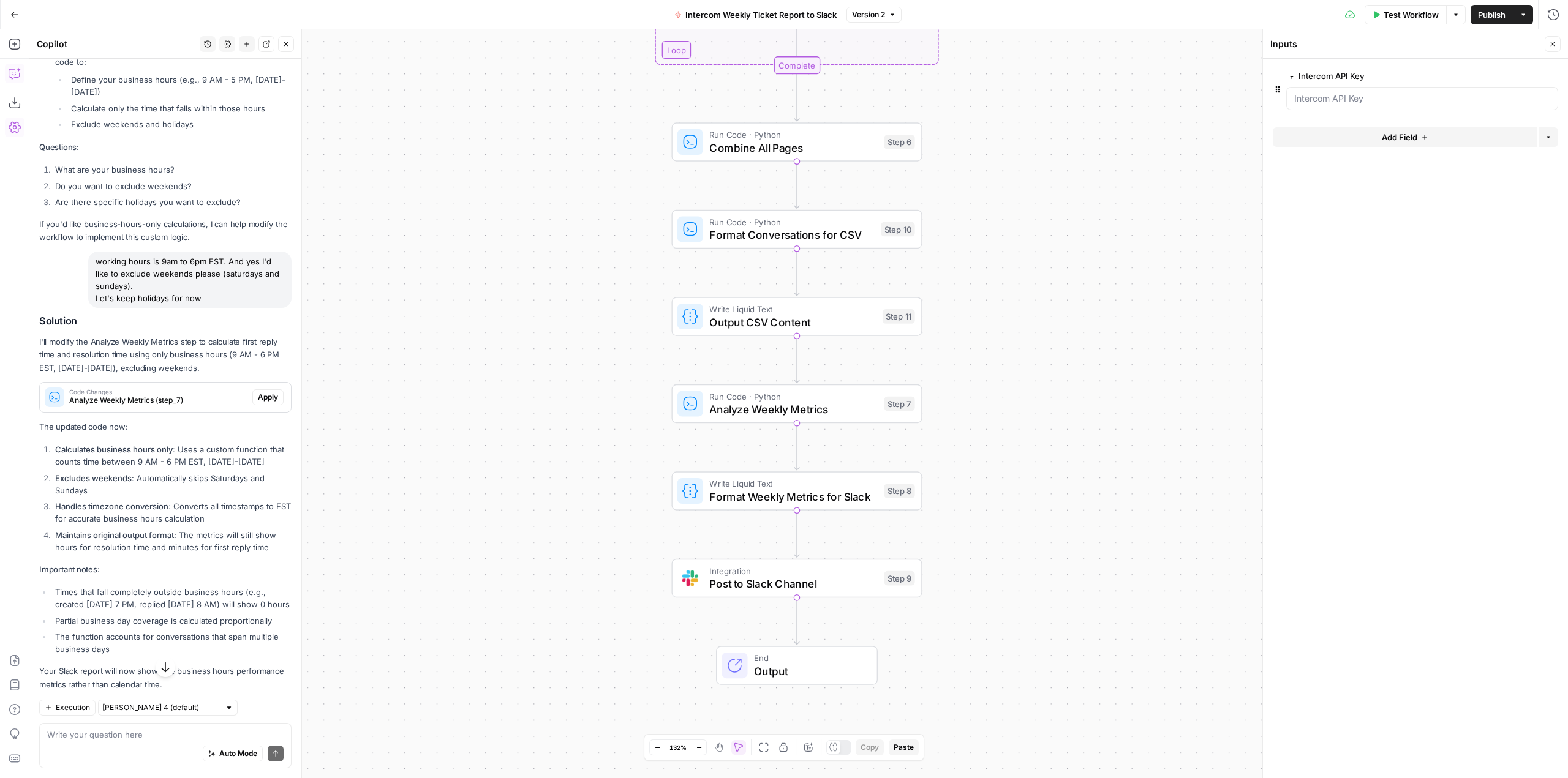
scroll to position [2984, 0]
click at [171, 729] on textarea at bounding box center [166, 734] width 236 height 12
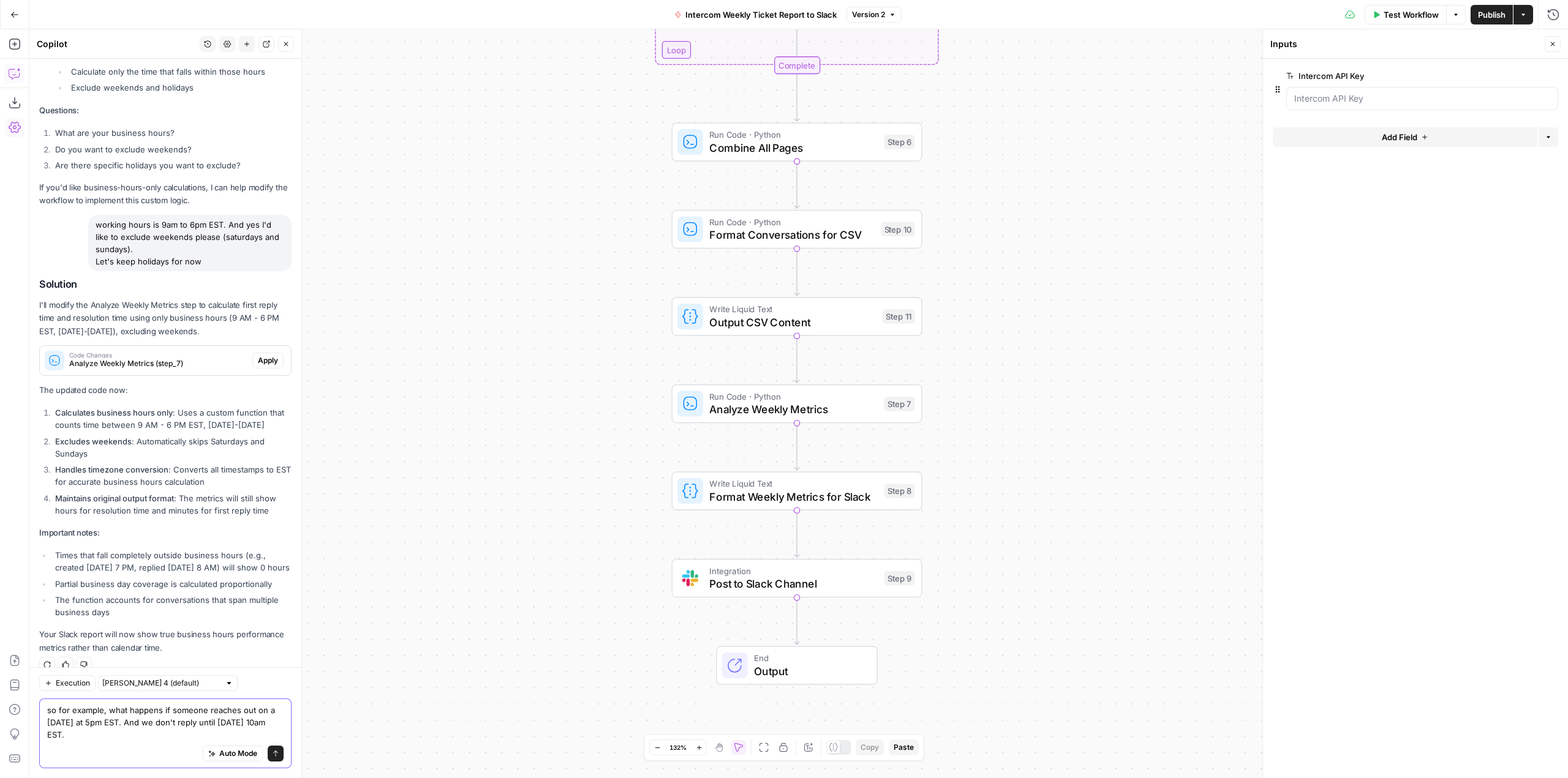
scroll to position [3033, 0]
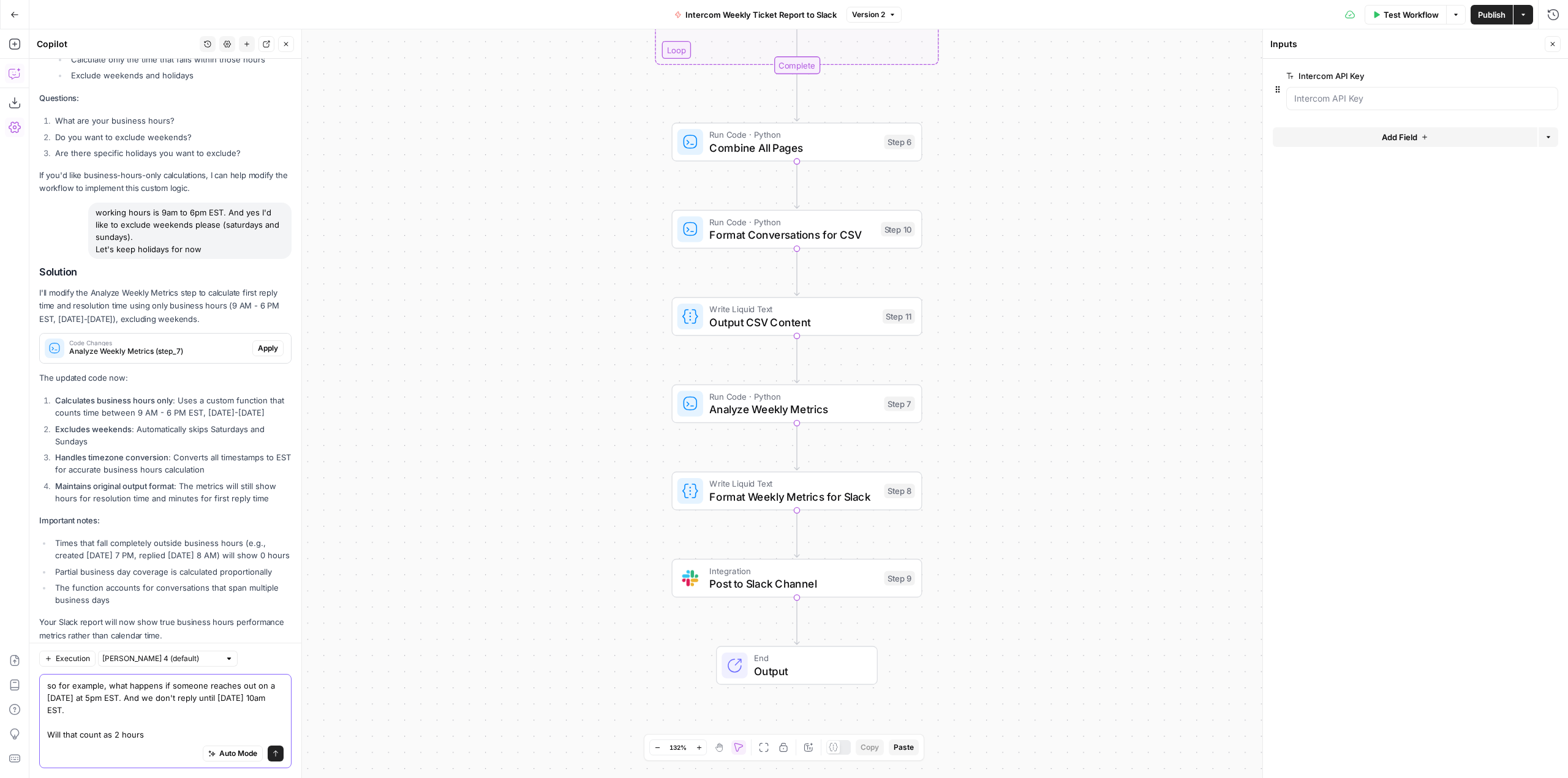
type textarea "so for example, what happens if someone reaches out on a [DATE] at 5pm EST. And…"
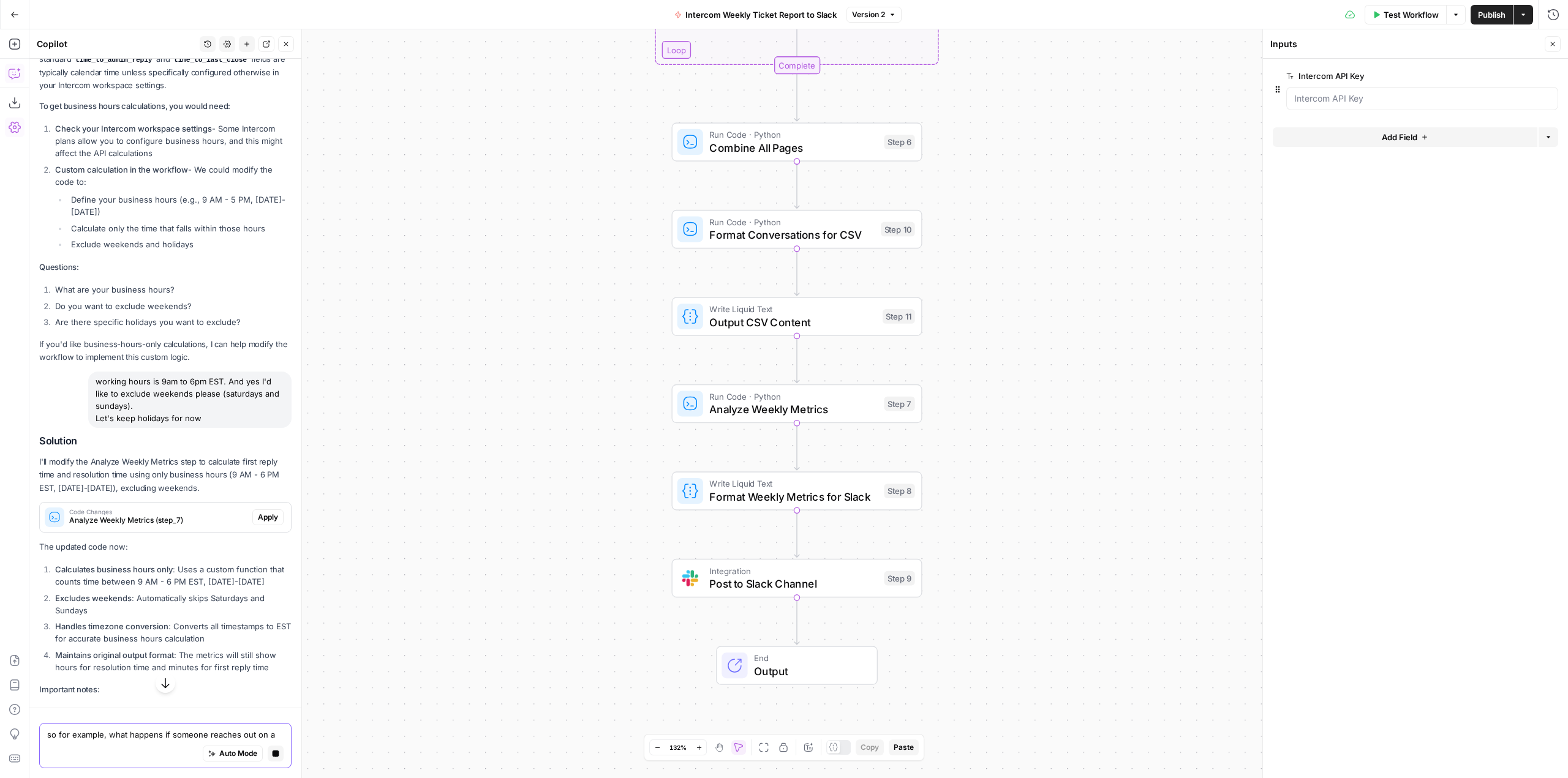
scroll to position [2797, 0]
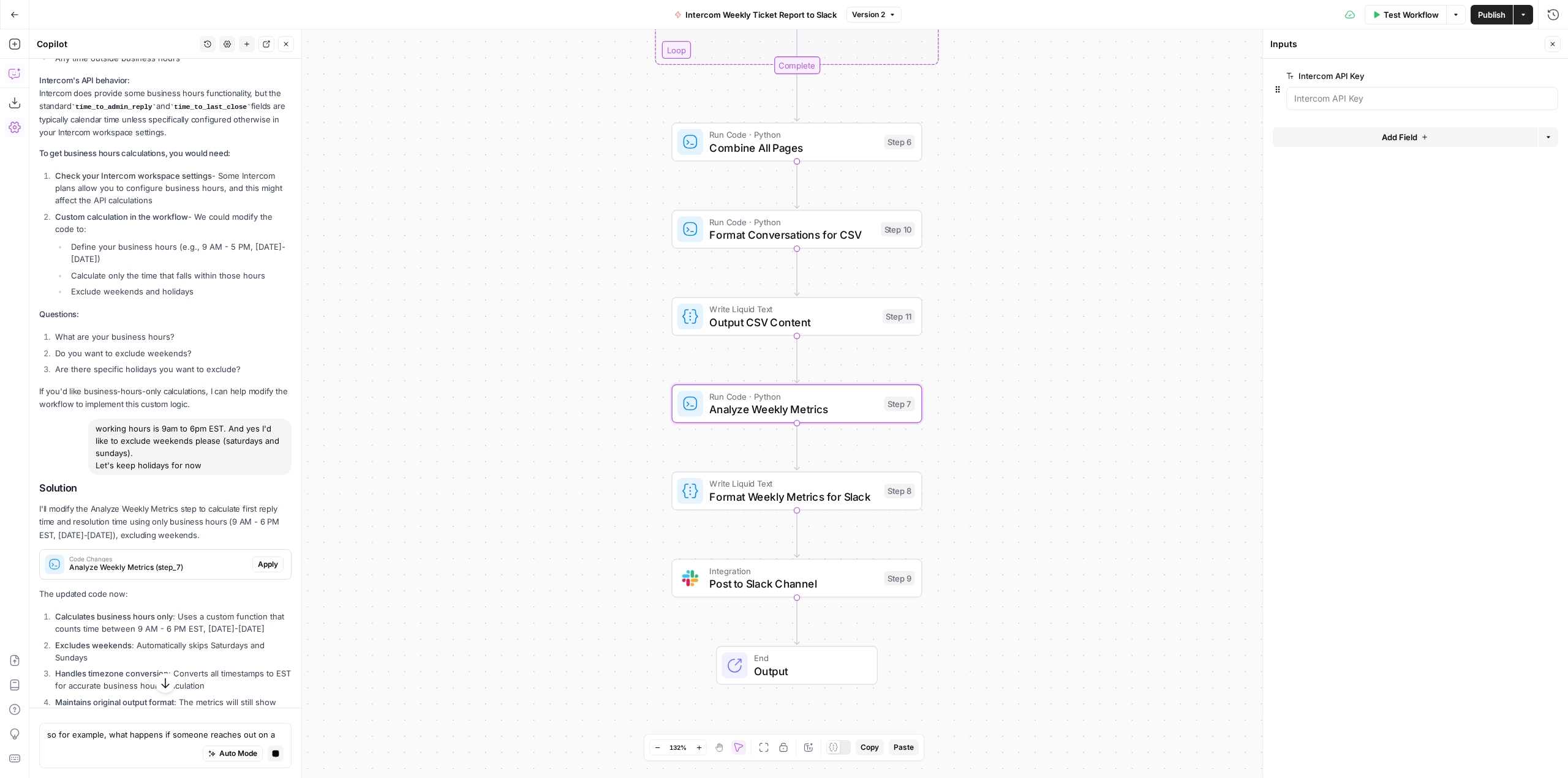
click at [258, 559] on span "Apply" at bounding box center [268, 564] width 20 height 11
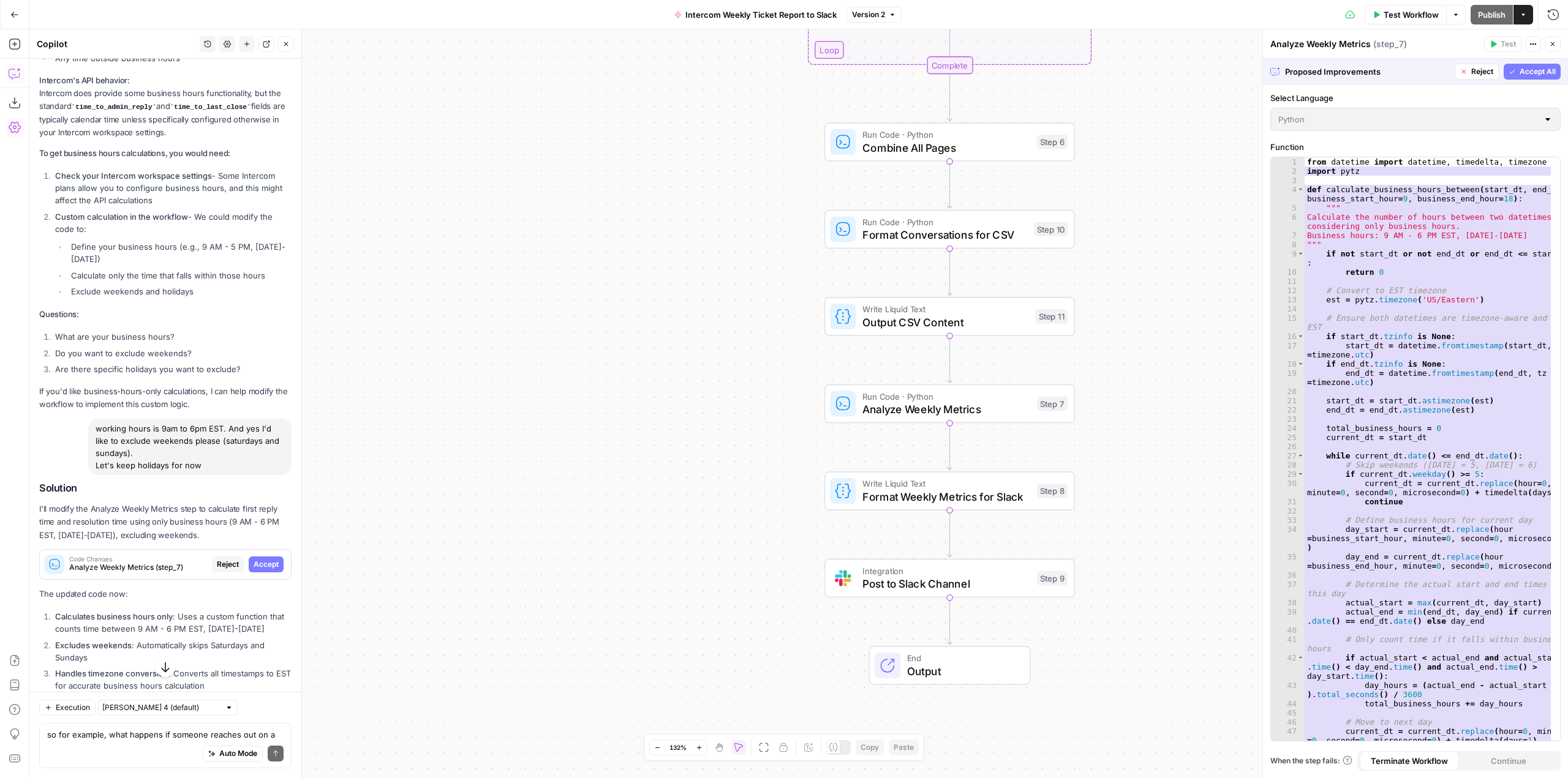
click at [1531, 76] on span "Accept All" at bounding box center [1537, 71] width 36 height 11
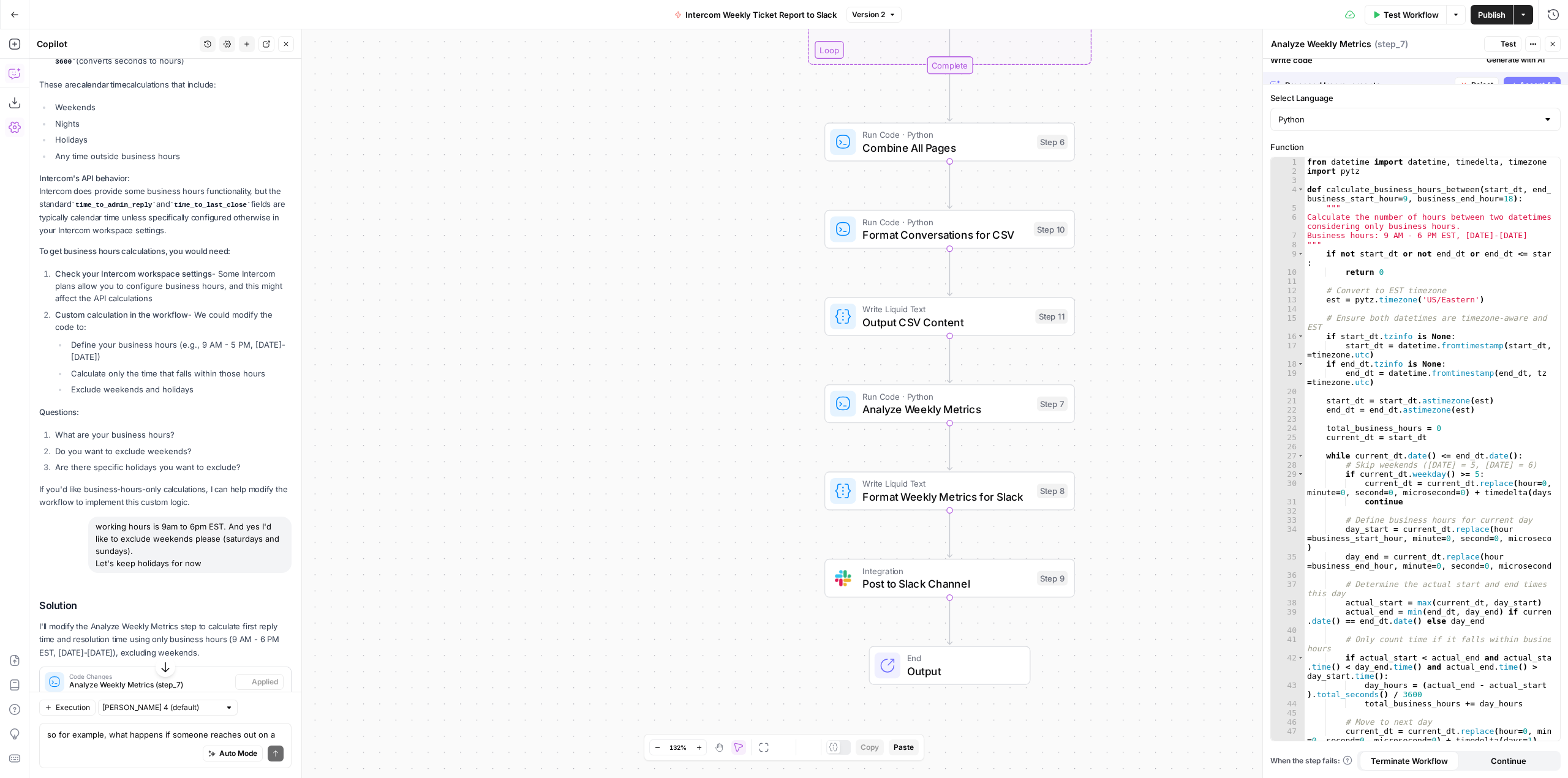
scroll to position [2895, 0]
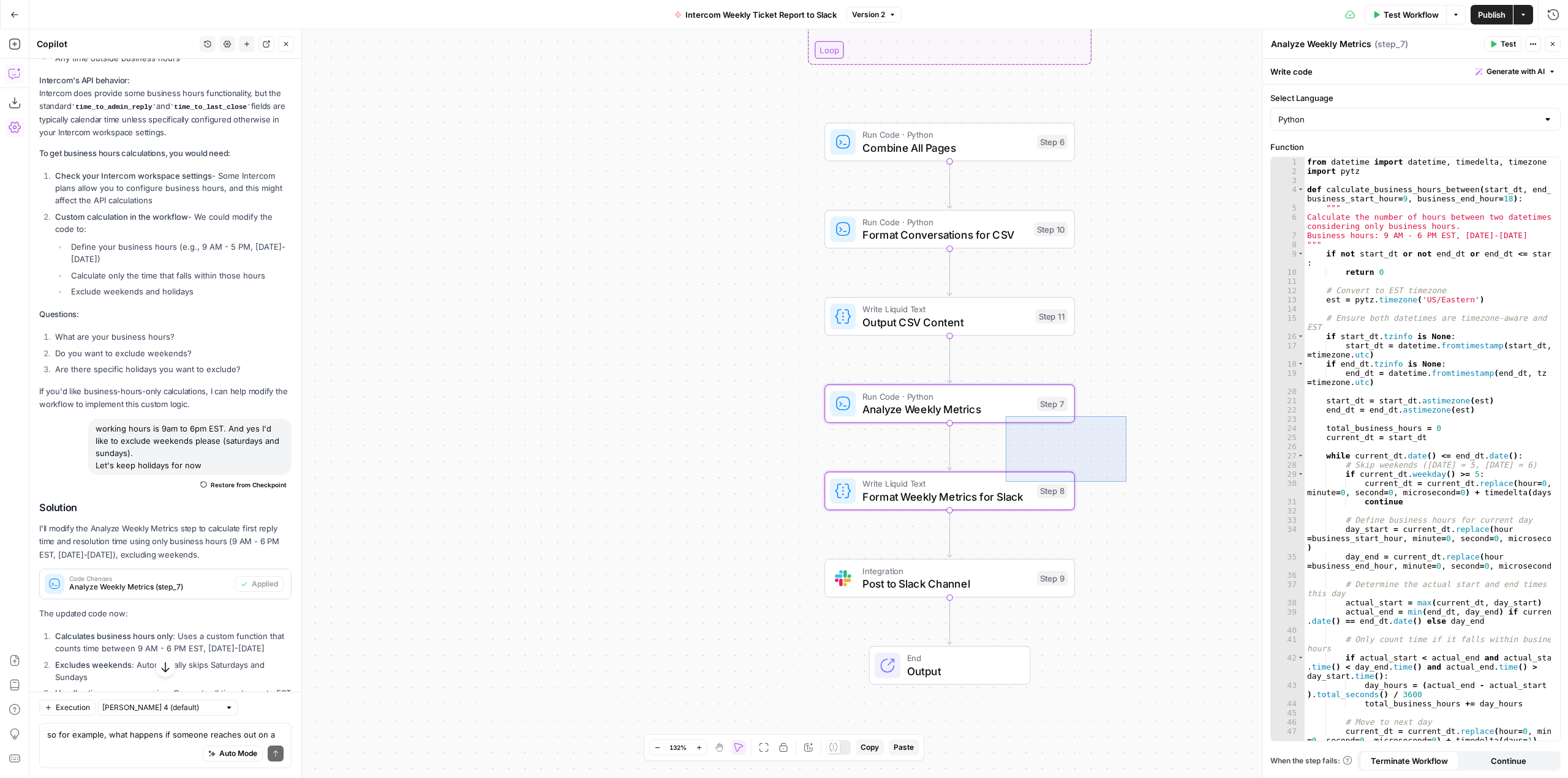
drag, startPoint x: 1126, startPoint y: 482, endPoint x: 1005, endPoint y: 417, distance: 137.4
click at [1005, 417] on div "Workflow Set Inputs Inputs Call API Call API Step 1 Run Code · Python Prepare A…" at bounding box center [799, 404] width 1538 height 749
click at [1086, 426] on div "Workflow Set Inputs Inputs Call API Call API Step 1 Run Code · Python Prepare A…" at bounding box center [799, 404] width 1538 height 749
click at [1052, 378] on span "Test" at bounding box center [1051, 374] width 20 height 15
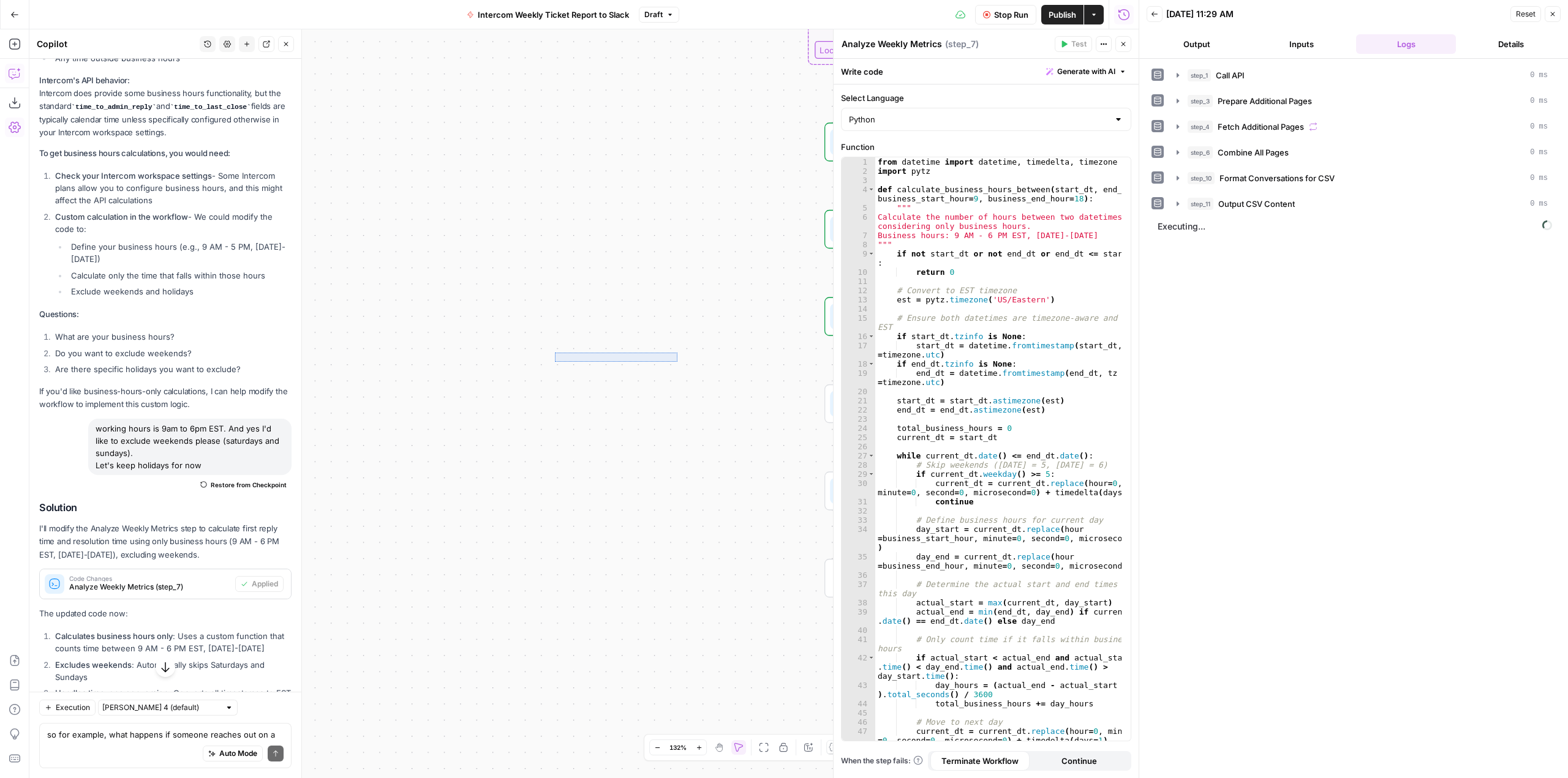
drag, startPoint x: 559, startPoint y: 352, endPoint x: 542, endPoint y: 352, distance: 17.0
click at [542, 352] on div "Workflow Set Inputs Inputs Call API Call API Step 1 Run Code · Python Prepare A…" at bounding box center [584, 404] width 1109 height 749
click at [1175, 226] on icon "button" at bounding box center [1178, 229] width 10 height 10
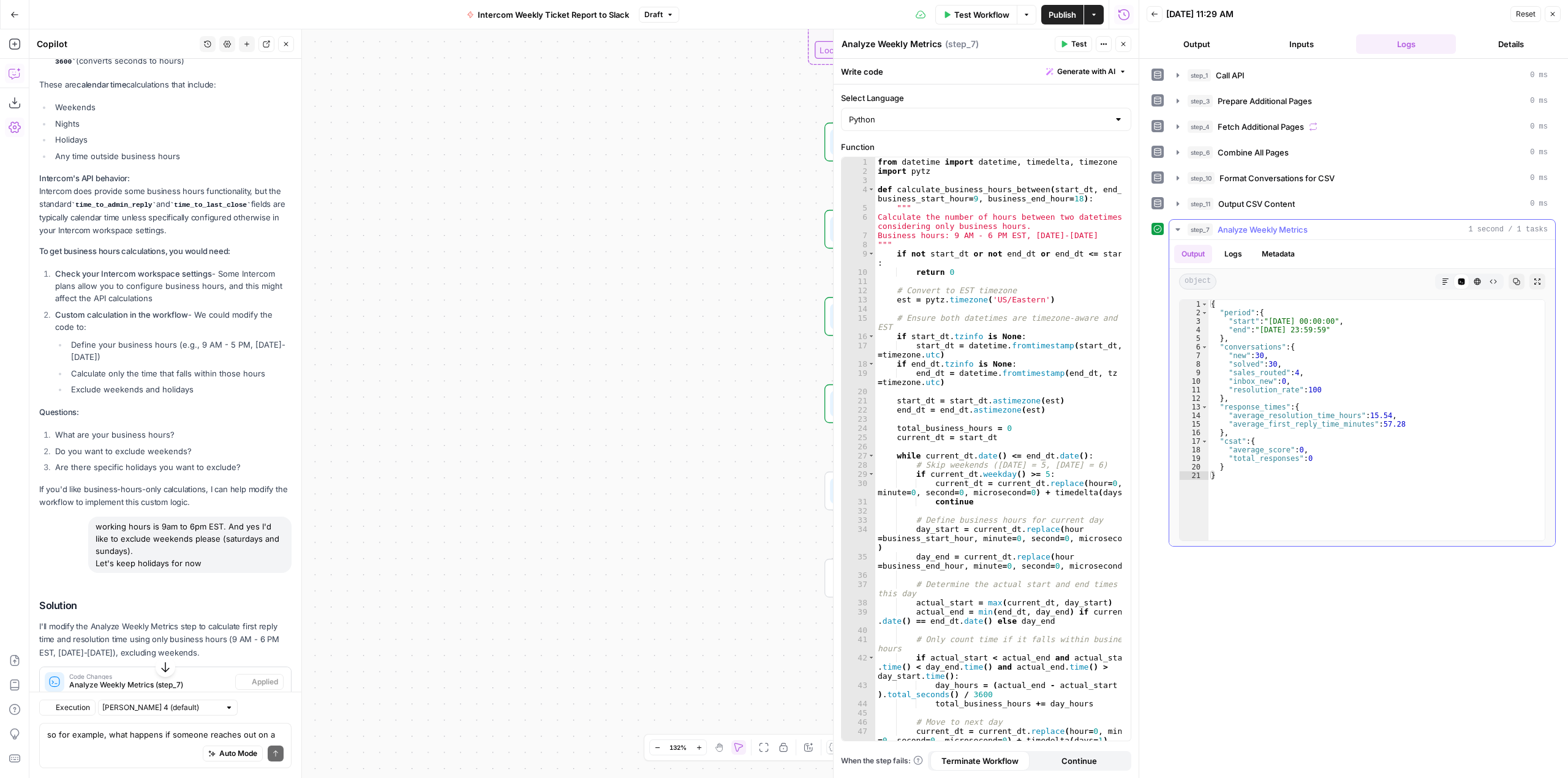
scroll to position [2895, 0]
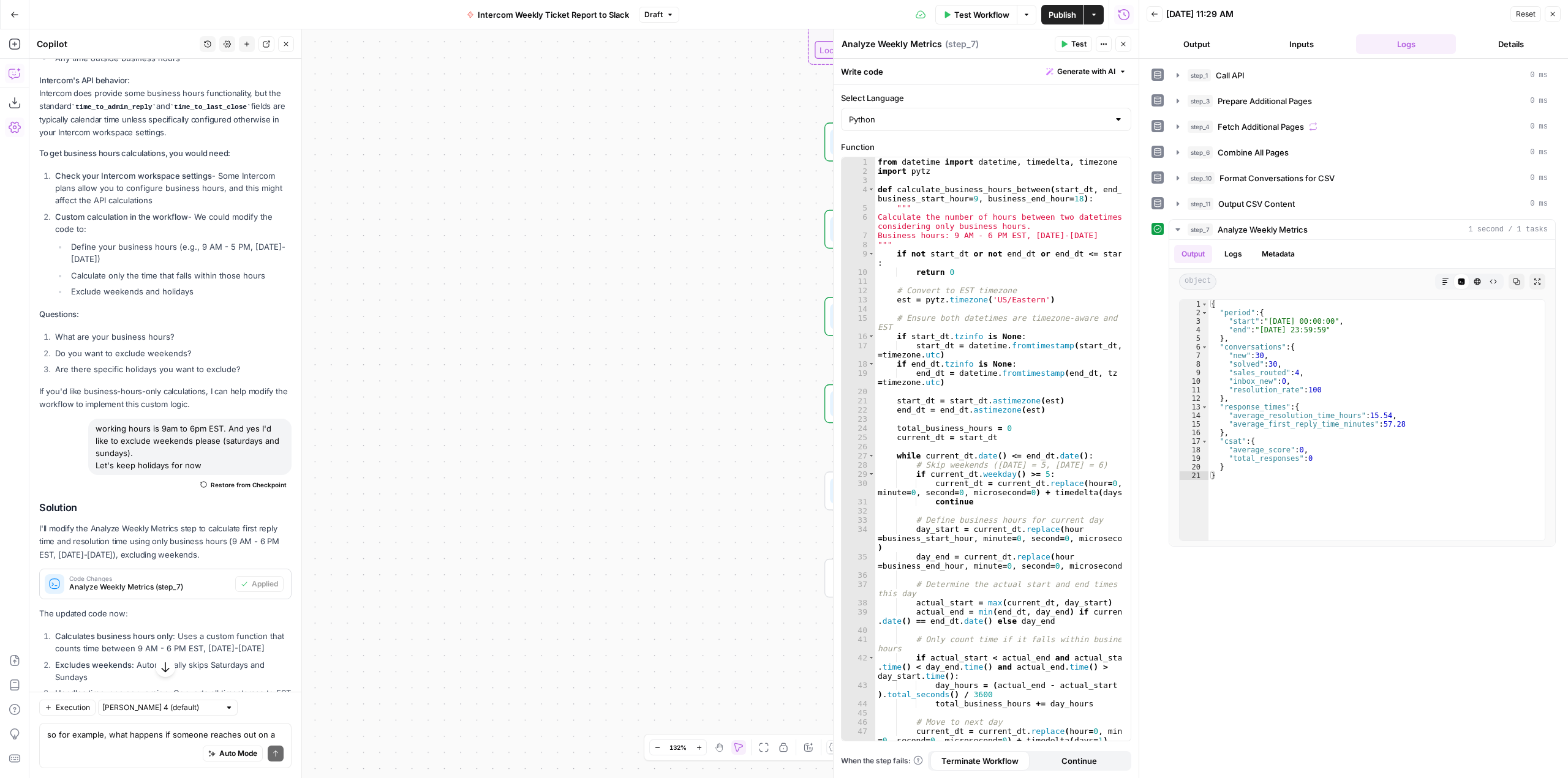
click at [1058, 11] on span "Publish" at bounding box center [1062, 15] width 28 height 12
